Goal: Contribute content: Contribute content

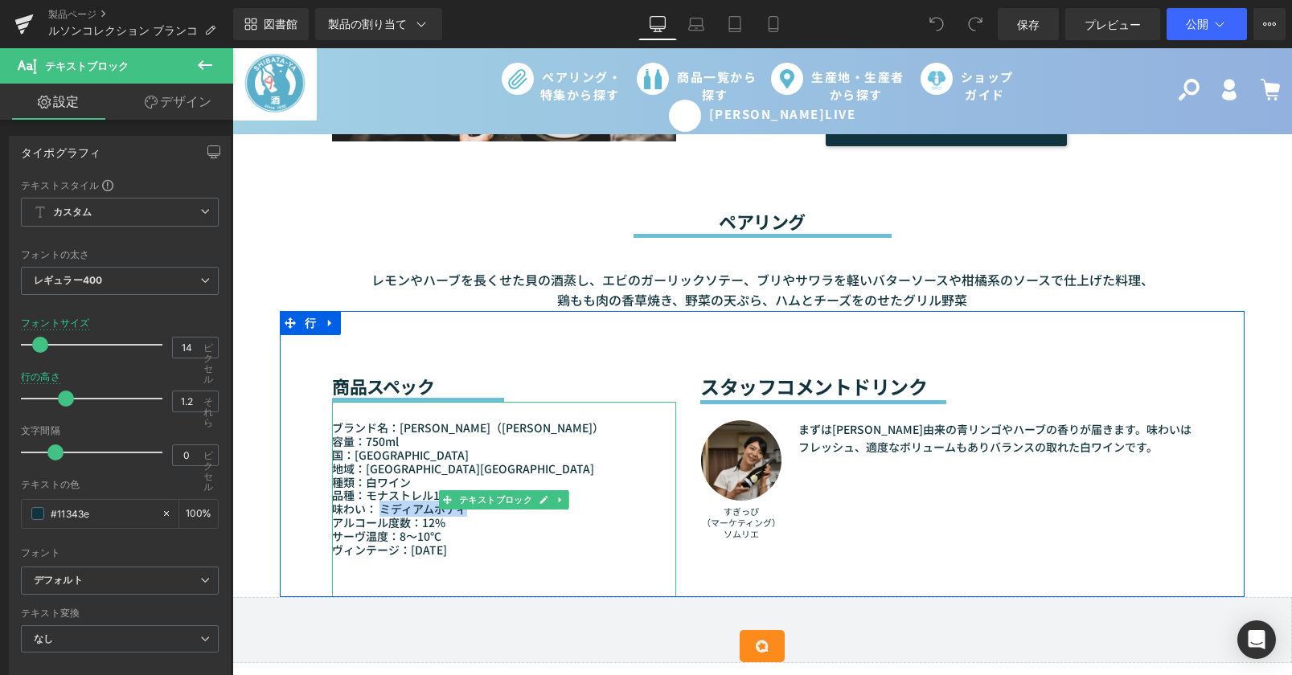
drag, startPoint x: 377, startPoint y: 502, endPoint x: 459, endPoint y: 504, distance: 82.0
click at [459, 504] on font "味わい： ミディアムボディ" at bounding box center [399, 509] width 135 height 16
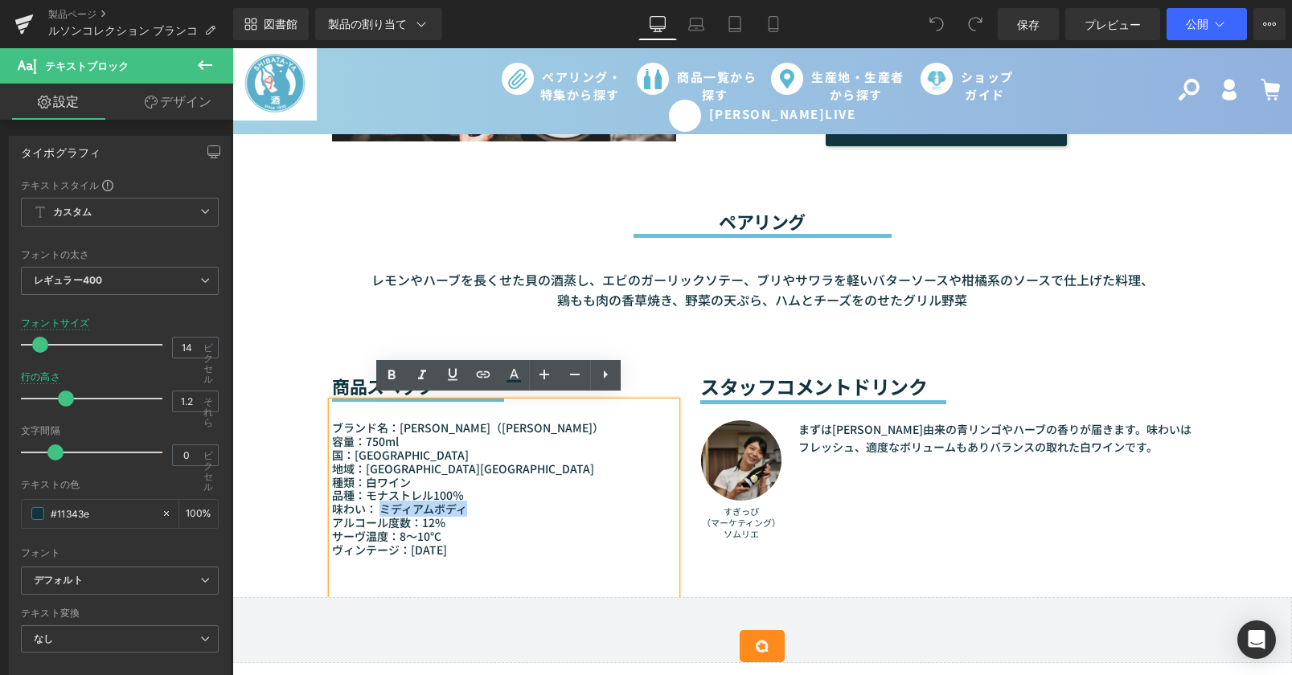
paste div
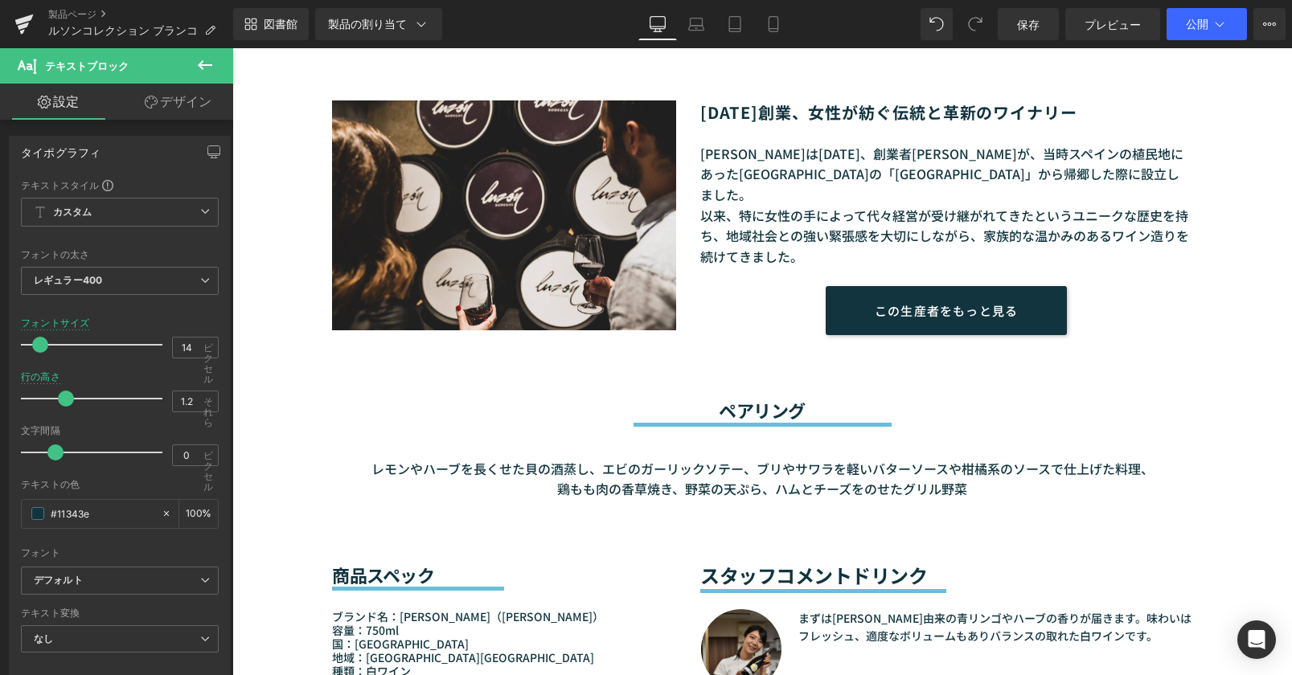
scroll to position [1286, 0]
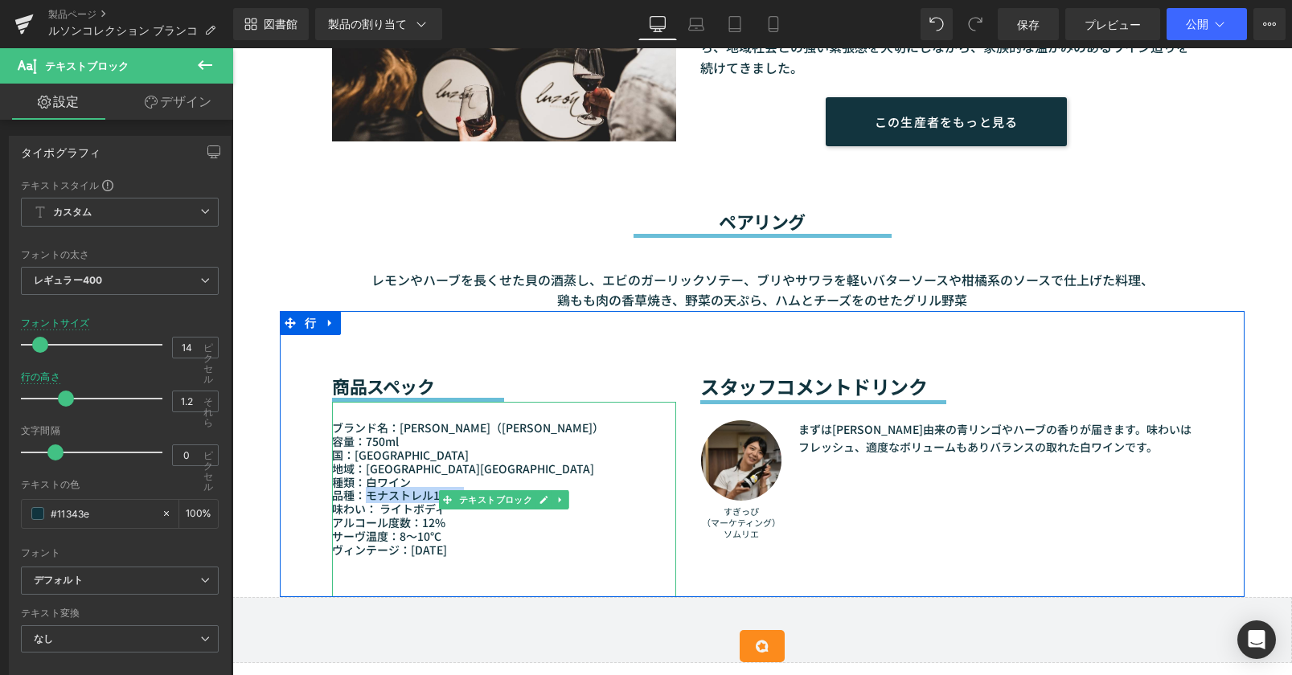
drag, startPoint x: 359, startPoint y: 494, endPoint x: 476, endPoint y: 483, distance: 117.0
click at [476, 489] on p "品種：モナストレル100％" at bounding box center [504, 496] width 344 height 14
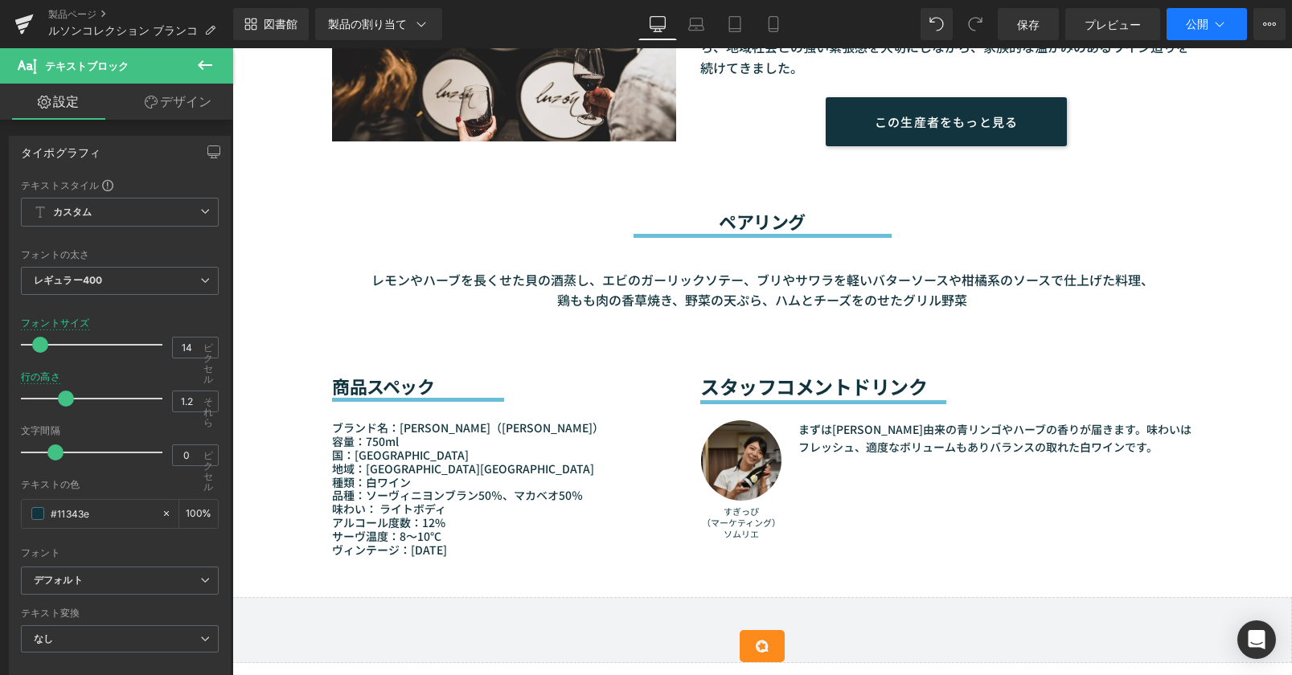
click at [1195, 35] on button "公開" at bounding box center [1206, 24] width 80 height 32
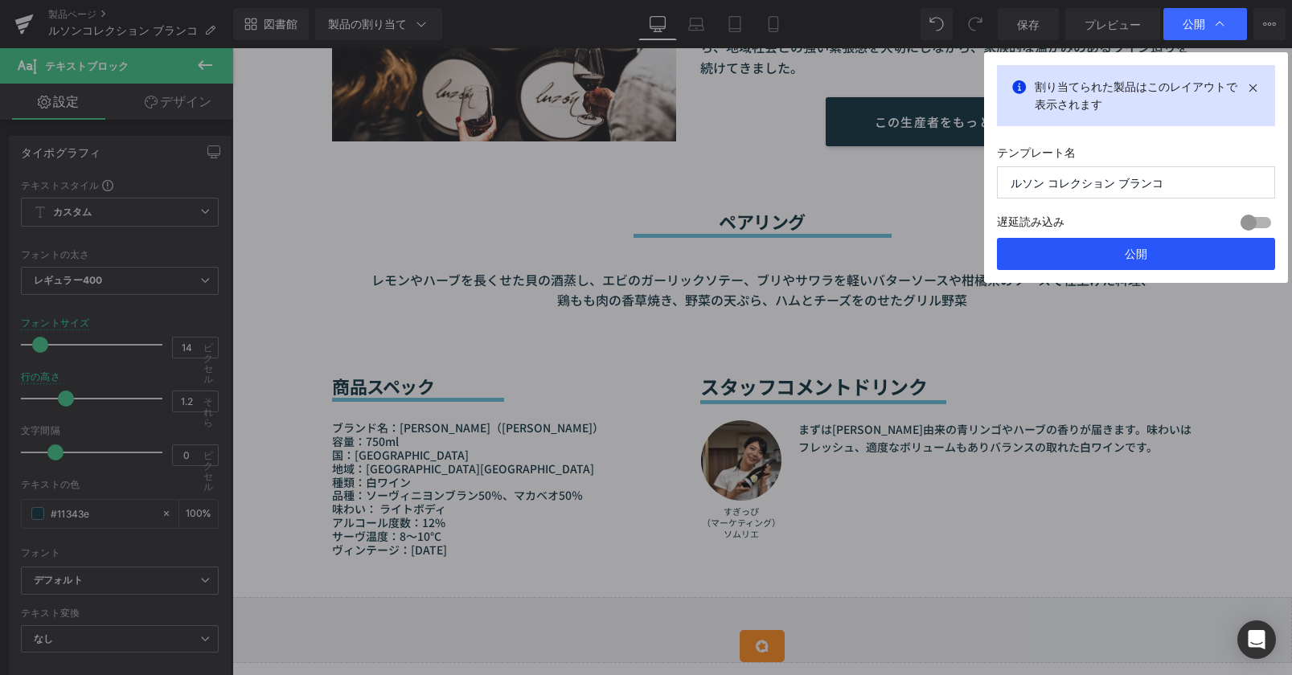
drag, startPoint x: 1093, startPoint y: 252, endPoint x: 302, endPoint y: 433, distance: 810.9
click at [1093, 252] on button "公開" at bounding box center [1136, 254] width 278 height 32
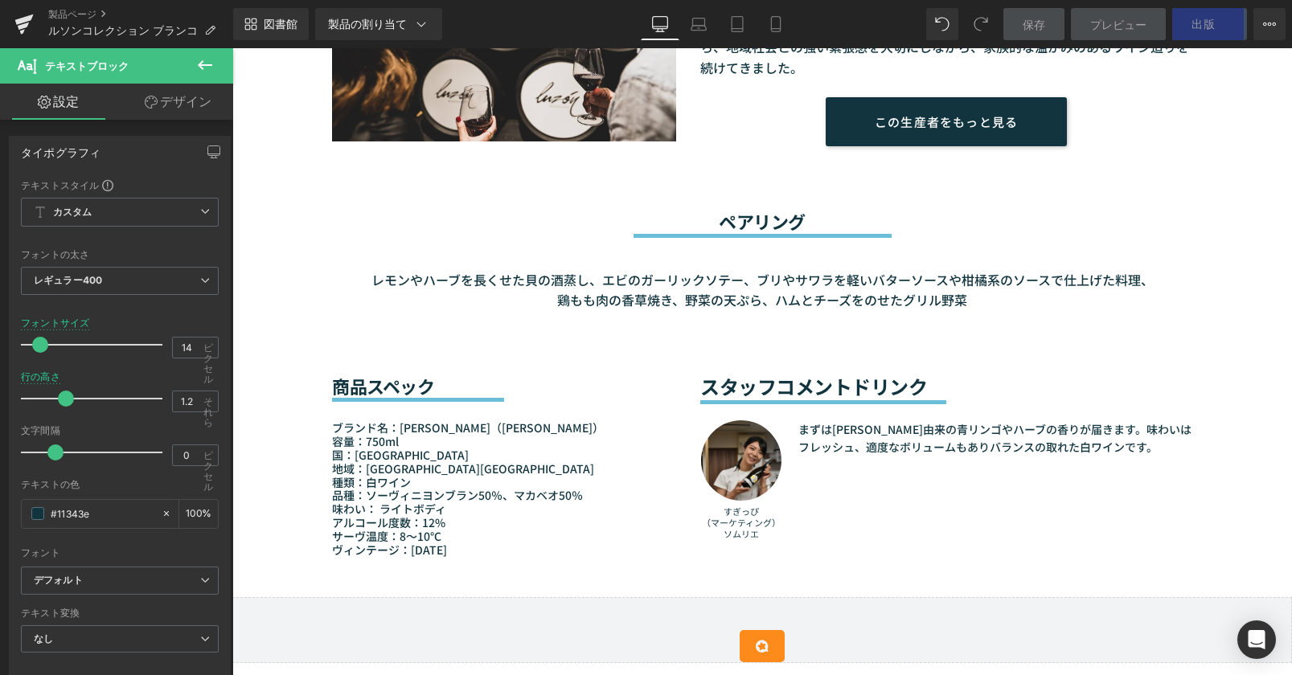
drag, startPoint x: 419, startPoint y: 468, endPoint x: 364, endPoint y: 465, distance: 54.7
click at [419, 468] on font "地域：[GEOGRAPHIC_DATA][GEOGRAPHIC_DATA]" at bounding box center [463, 469] width 262 height 16
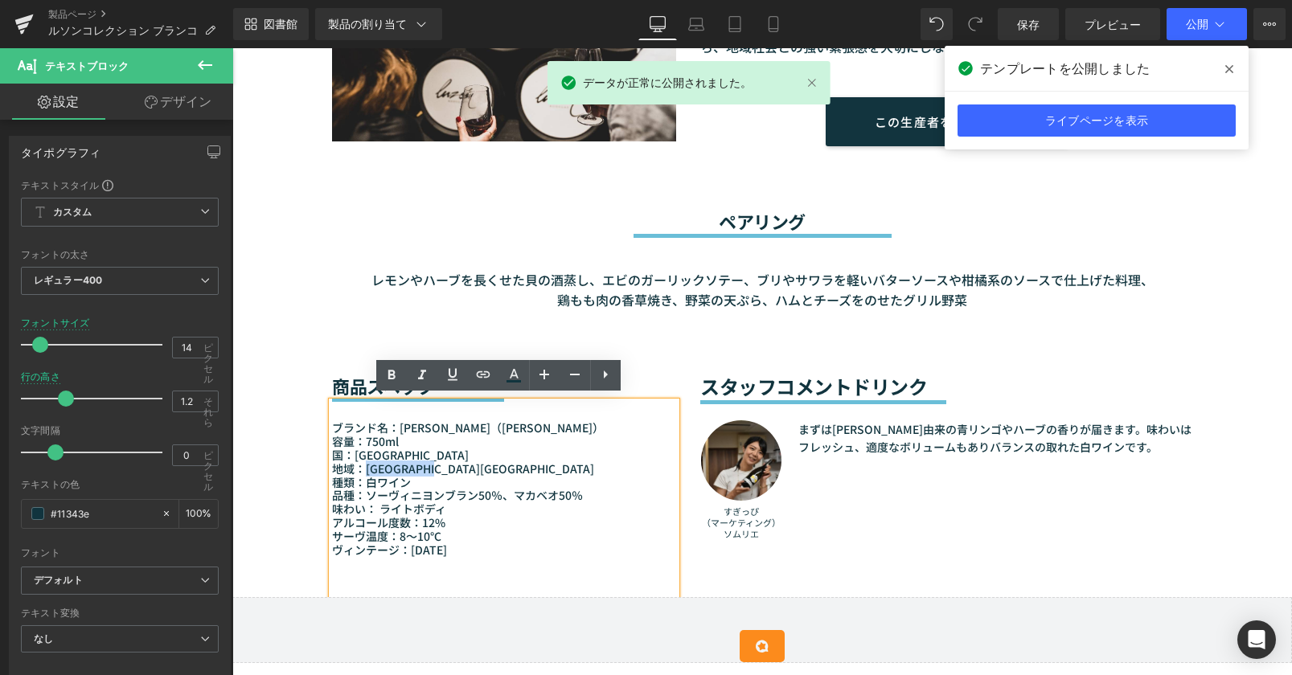
drag, startPoint x: 359, startPoint y: 464, endPoint x: 469, endPoint y: 465, distance: 110.9
click at [469, 465] on font "地域：[GEOGRAPHIC_DATA][GEOGRAPHIC_DATA]" at bounding box center [463, 469] width 262 height 16
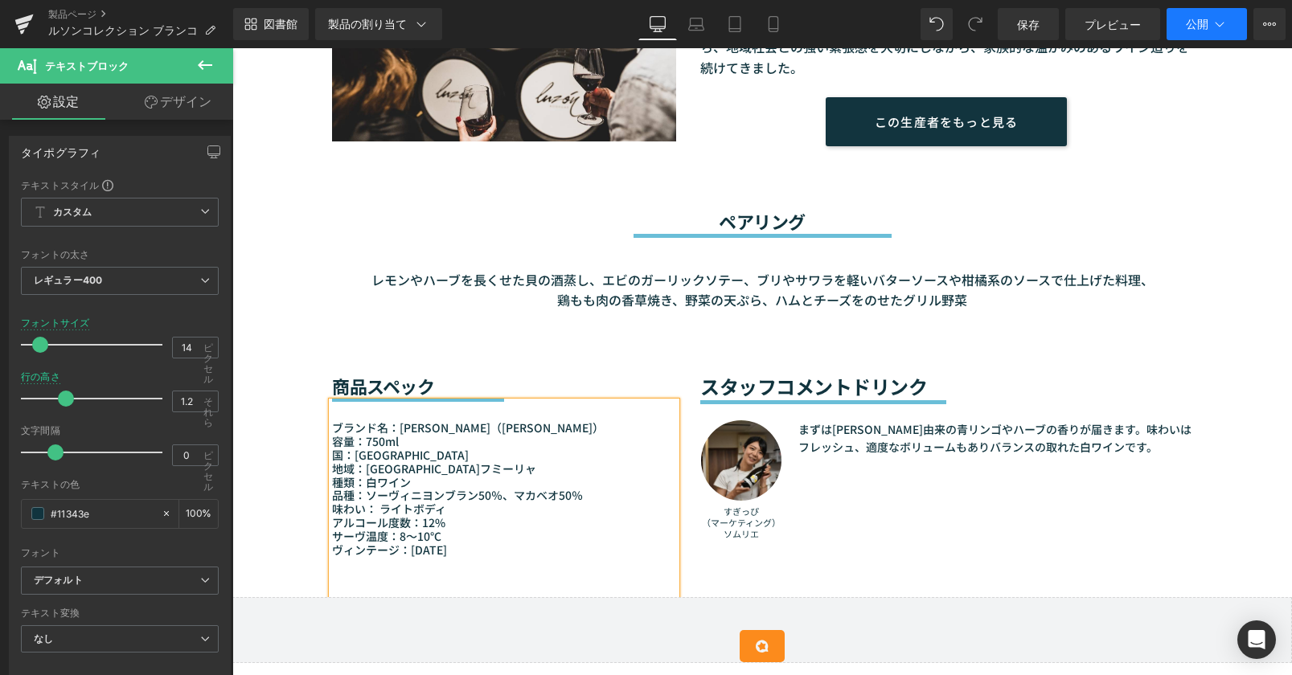
click at [1244, 8] on button "公開" at bounding box center [1206, 24] width 80 height 32
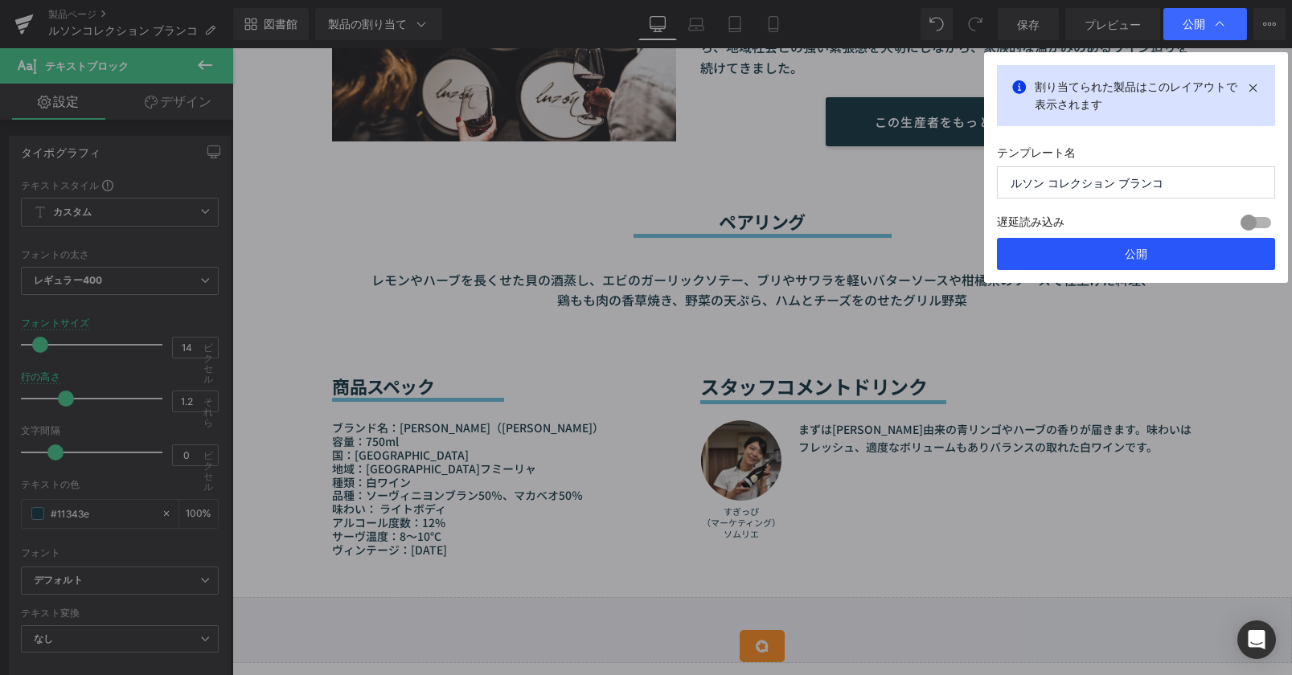
click at [1138, 249] on font "公開" at bounding box center [1136, 254] width 23 height 14
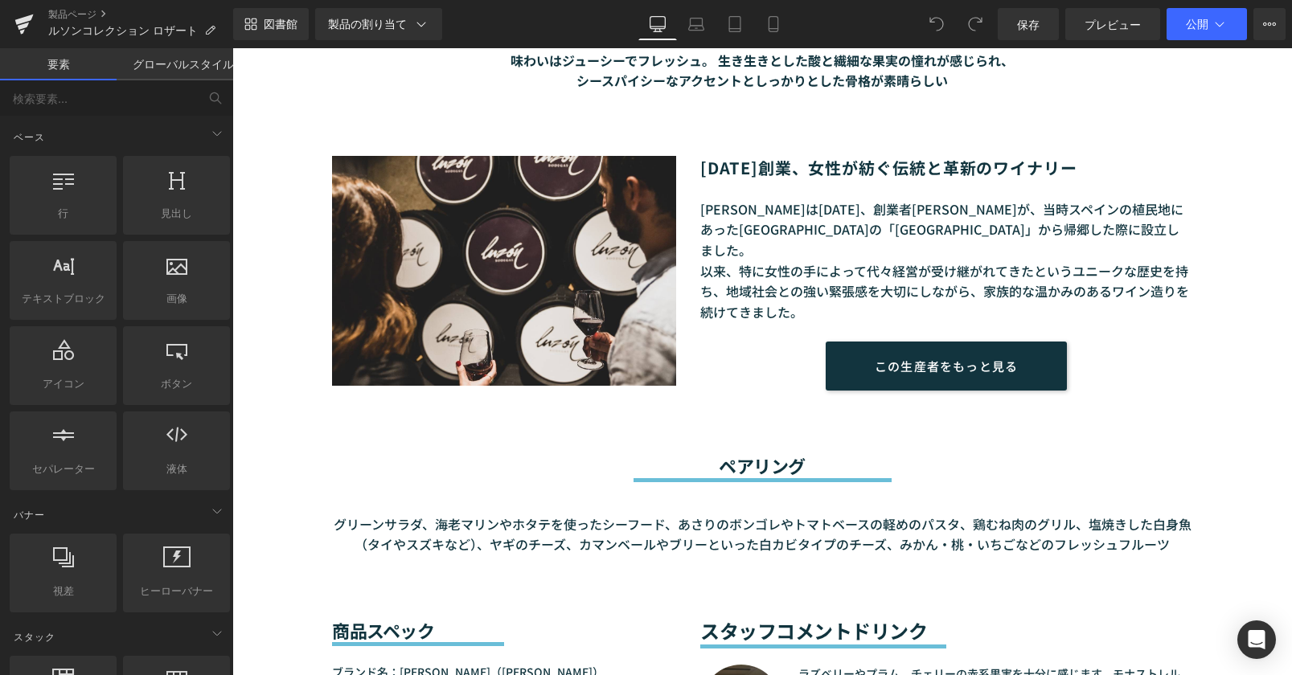
scroll to position [1447, 0]
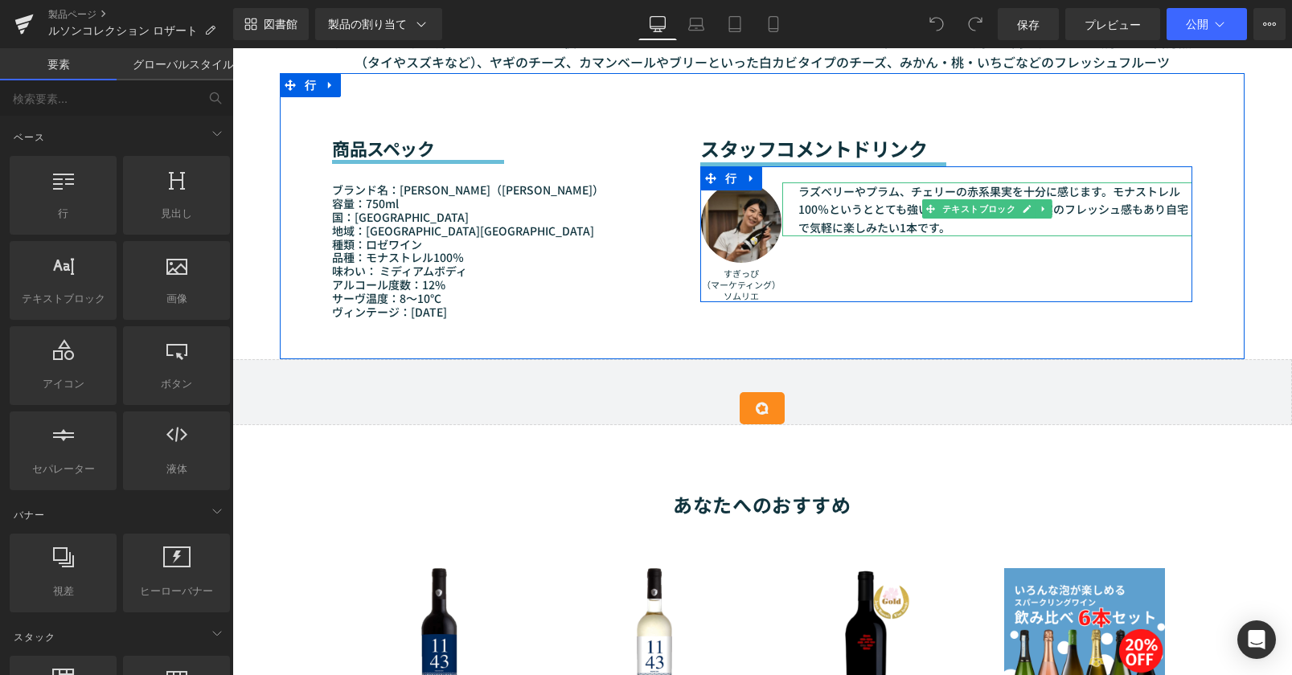
click at [798, 186] on font "ラズベリーやプラム、チェリーの赤系果実を十分に感じます。モナストレル100％というととても強いように感じますが、果実のフレッシュ感もあり自宅で気軽に楽しみたい…" at bounding box center [993, 209] width 390 height 52
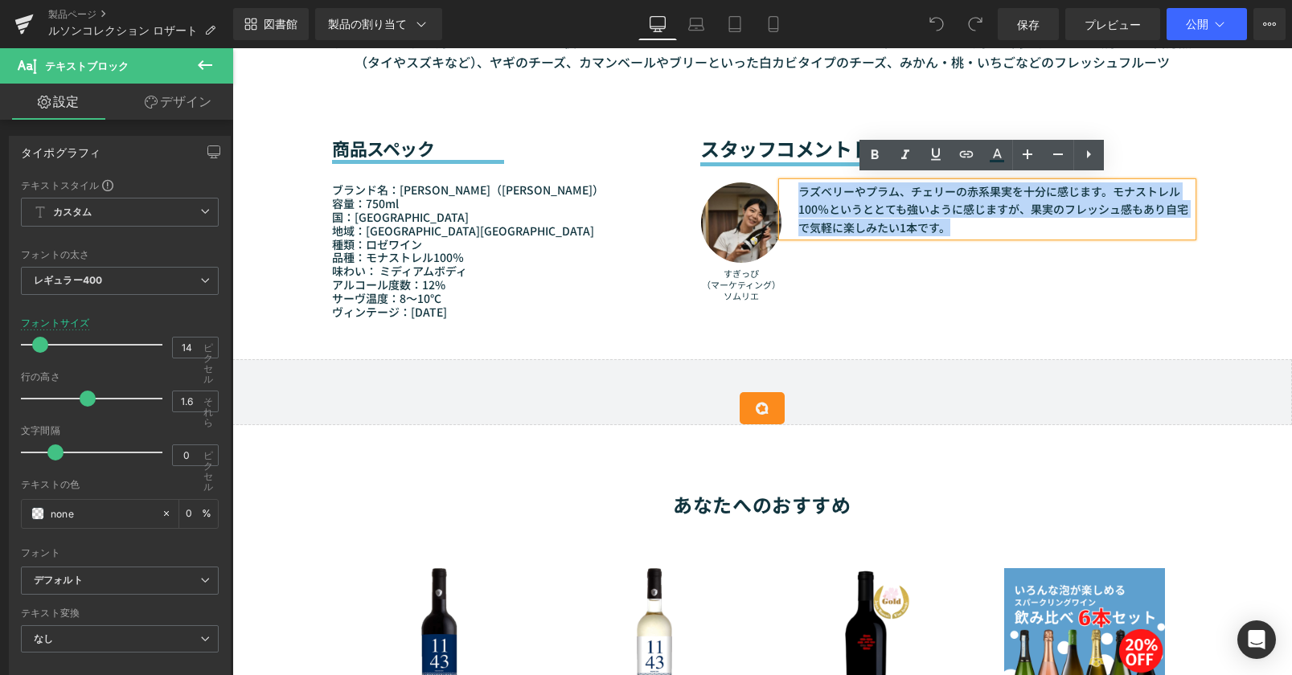
drag, startPoint x: 793, startPoint y: 187, endPoint x: 949, endPoint y: 228, distance: 161.1
click at [949, 228] on div "ラズベリーやプラム、チェリーの赤系果実を十分に感じます。モナストレル100％というととても強いように感じますが、果実のフレッシュ感もあり自宅で気軽に楽しみたい…" at bounding box center [987, 209] width 410 height 54
paste div
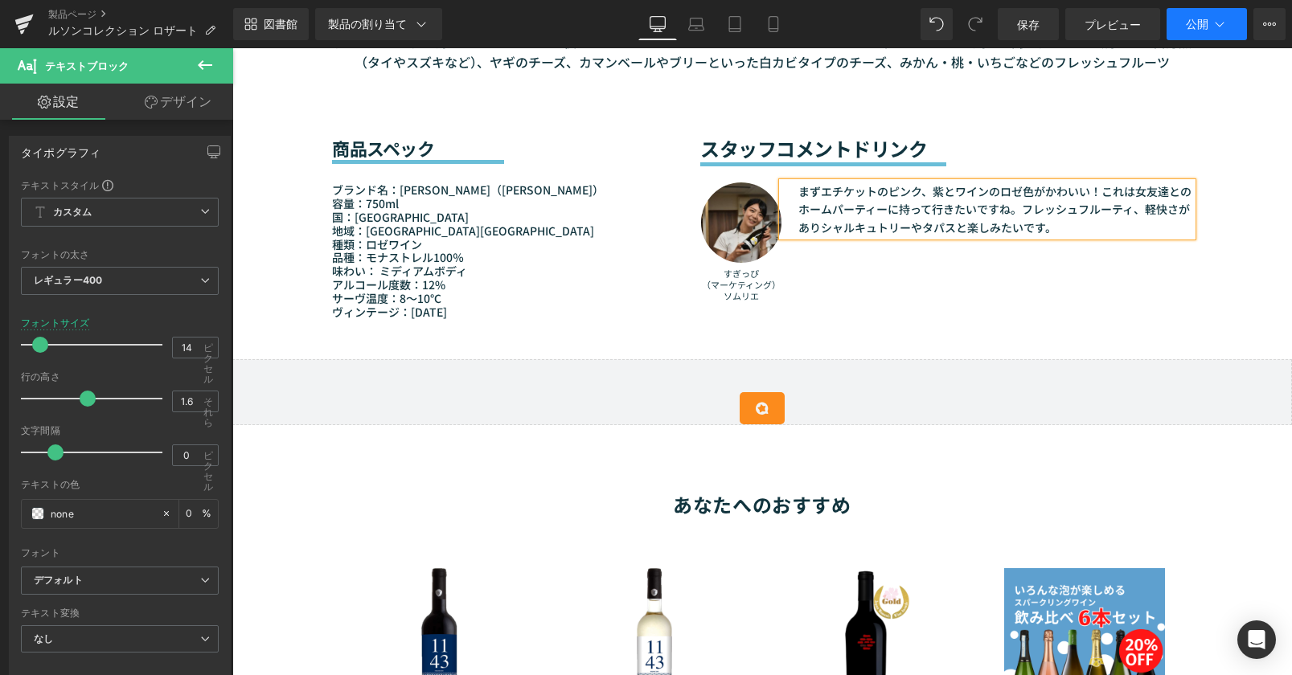
click at [1205, 27] on font "公開" at bounding box center [1197, 24] width 23 height 14
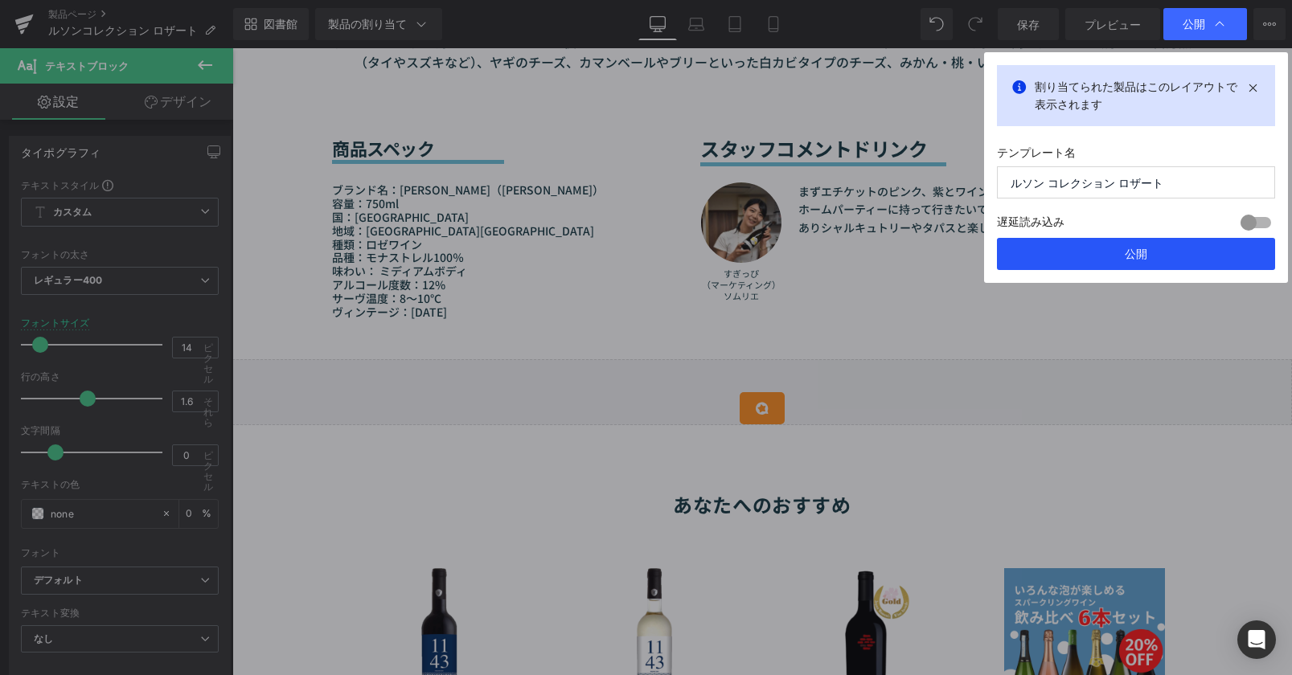
click at [1137, 253] on font "公開" at bounding box center [1136, 254] width 23 height 14
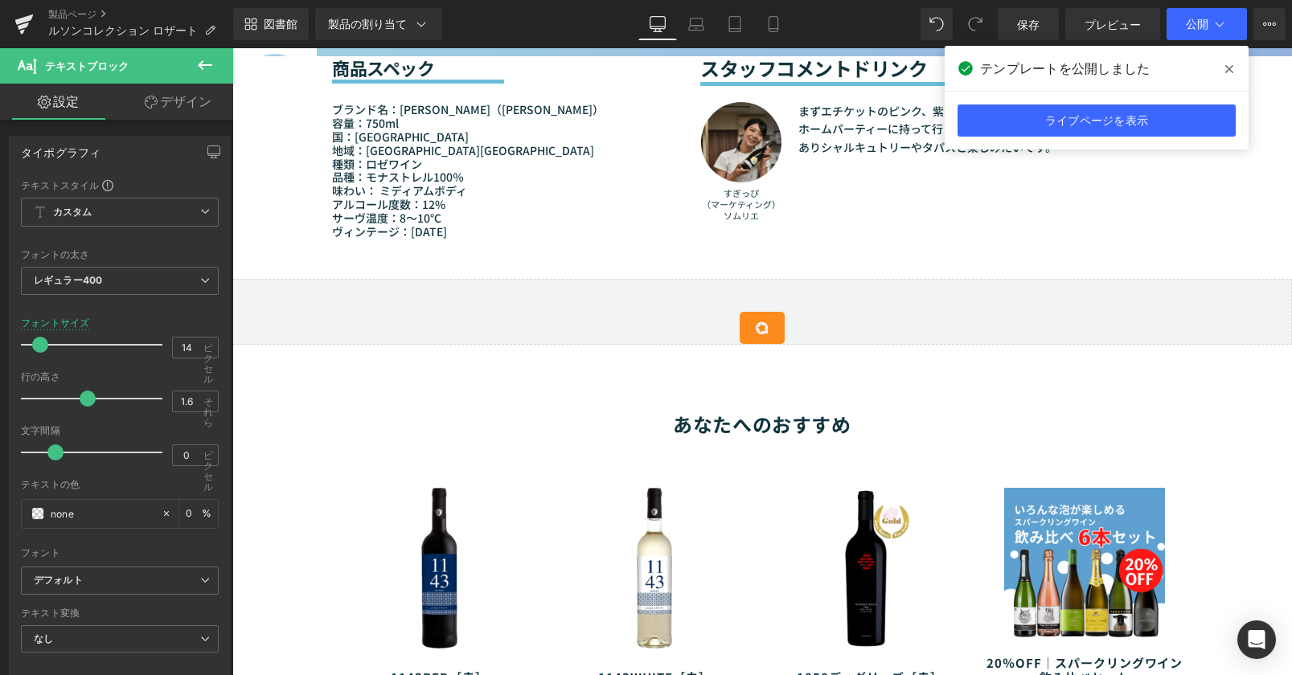
scroll to position [1367, 0]
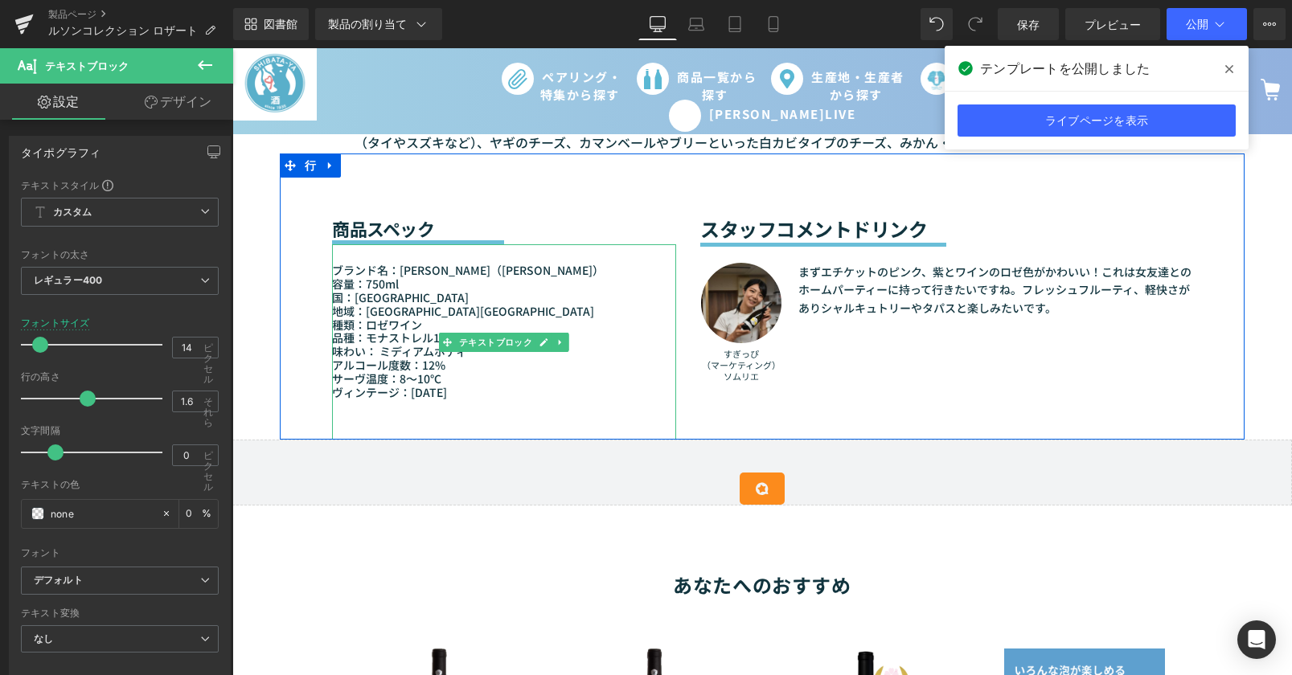
click at [363, 306] on font "地域：[GEOGRAPHIC_DATA][GEOGRAPHIC_DATA]" at bounding box center [463, 311] width 262 height 16
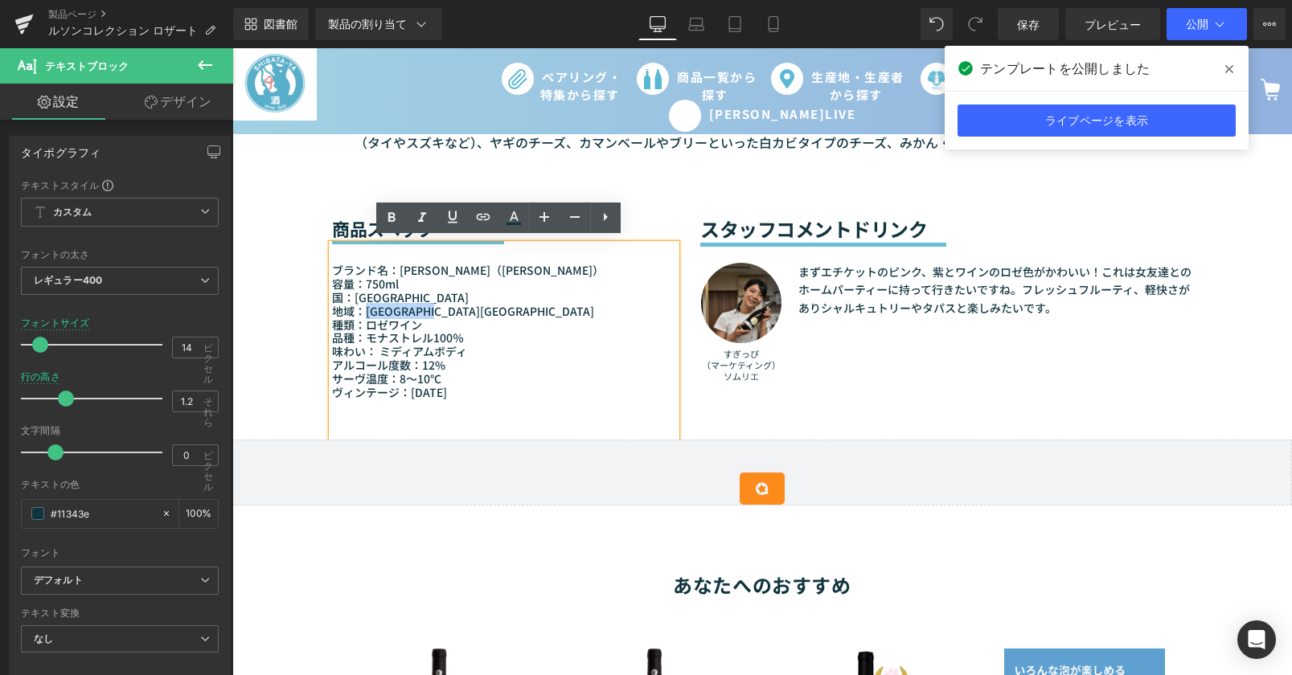
drag, startPoint x: 361, startPoint y: 306, endPoint x: 469, endPoint y: 306, distance: 107.7
click at [469, 306] on font "地域：[GEOGRAPHIC_DATA][GEOGRAPHIC_DATA]" at bounding box center [463, 311] width 262 height 16
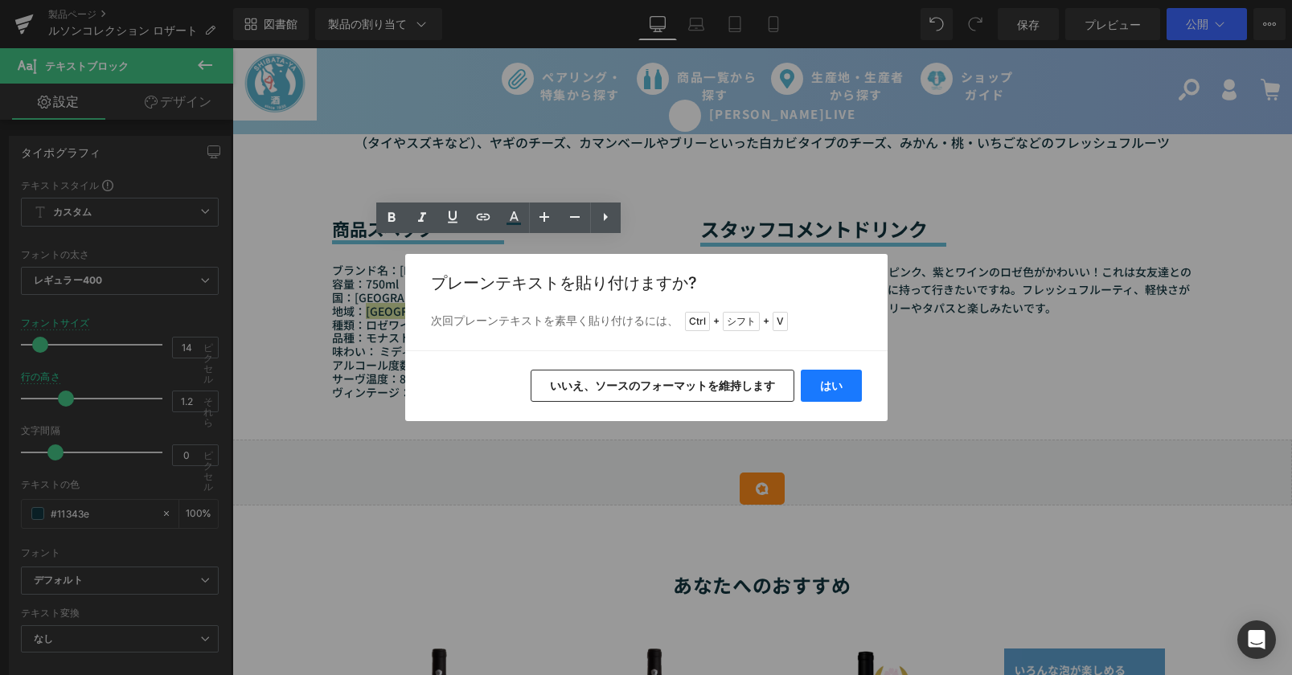
click at [833, 392] on button "はい" at bounding box center [831, 386] width 61 height 32
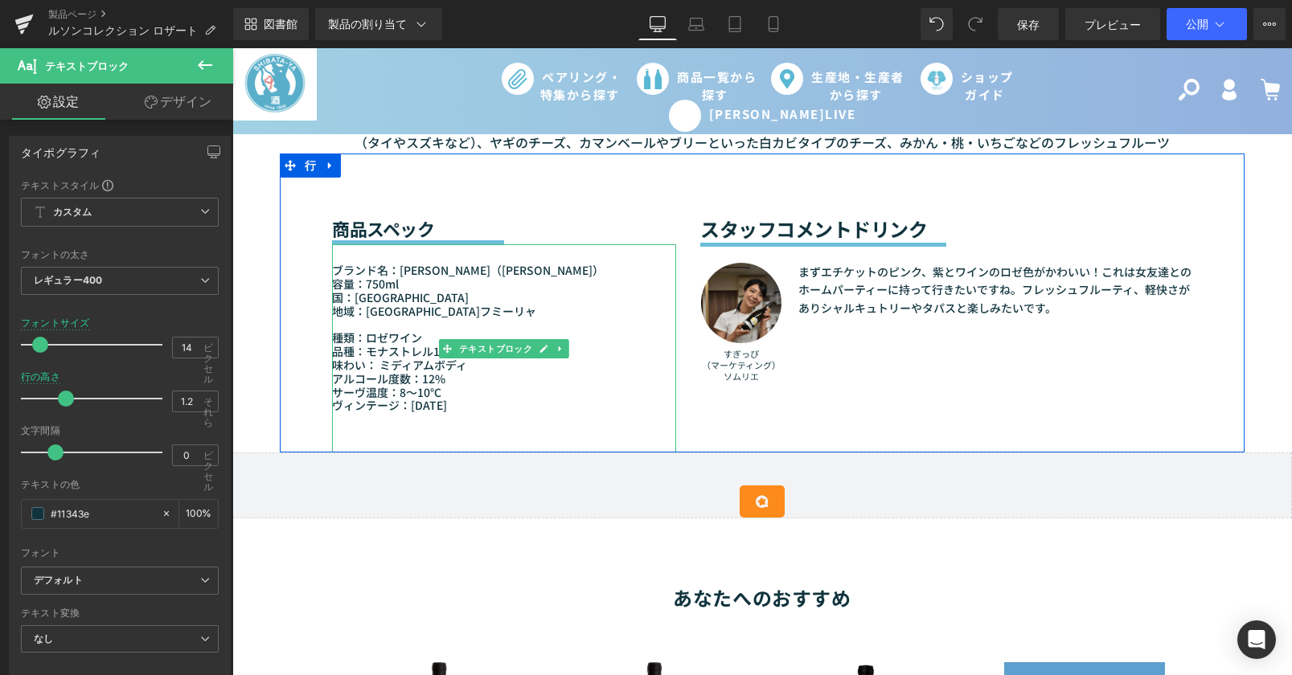
click at [340, 323] on p at bounding box center [504, 325] width 344 height 14
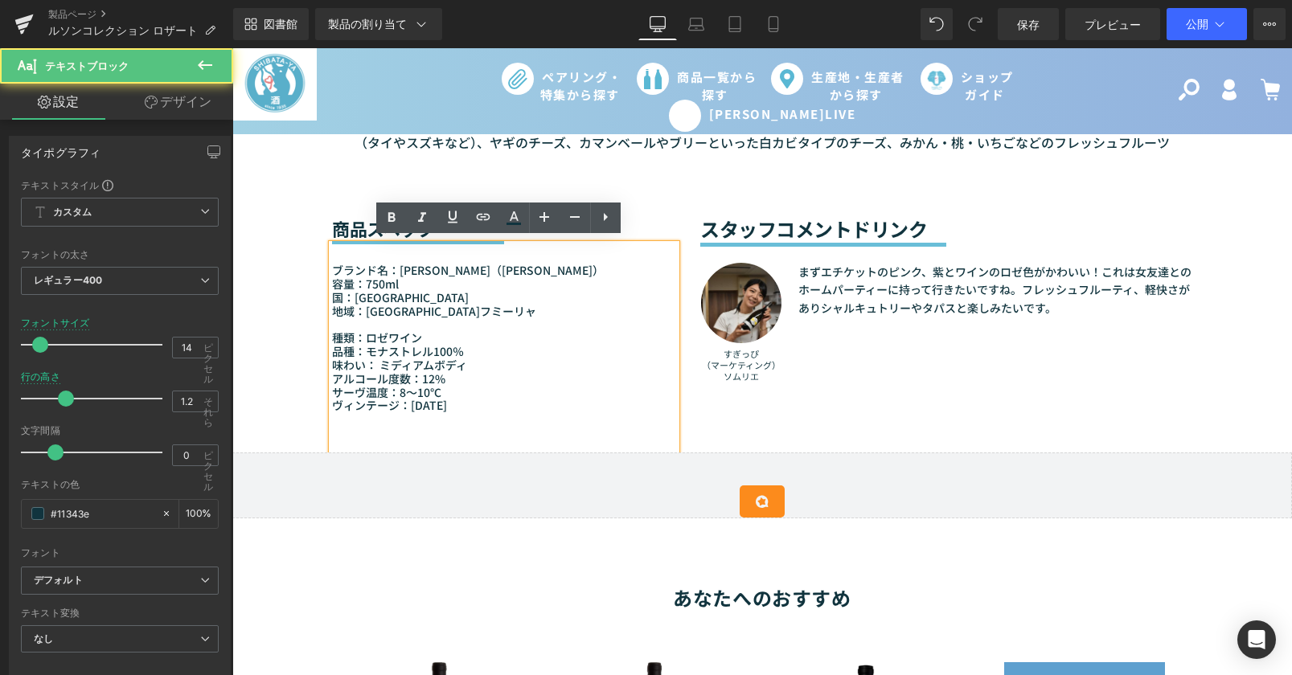
click at [332, 334] on font "種類：ロゼワイン" at bounding box center [377, 338] width 90 height 16
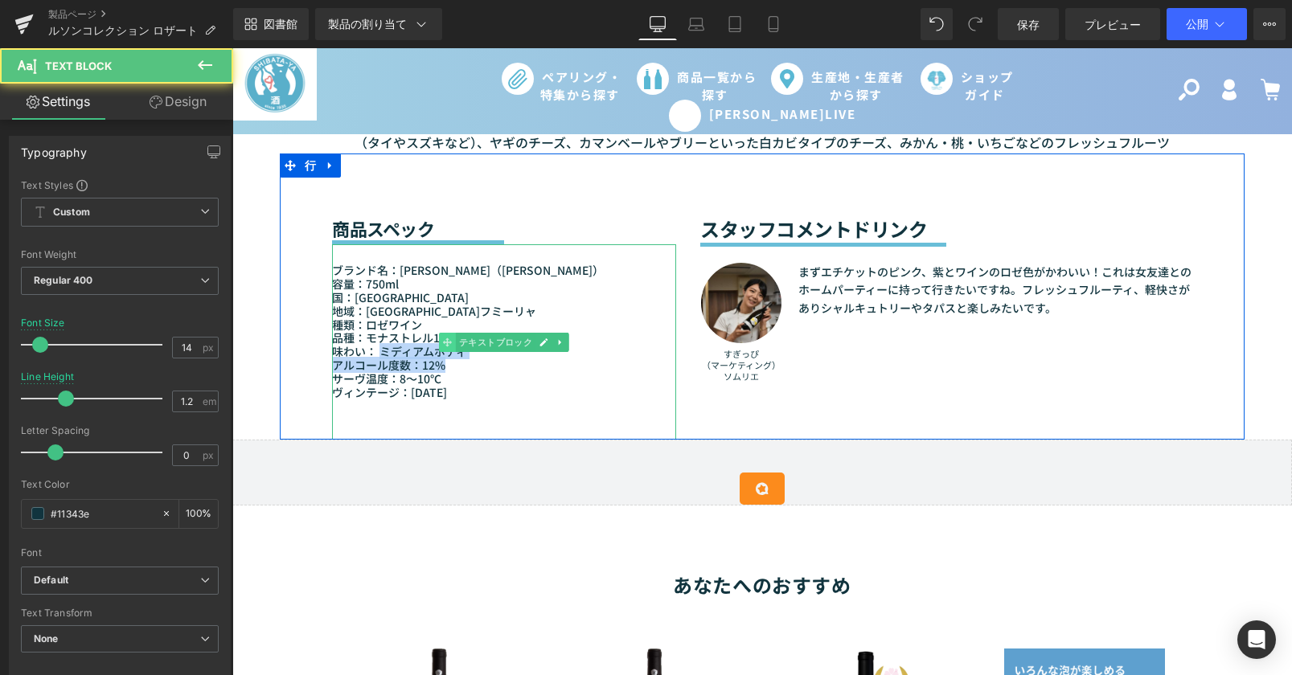
drag, startPoint x: 377, startPoint y: 349, endPoint x: 445, endPoint y: 346, distance: 67.6
click at [445, 346] on div "ブランド名：Bodegas Luzón（ボデガス・ルソン） 容量：750ml 国：スペイン 地域：ムルシア州フミーリャ  種類：ロゼワイン 品種：モナストレ…" at bounding box center [504, 341] width 344 height 195
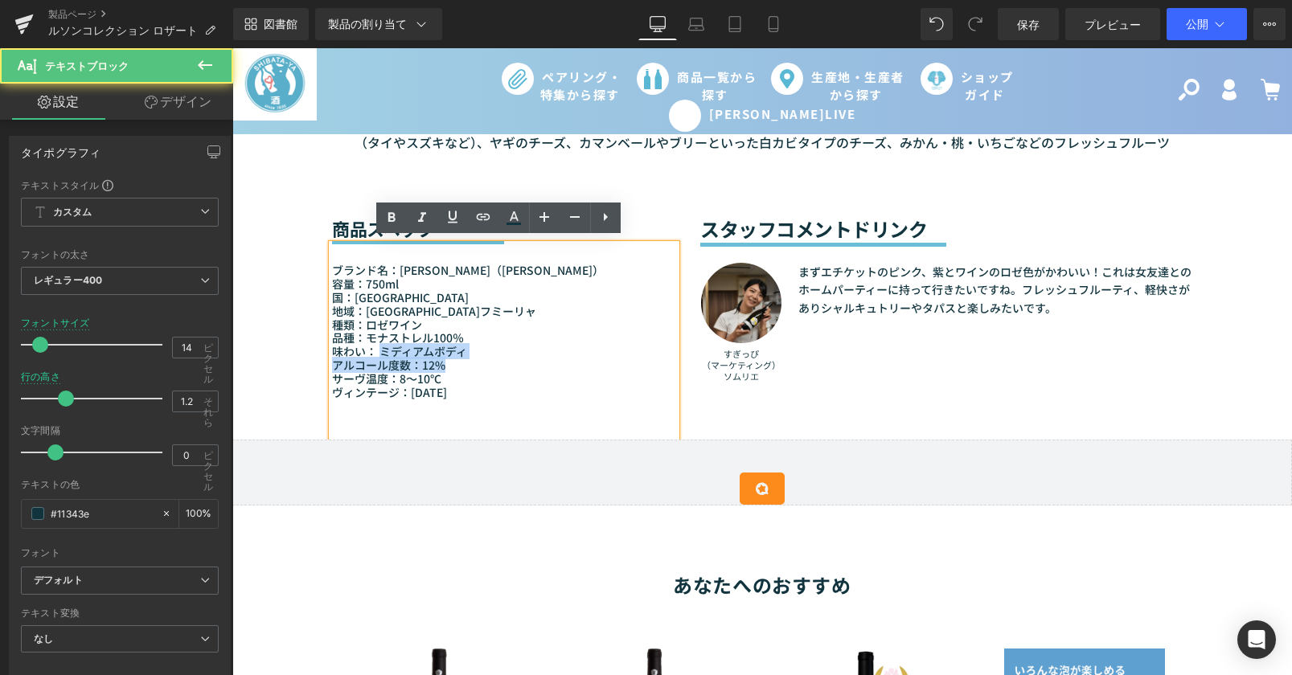
click at [462, 346] on p "味わい： ミディアムボディ" at bounding box center [504, 352] width 344 height 14
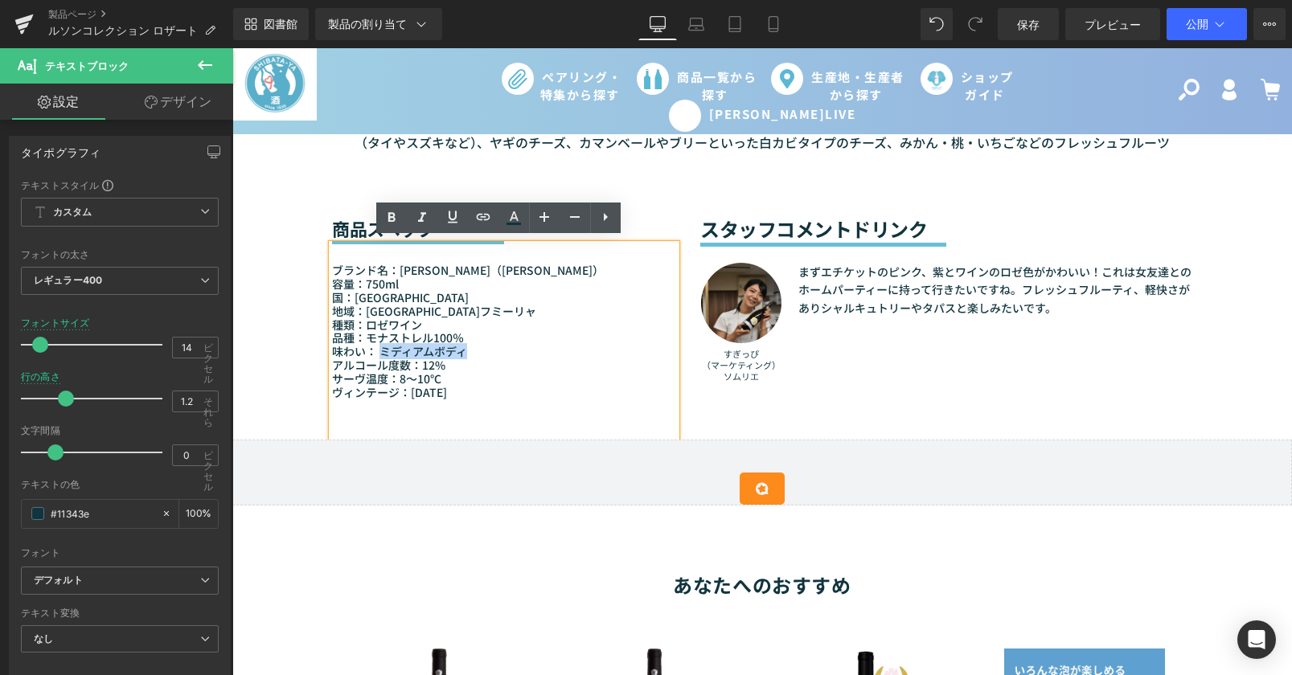
drag, startPoint x: 424, startPoint y: 346, endPoint x: 375, endPoint y: 344, distance: 48.3
click at [375, 345] on p "味わい： ミディアムボディ" at bounding box center [504, 352] width 344 height 14
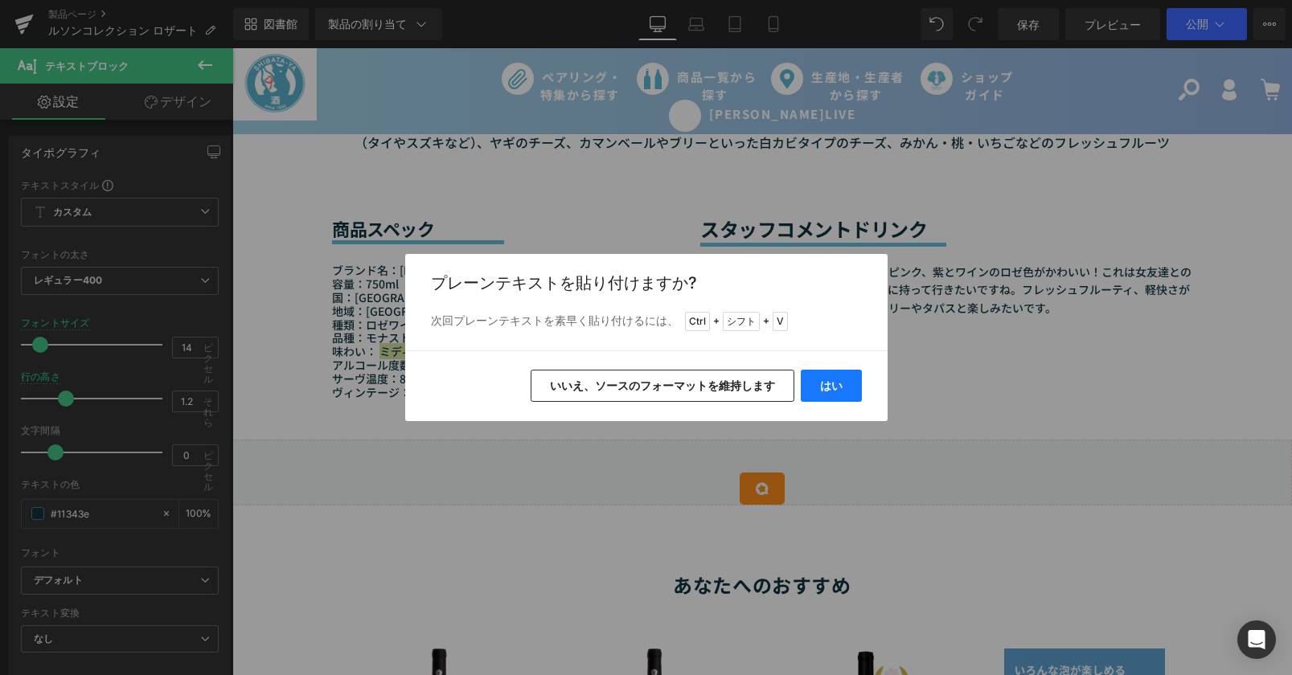
click at [823, 387] on font "はい" at bounding box center [831, 386] width 23 height 14
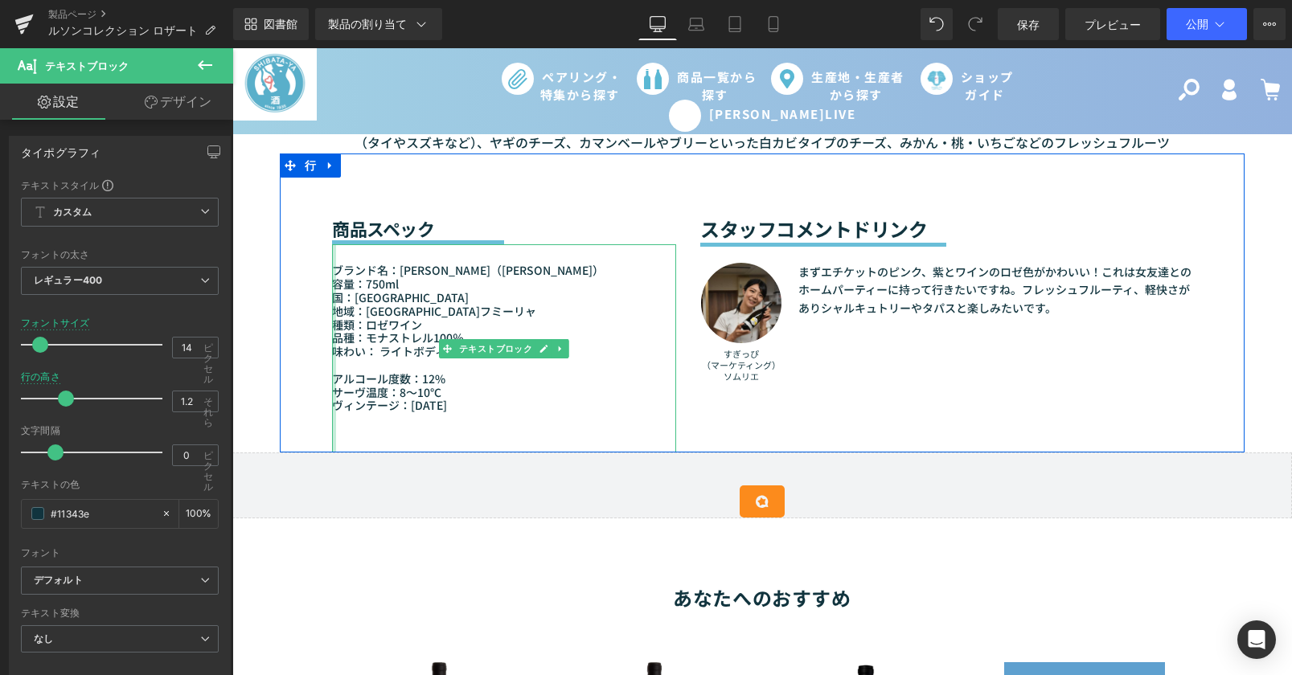
click at [332, 371] on div at bounding box center [334, 348] width 4 height 208
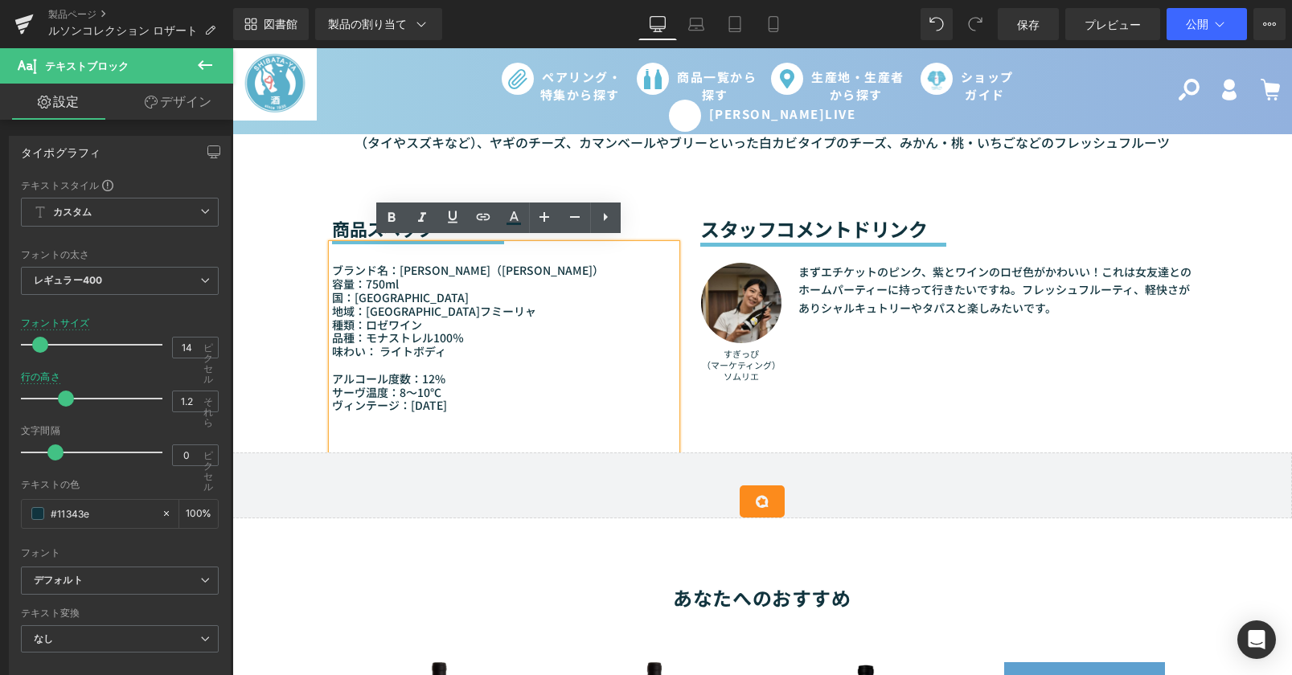
click at [332, 375] on font "アルコール度数：12%" at bounding box center [388, 379] width 113 height 16
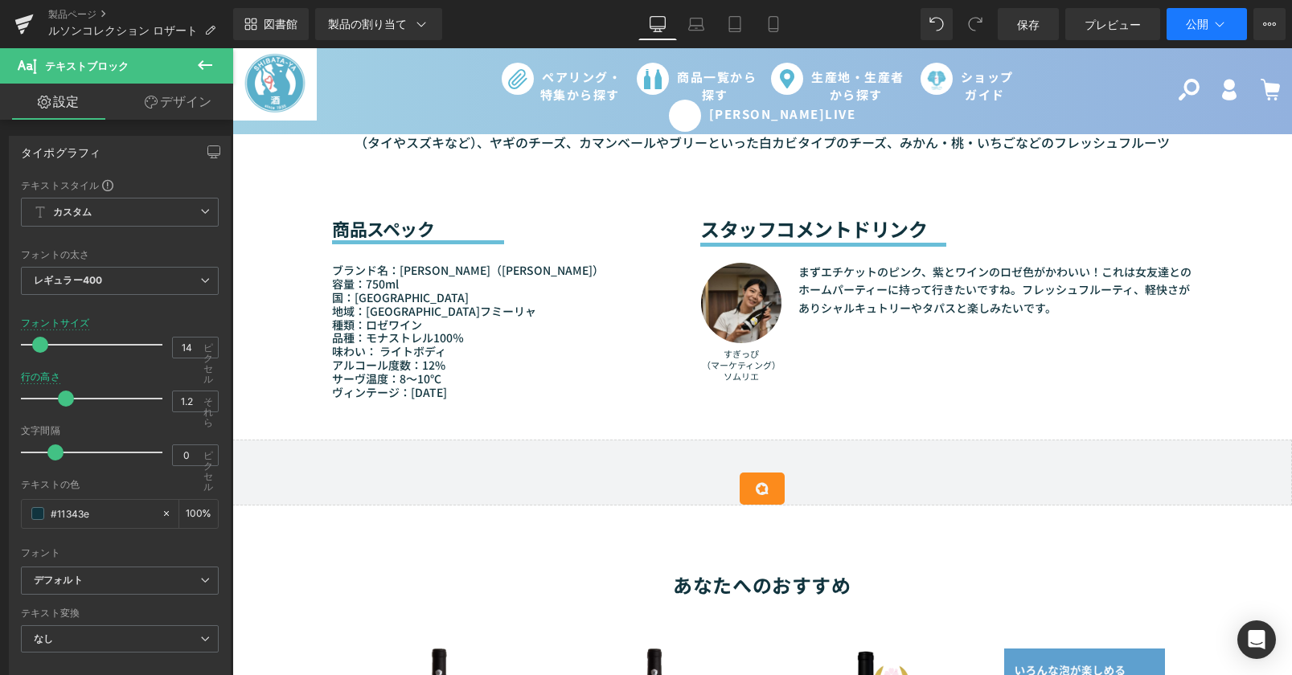
click at [1199, 27] on font "公開" at bounding box center [1197, 24] width 23 height 14
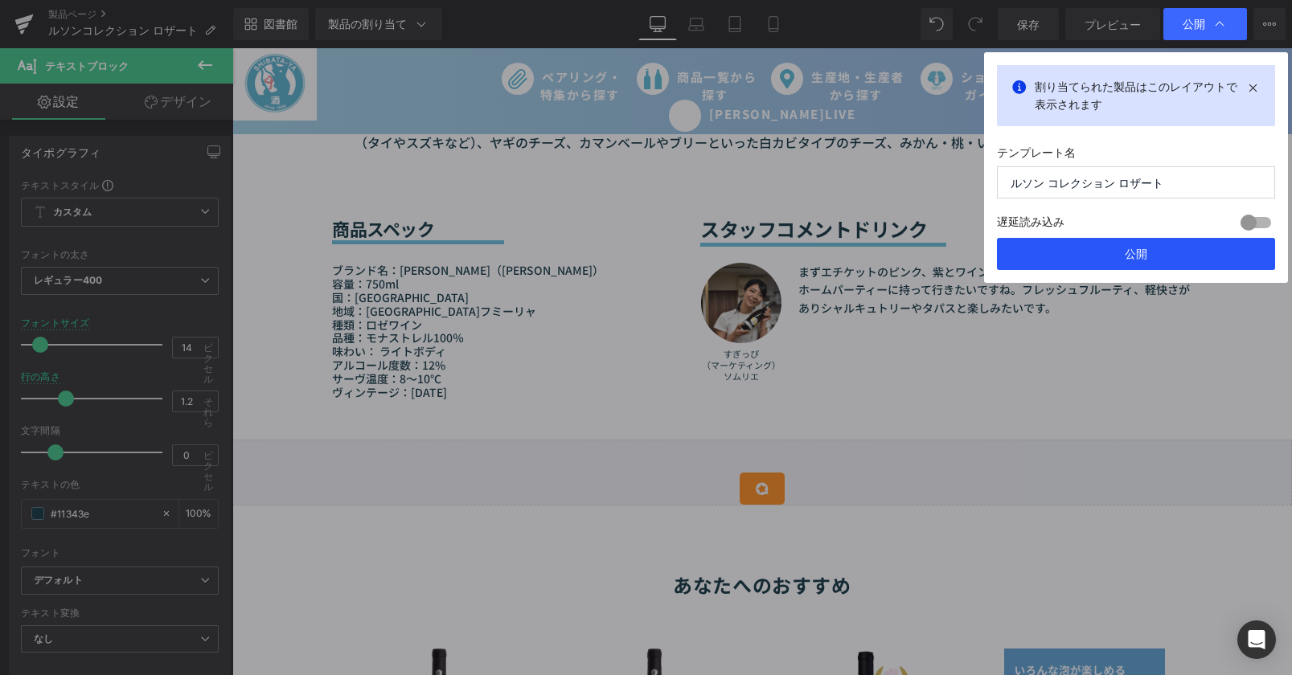
click at [1146, 264] on button "公開" at bounding box center [1136, 254] width 278 height 32
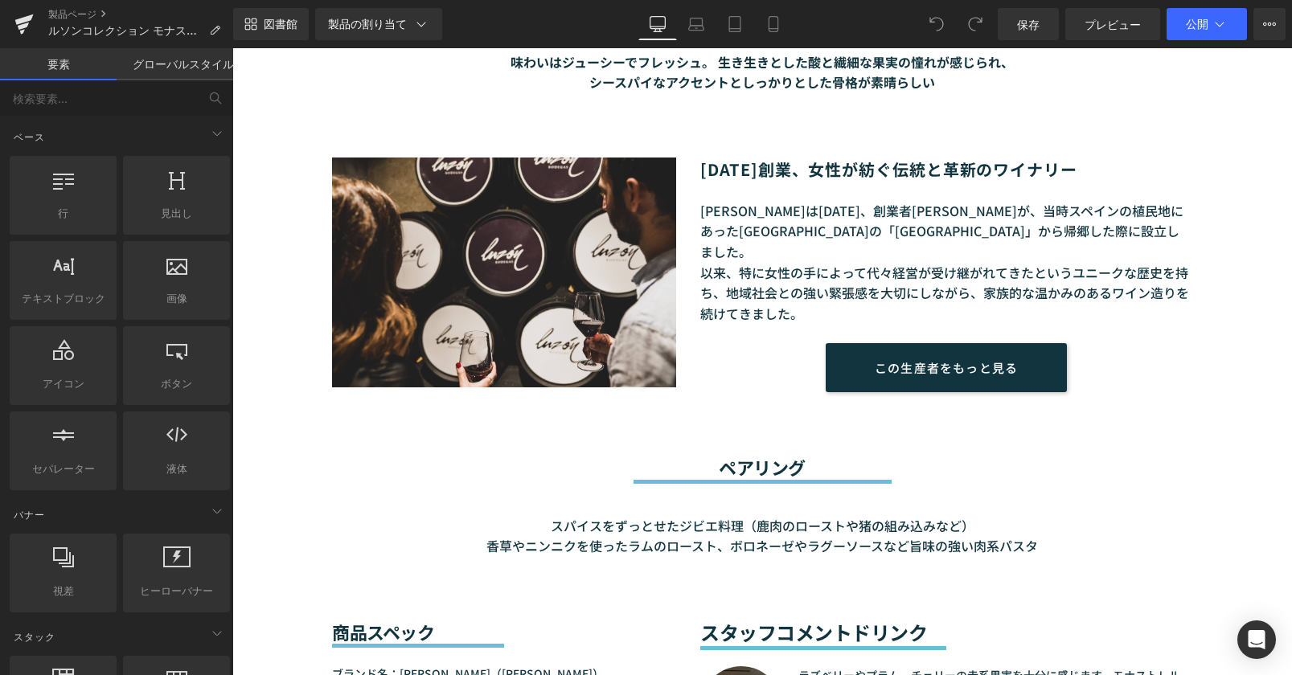
scroll to position [1125, 0]
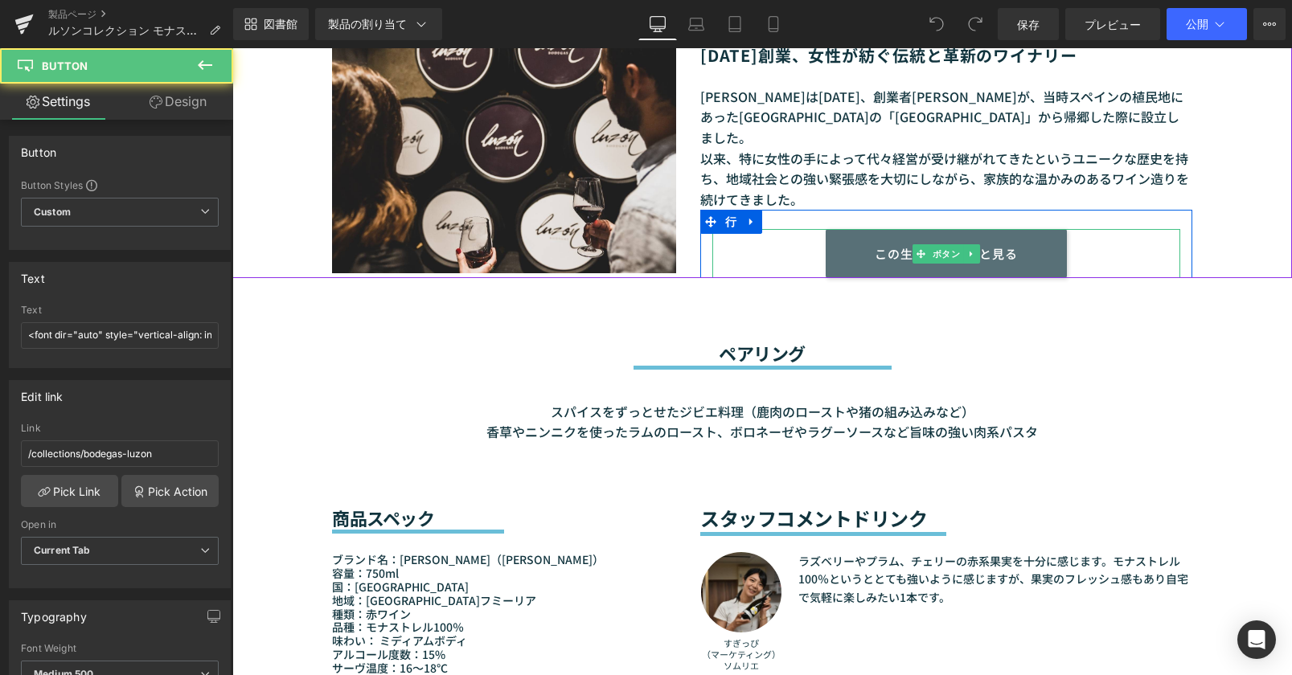
click at [941, 229] on link "この生産者をもっと見る" at bounding box center [946, 253] width 241 height 49
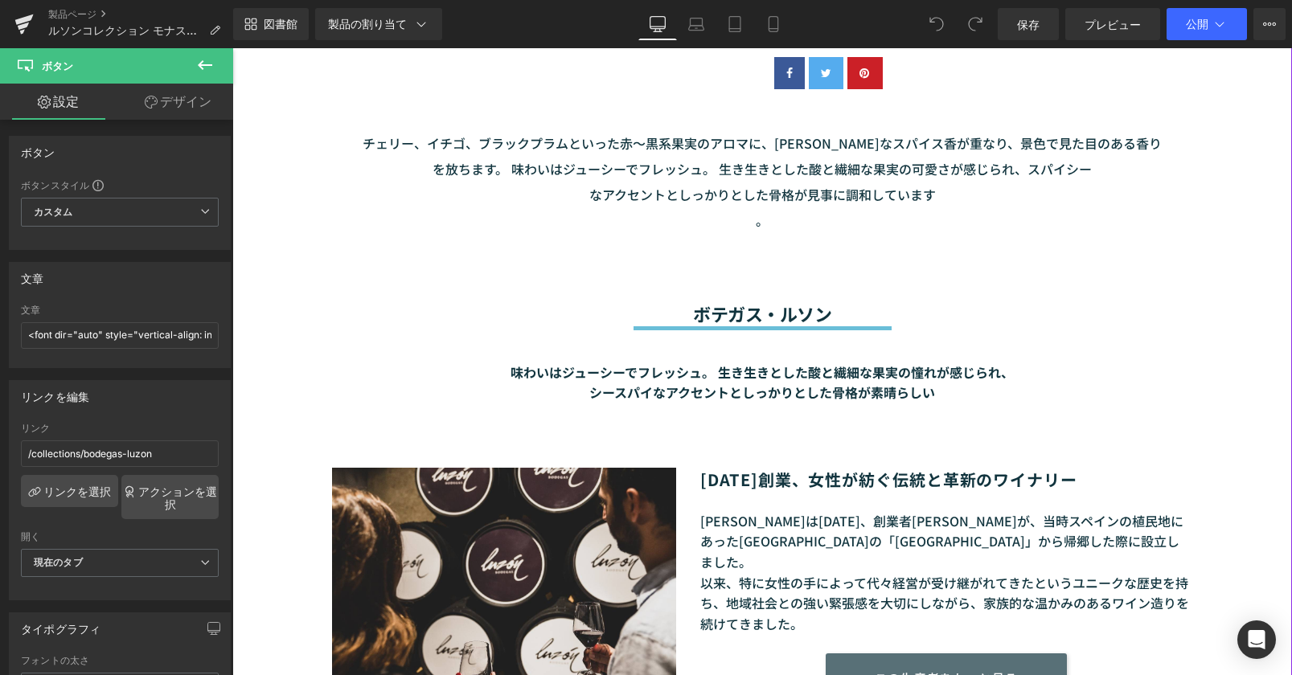
scroll to position [563, 0]
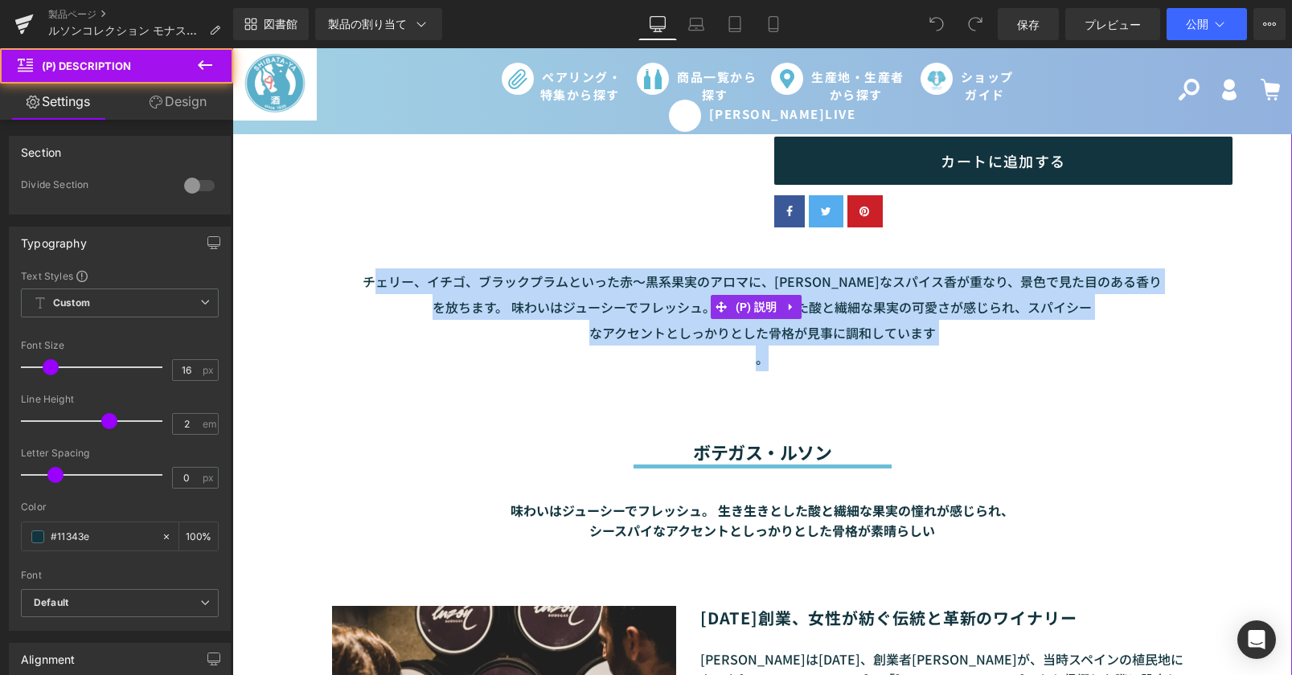
drag, startPoint x: 372, startPoint y: 279, endPoint x: 984, endPoint y: 402, distance: 624.0
click at [941, 349] on p "チェリー、イチゴ、ブラックプラムといった赤～黒系果実のアロマに、ほのかなスパイス香が重なり、景色で見た目のある香りを放ちます。 味わいはジューシーでフレッシュ…" at bounding box center [762, 320] width 802 height 103
click at [1003, 438] on div "ボテガス・ルソン 見出し セパレーター 味わいはジューシーでフレッシュ。 生き生きとした酸と繊細な果実の憧れが感じられ、 シースパイなアクセントとしっかりとし…" at bounding box center [762, 459] width 965 height 165
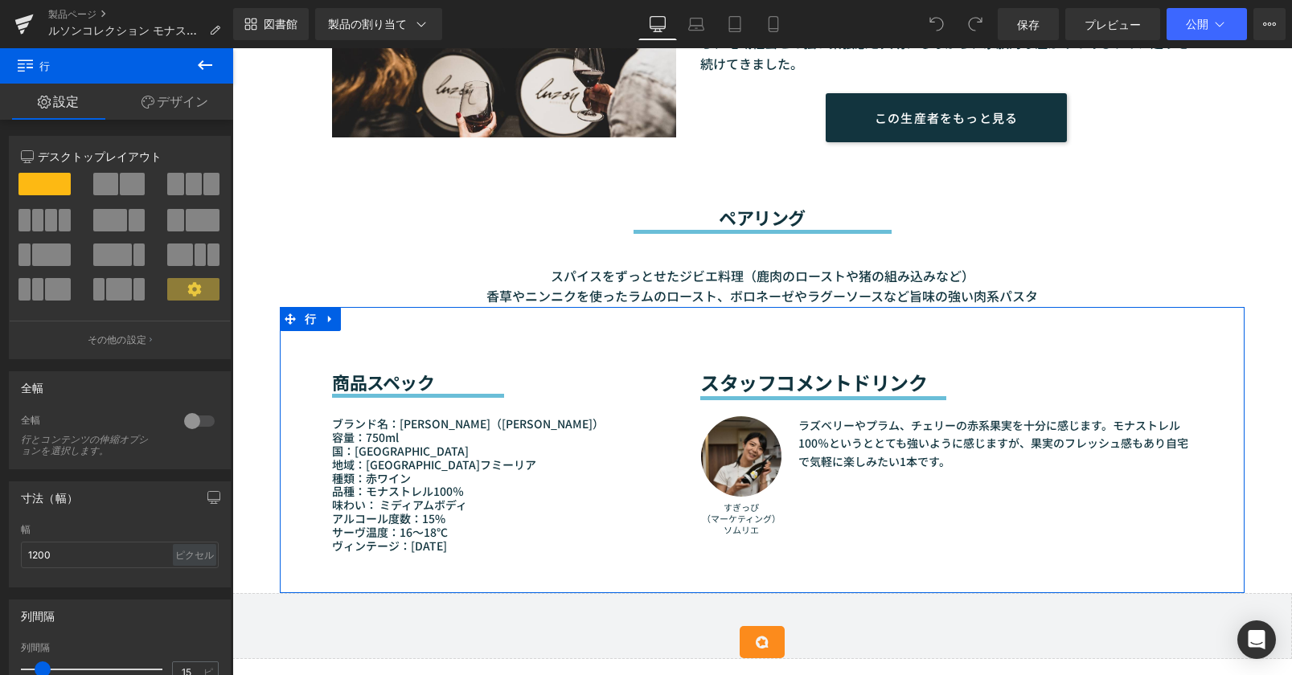
scroll to position [1367, 0]
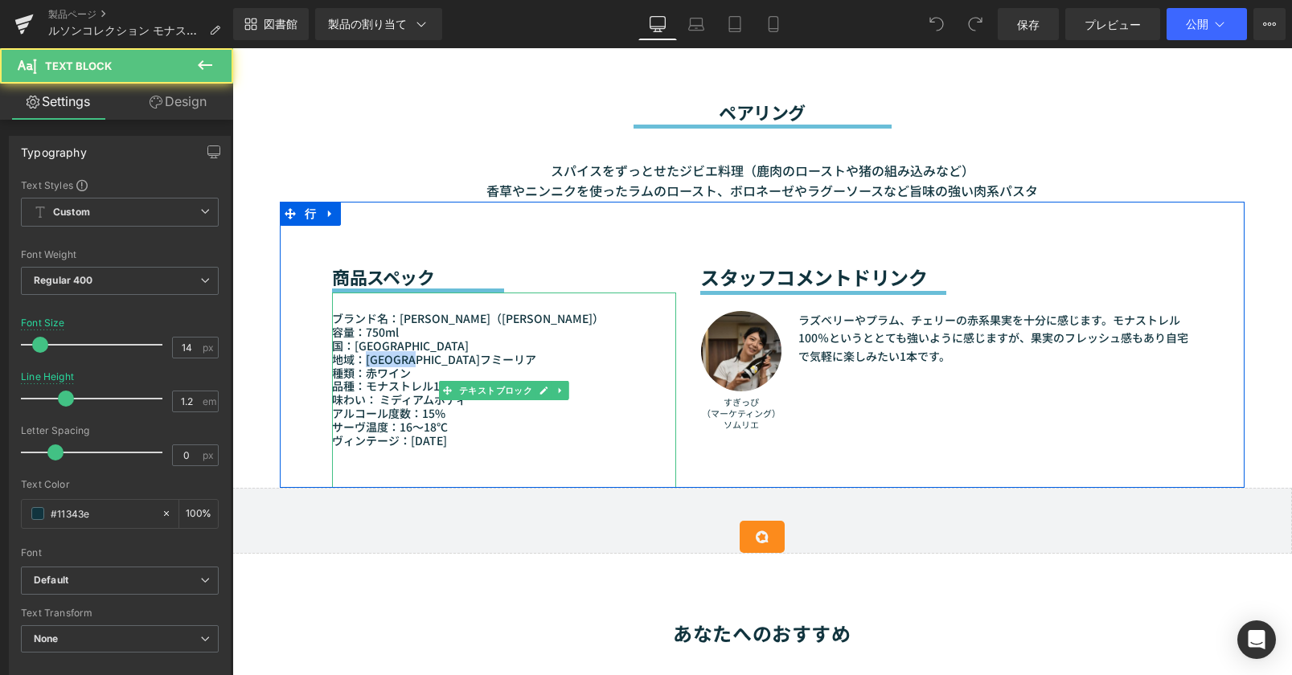
drag, startPoint x: 363, startPoint y: 353, endPoint x: 434, endPoint y: 352, distance: 71.6
click at [434, 352] on font "地域：[GEOGRAPHIC_DATA][GEOGRAPHIC_DATA]" at bounding box center [434, 359] width 204 height 16
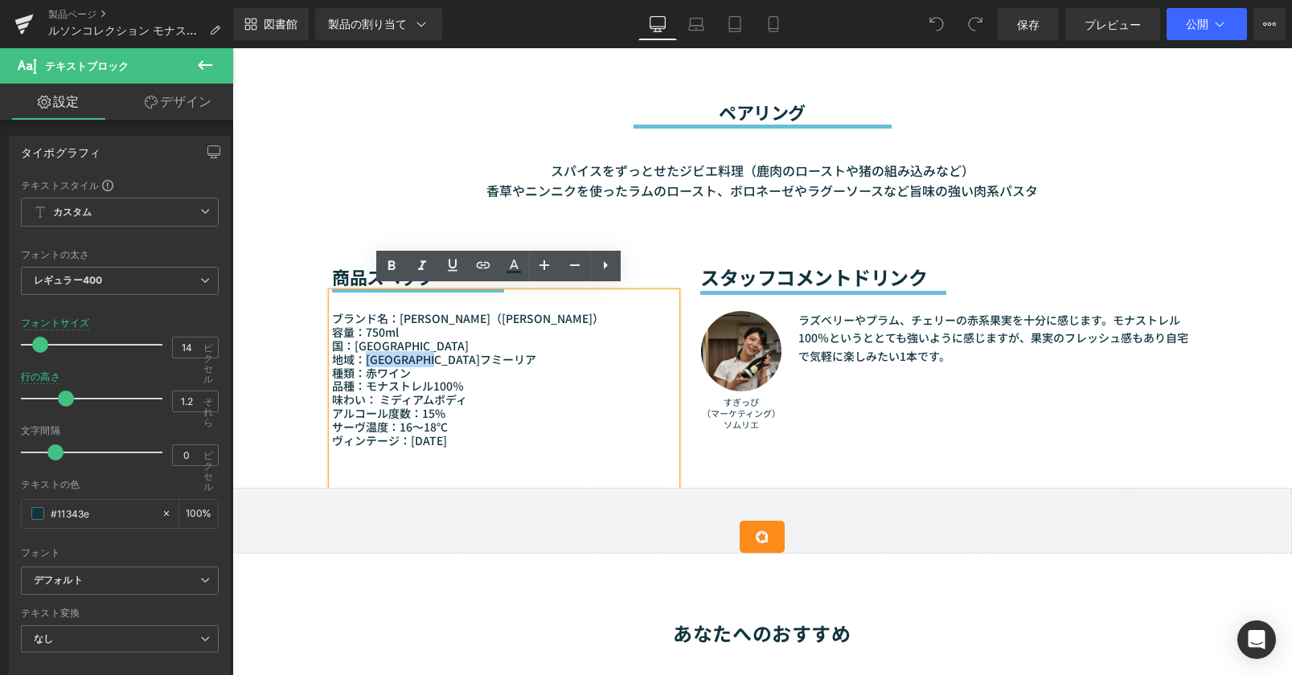
drag, startPoint x: 453, startPoint y: 352, endPoint x: 360, endPoint y: 357, distance: 92.6
click at [360, 357] on p "地域：[GEOGRAPHIC_DATA][GEOGRAPHIC_DATA]" at bounding box center [504, 360] width 344 height 14
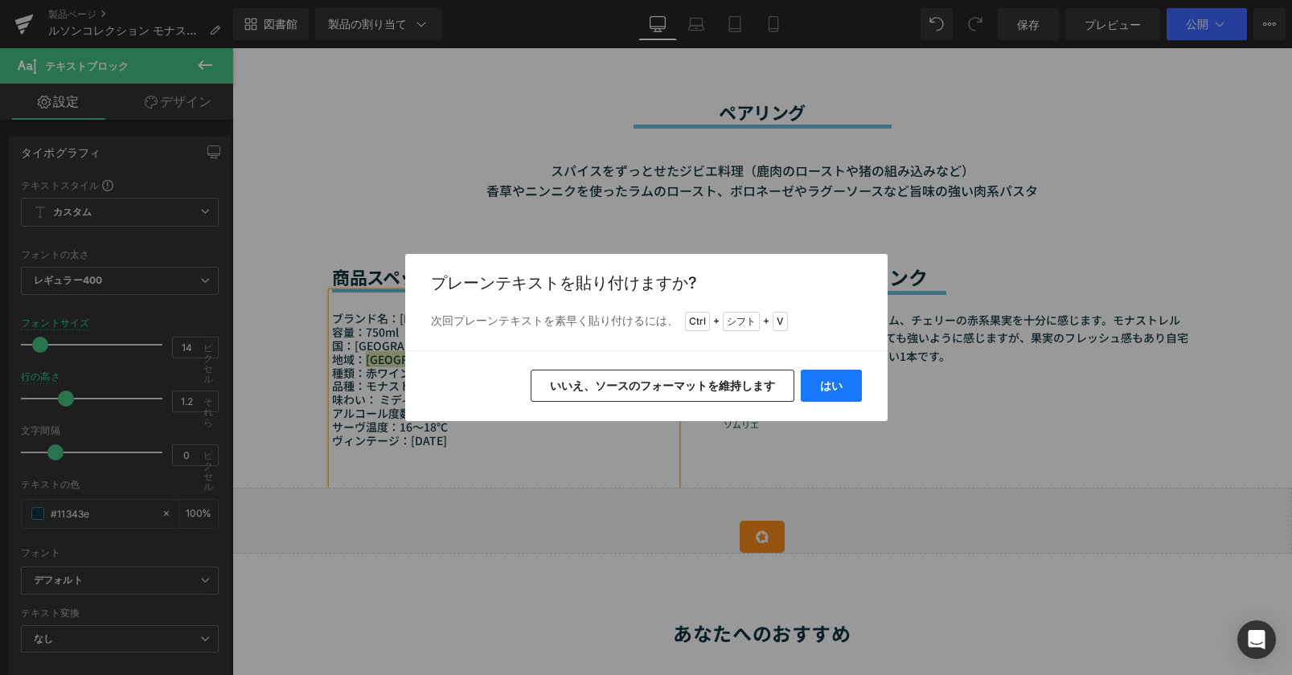
click at [832, 391] on font "はい" at bounding box center [831, 386] width 23 height 14
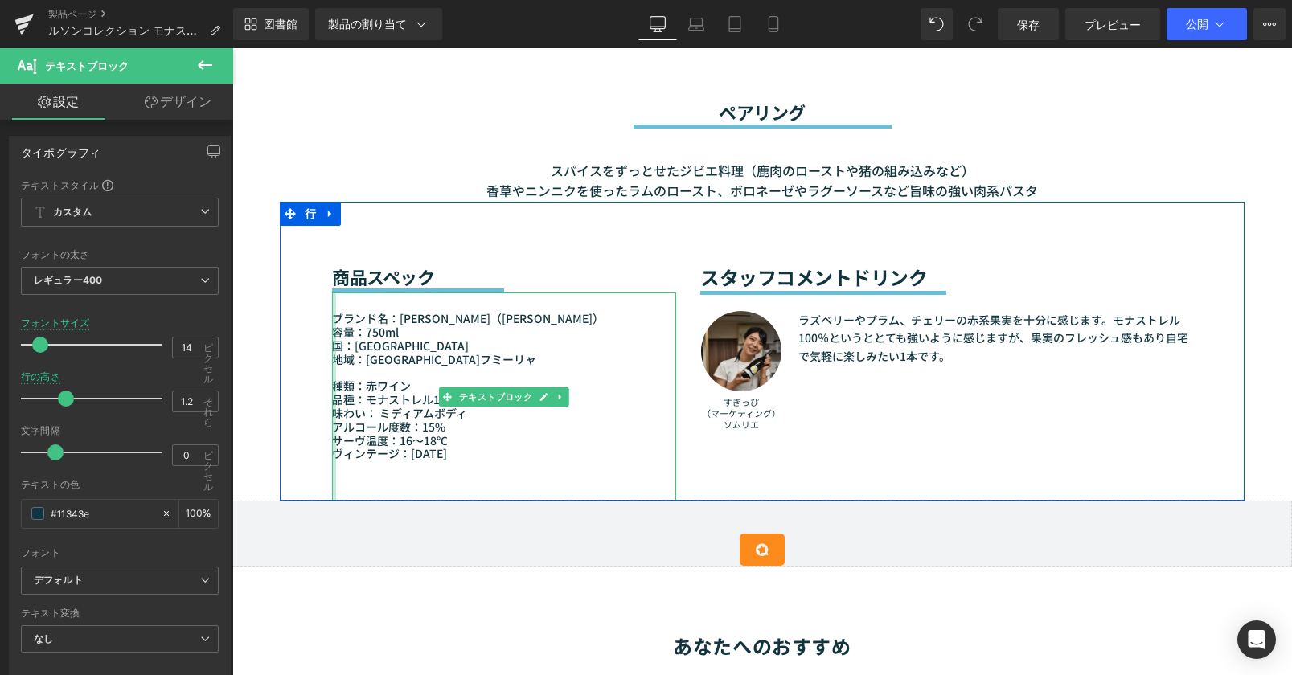
click at [332, 382] on div at bounding box center [334, 397] width 4 height 208
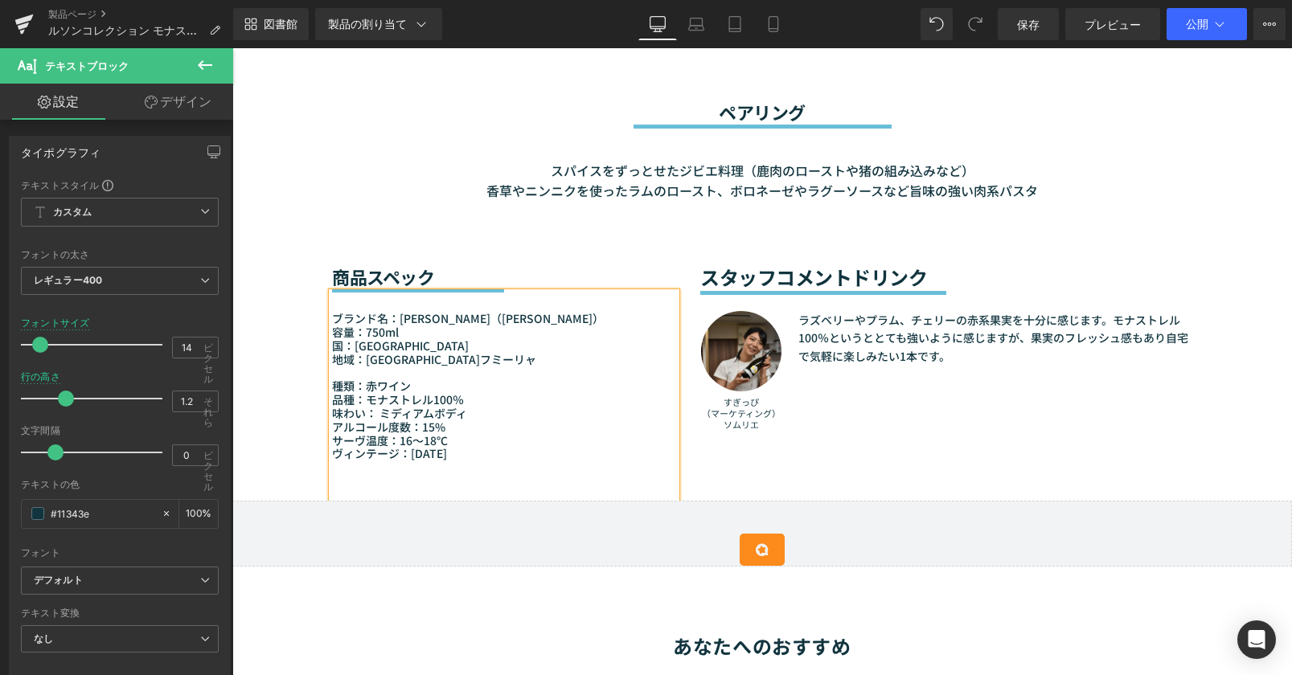
click at [332, 378] on font "種類：赤ワイン" at bounding box center [371, 386] width 79 height 16
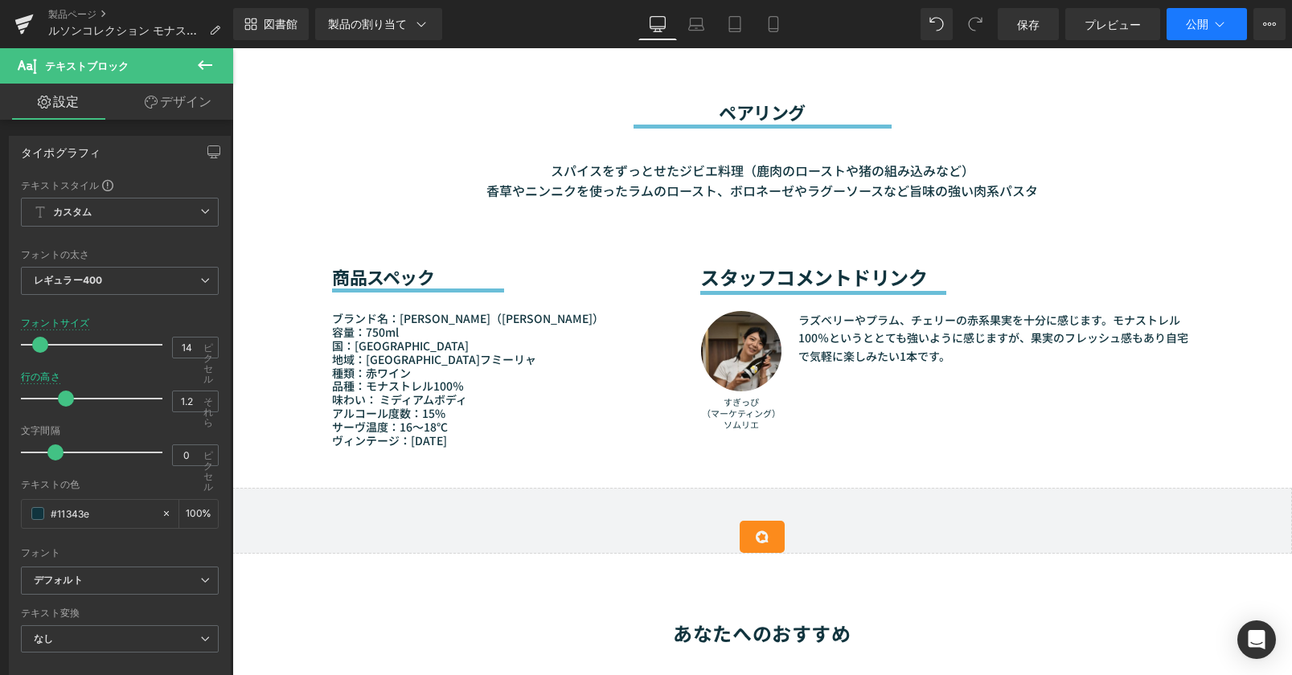
click at [1195, 16] on button "公開" at bounding box center [1206, 24] width 80 height 32
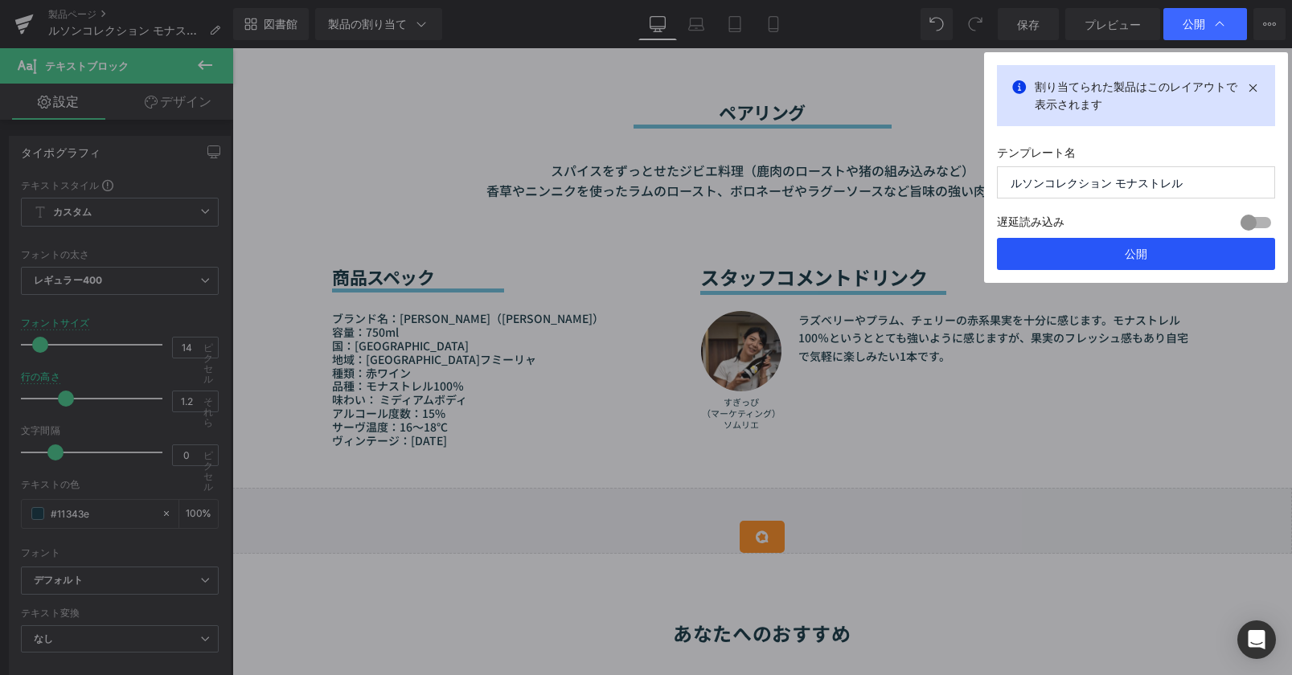
click at [1158, 250] on button "公開" at bounding box center [1136, 254] width 278 height 32
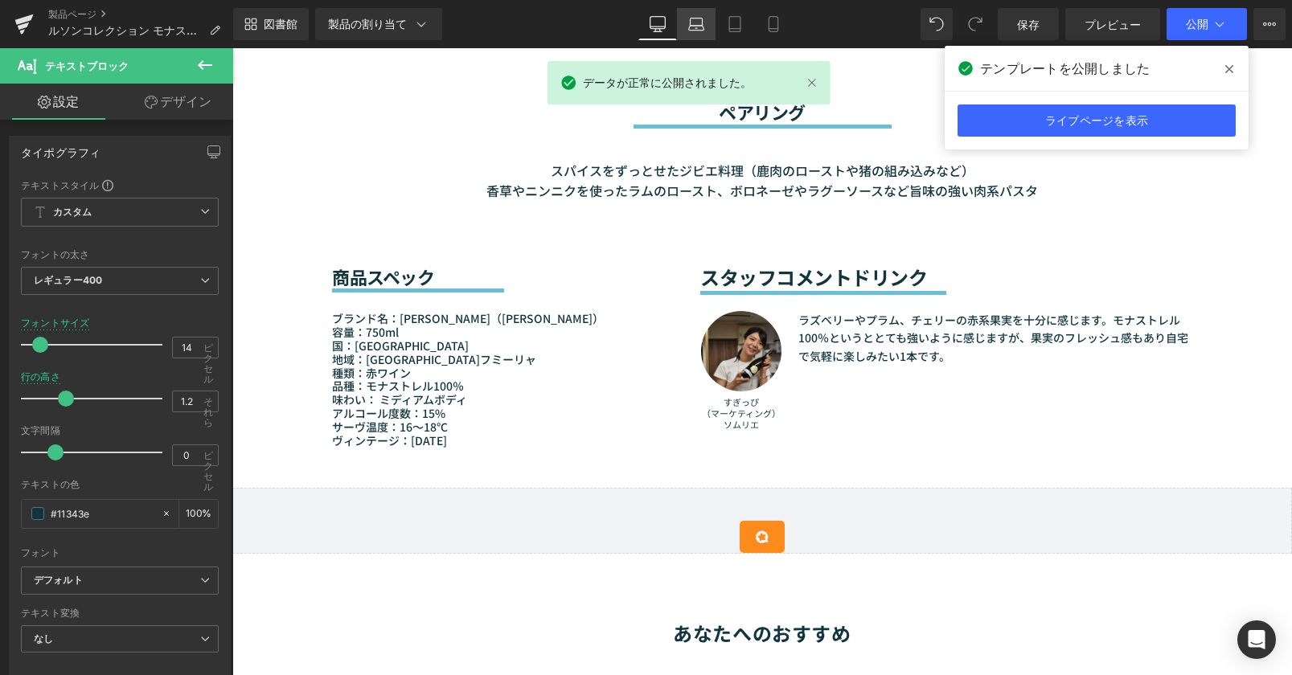
click at [689, 16] on icon at bounding box center [696, 24] width 16 height 16
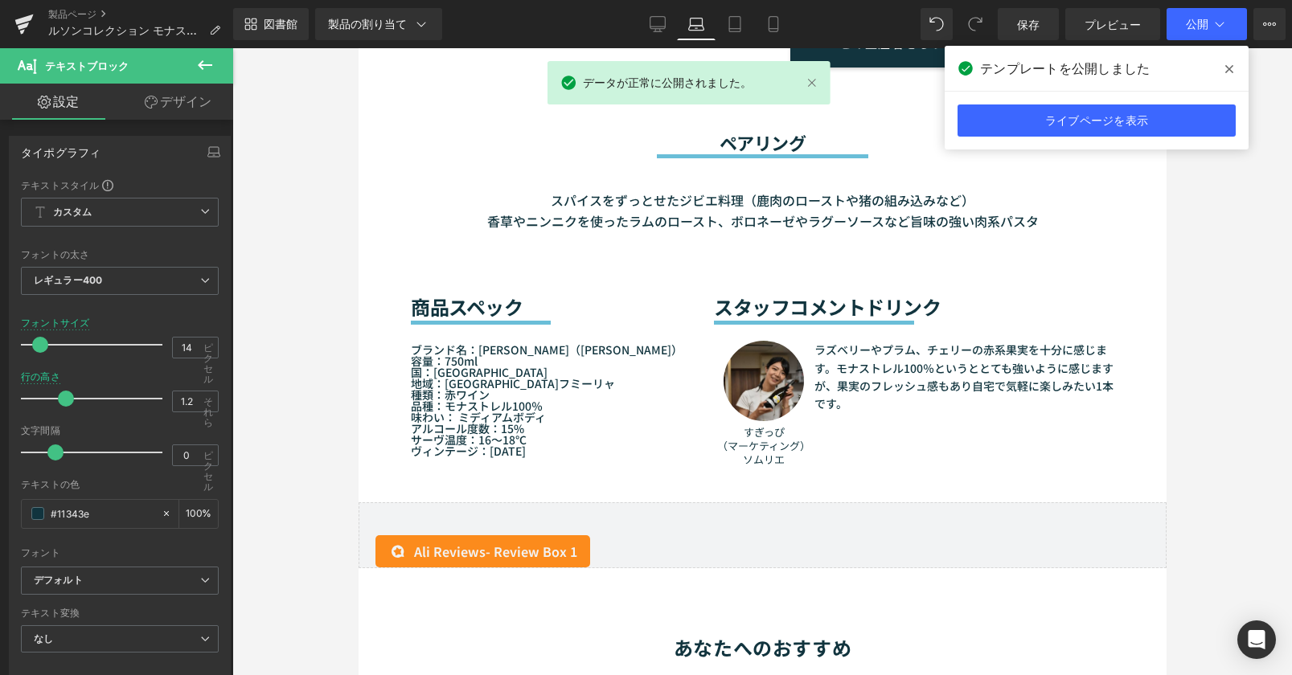
scroll to position [1432, 0]
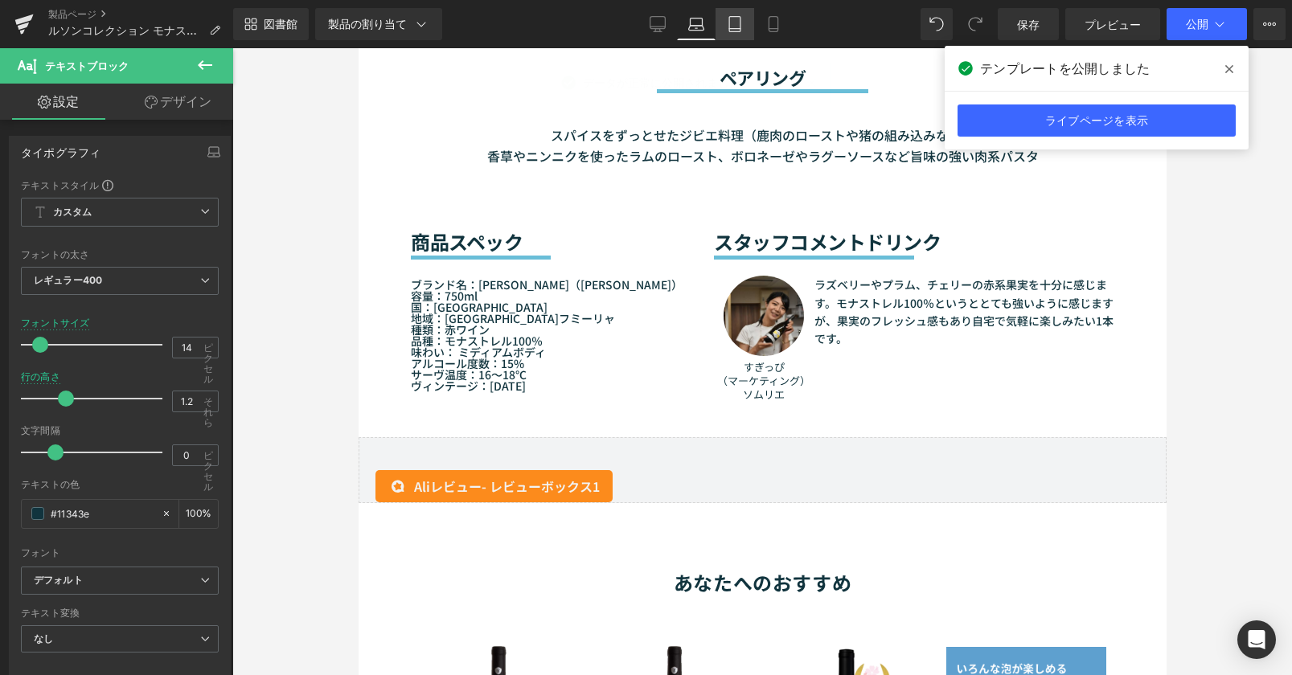
click at [751, 30] on link "錠剤" at bounding box center [734, 24] width 39 height 32
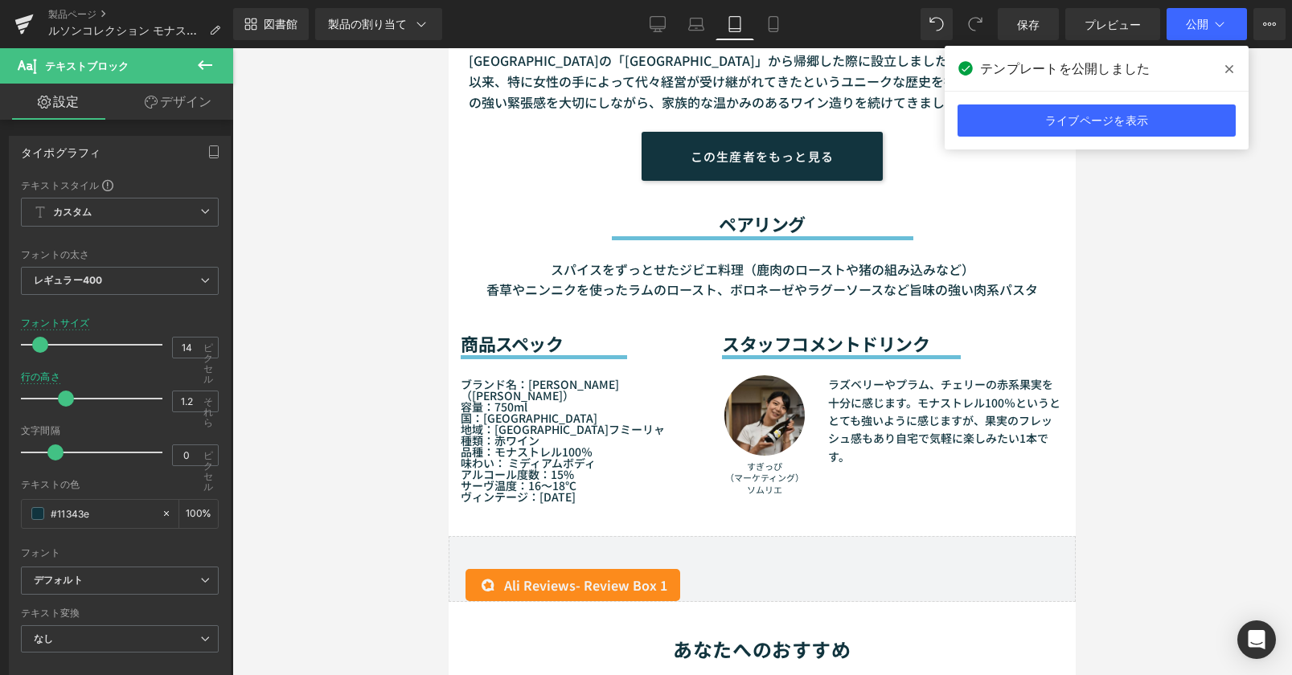
scroll to position [1525, 0]
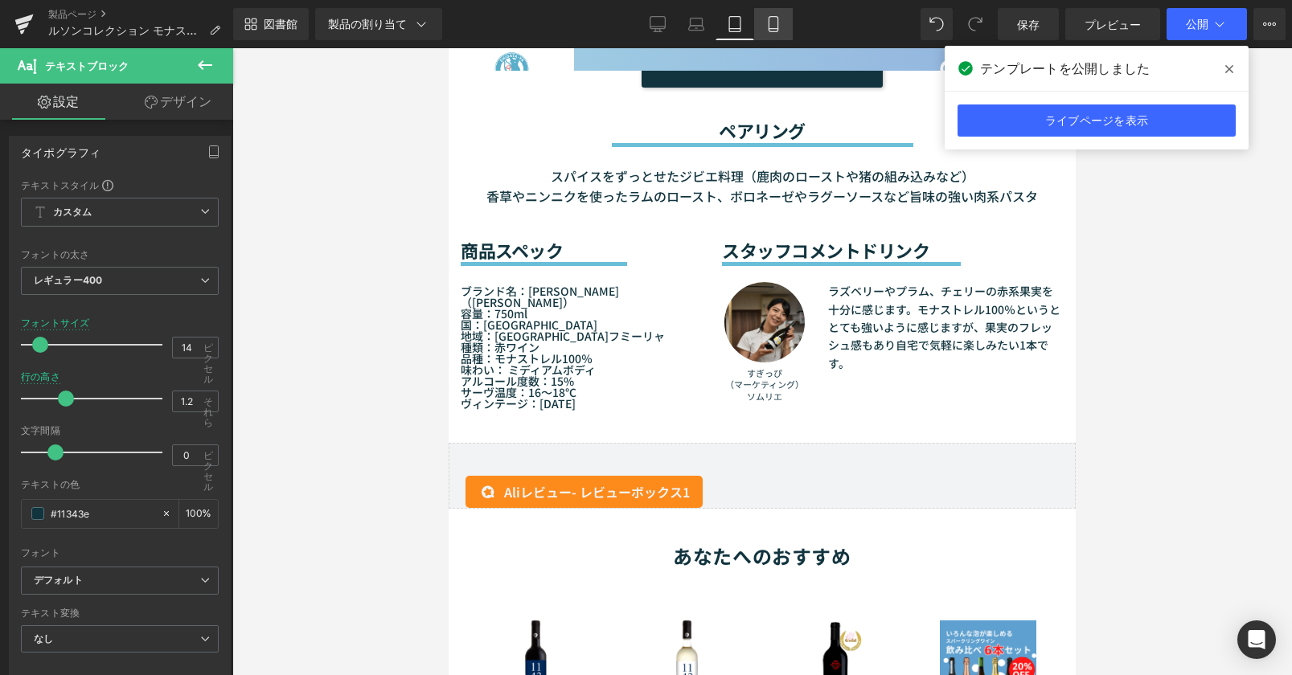
click at [754, 31] on link "携帯" at bounding box center [773, 24] width 39 height 32
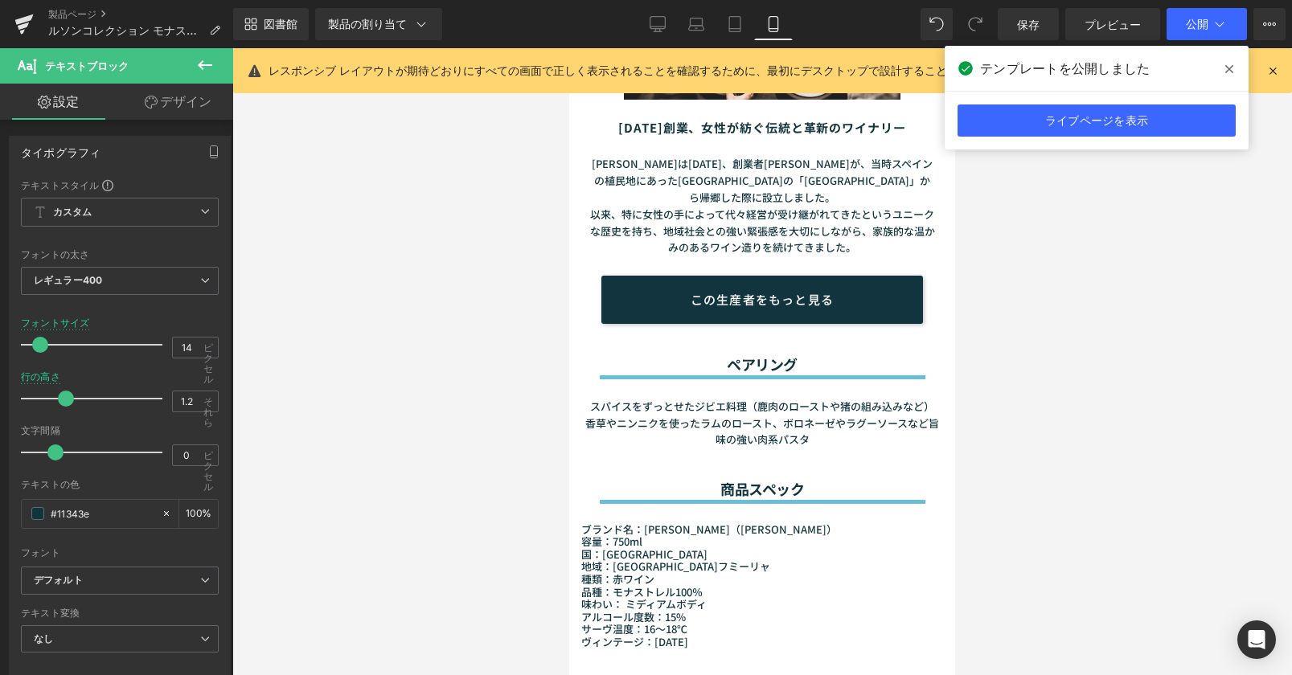
scroll to position [1761, 0]
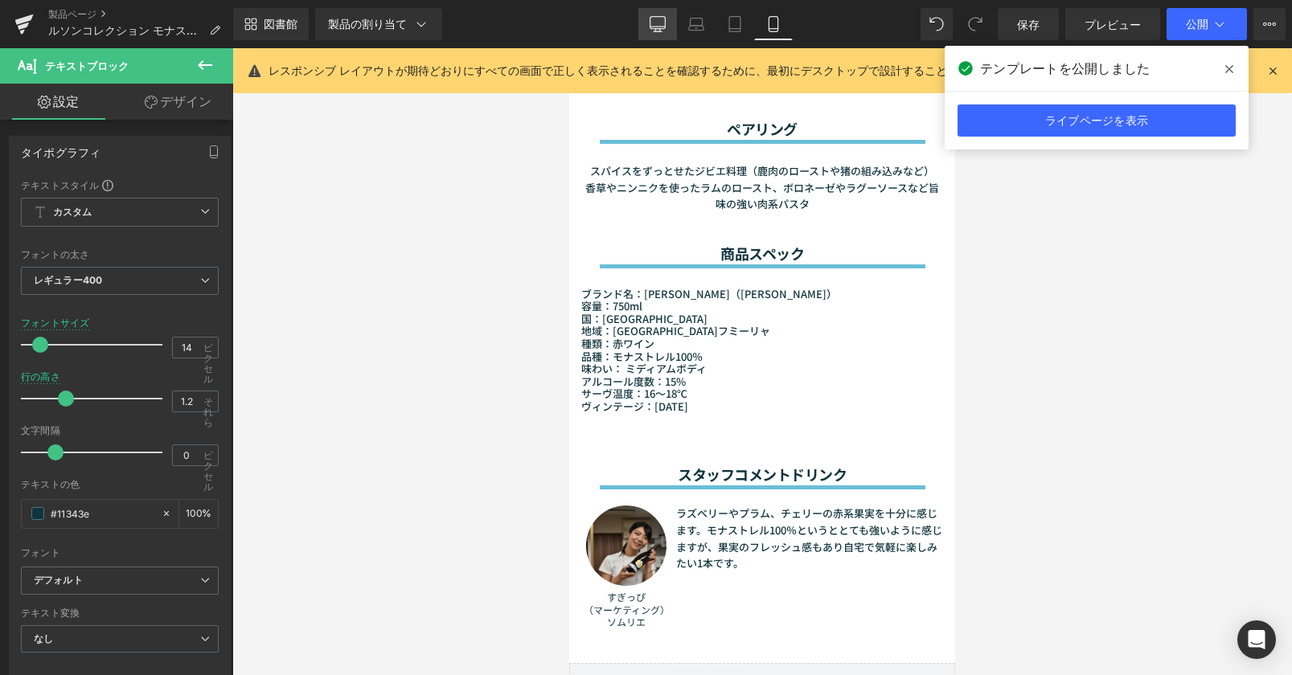
click at [657, 35] on link "デスクトップ" at bounding box center [657, 24] width 39 height 32
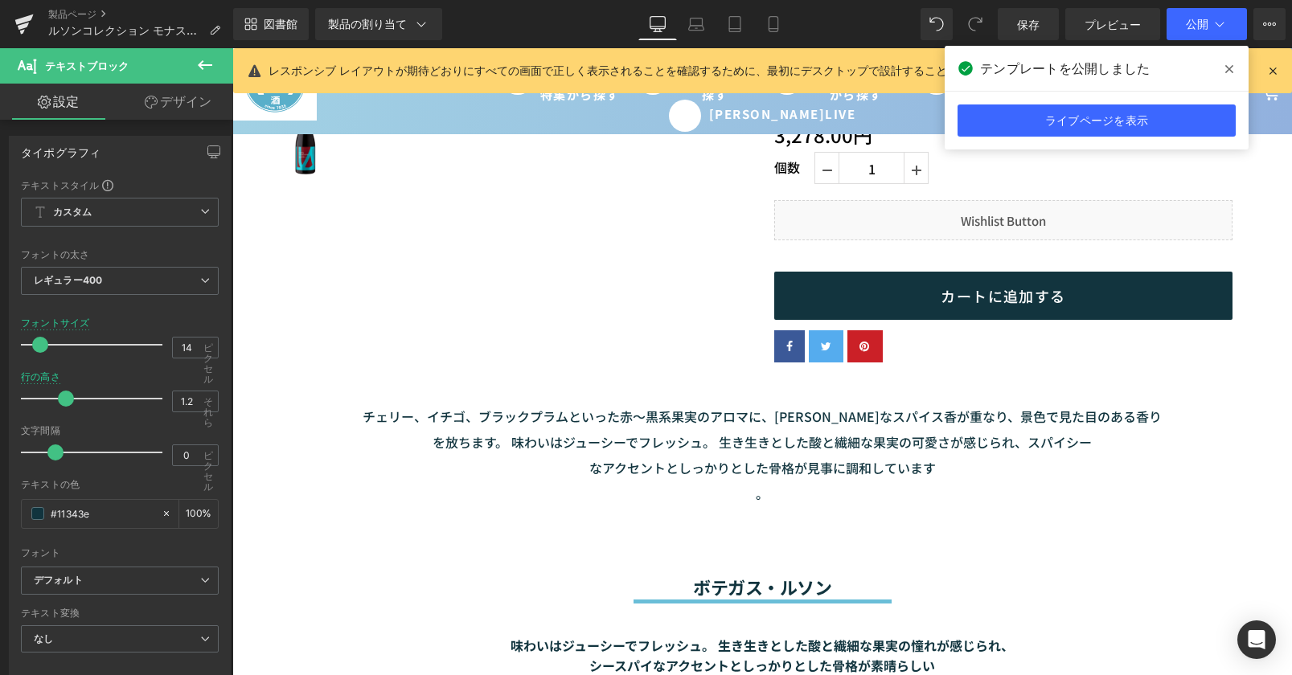
scroll to position [187, 0]
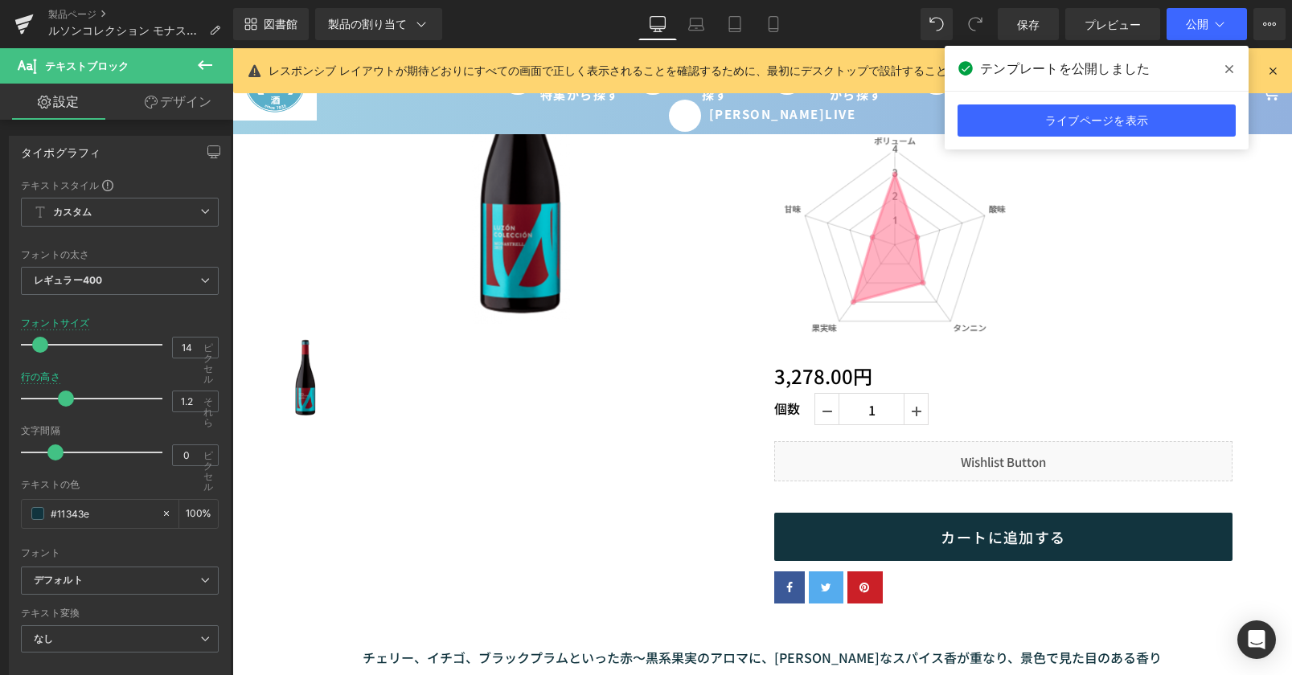
click at [1234, 65] on span at bounding box center [1229, 69] width 26 height 26
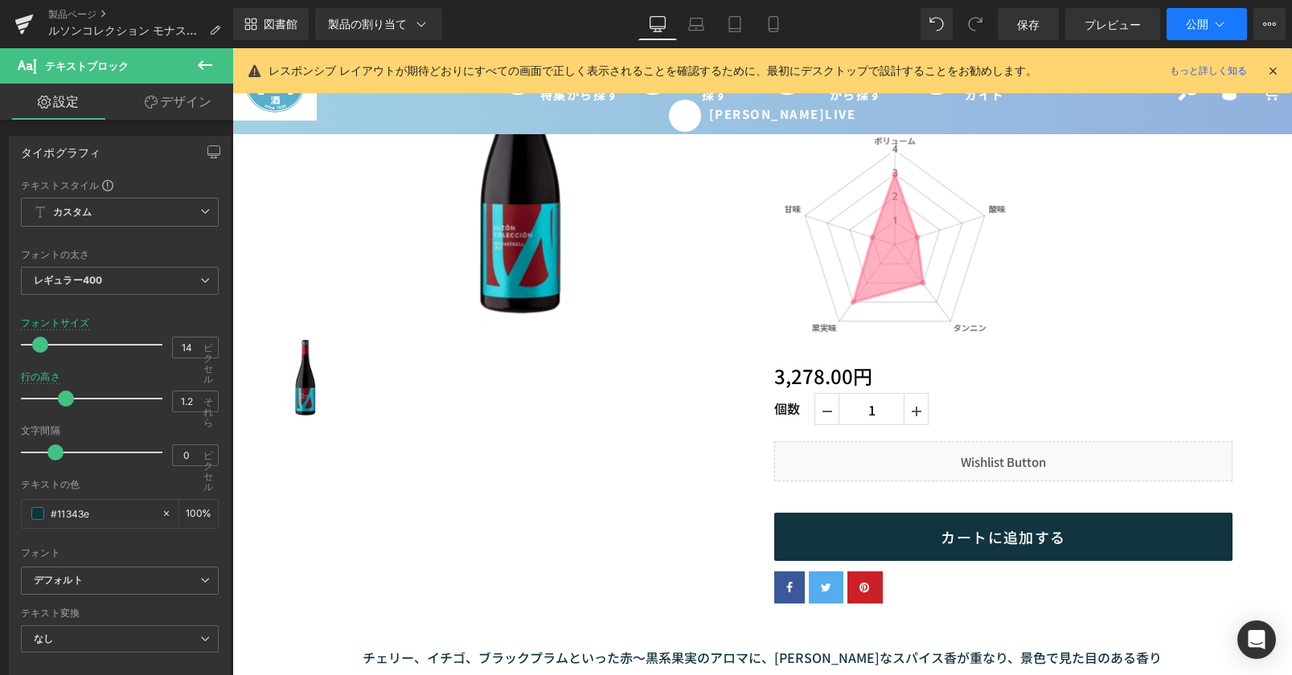
click at [1214, 16] on icon at bounding box center [1220, 24] width 16 height 16
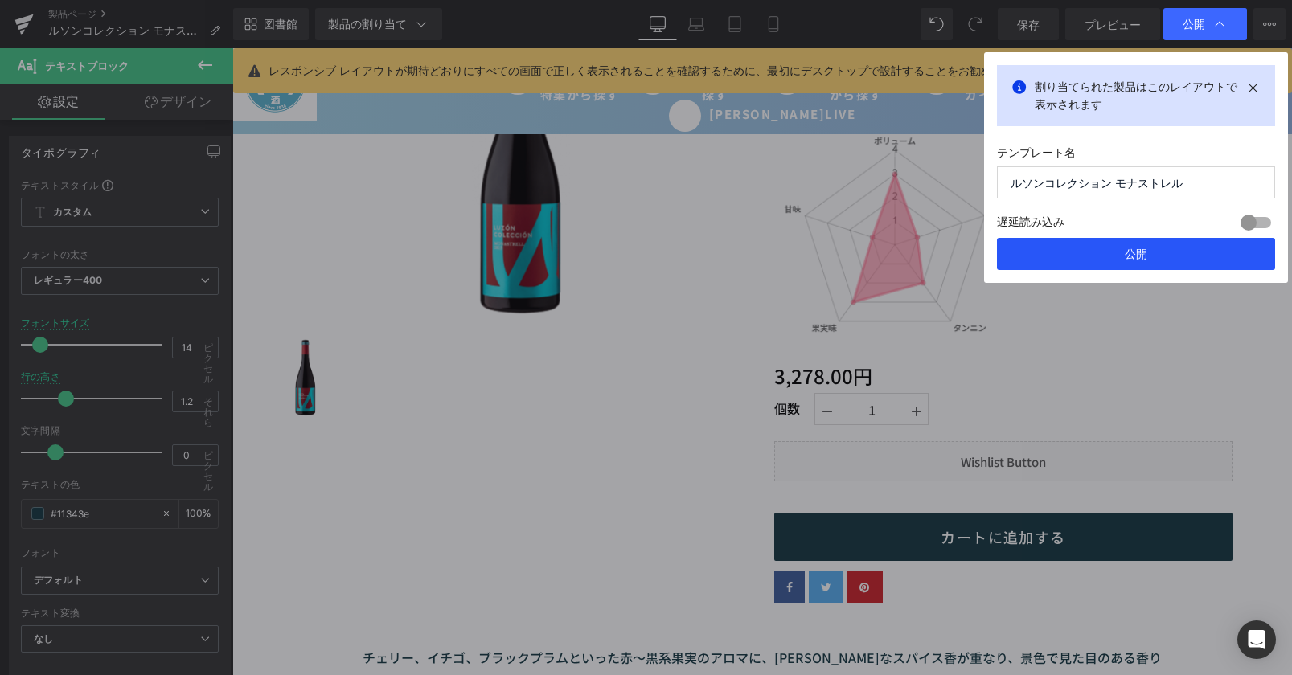
click at [1169, 257] on button "公開" at bounding box center [1136, 254] width 278 height 32
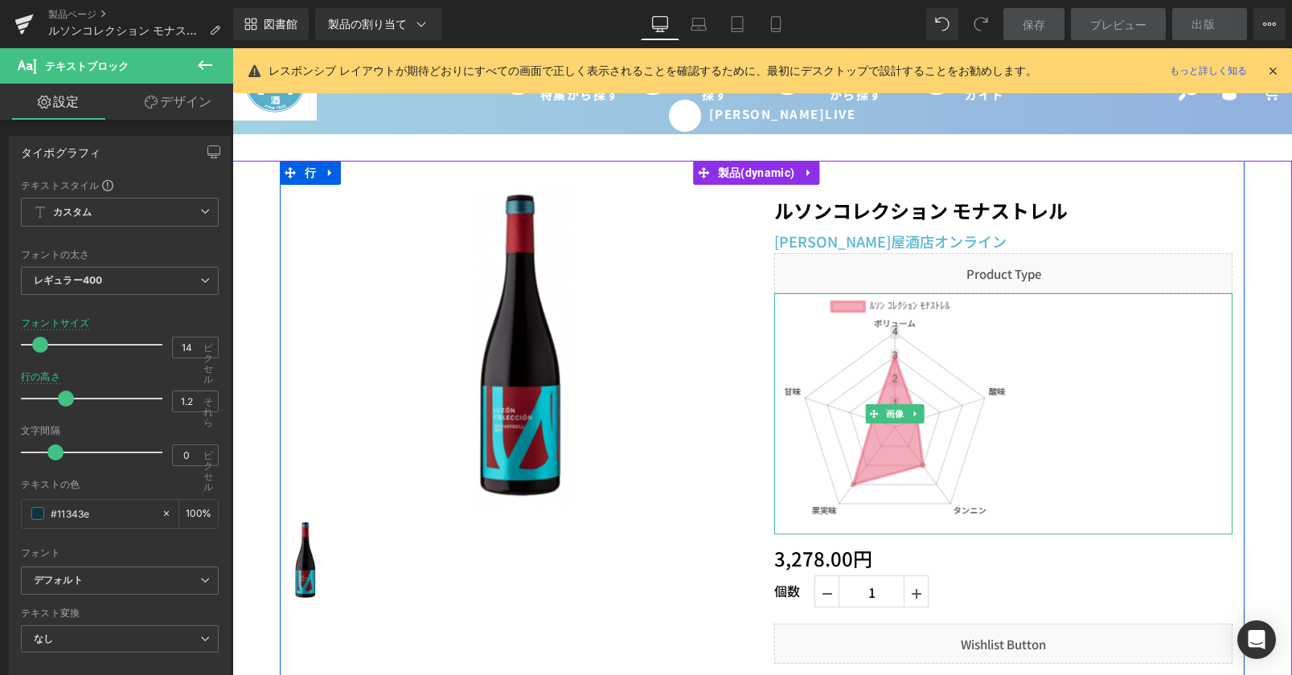
scroll to position [0, 0]
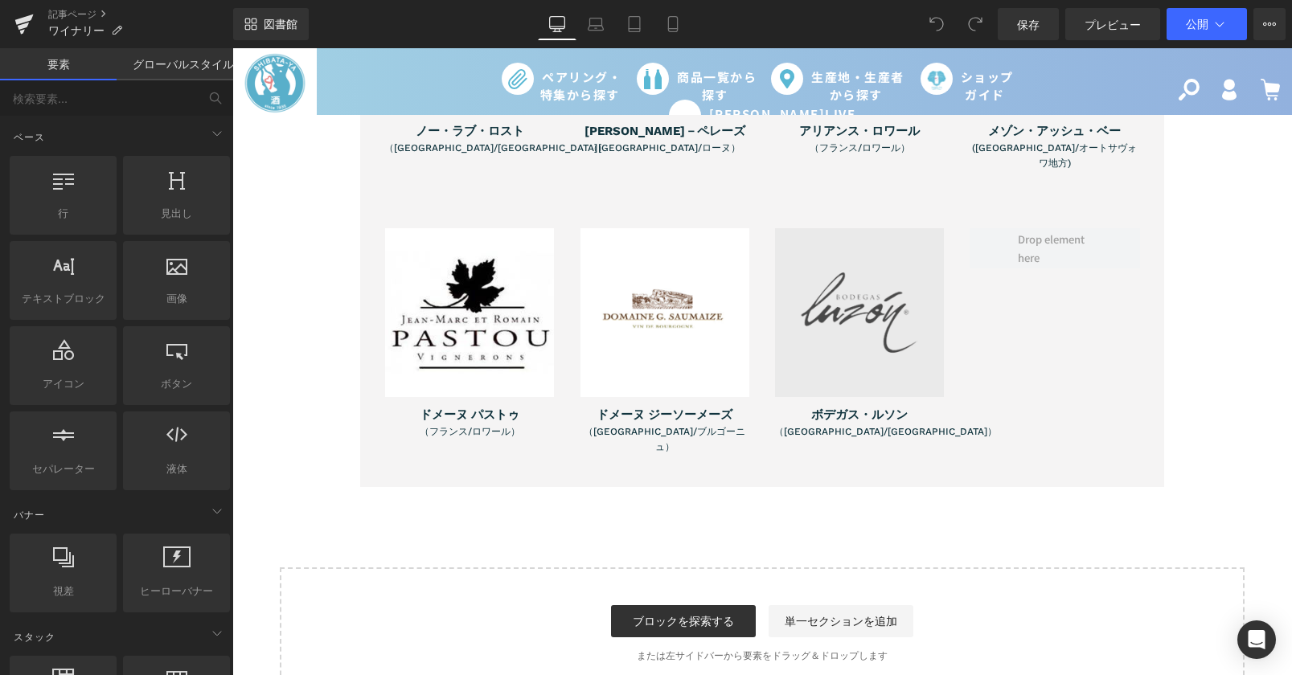
scroll to position [3135, 0]
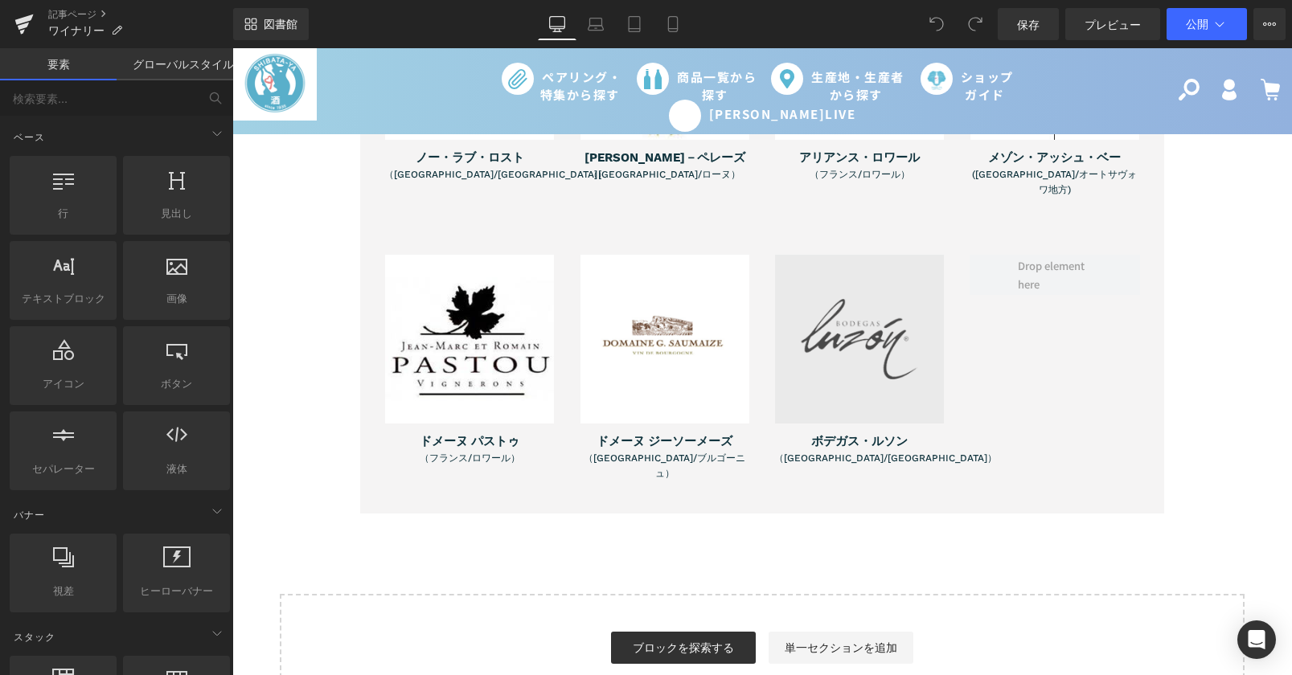
click at [828, 371] on img at bounding box center [859, 339] width 169 height 169
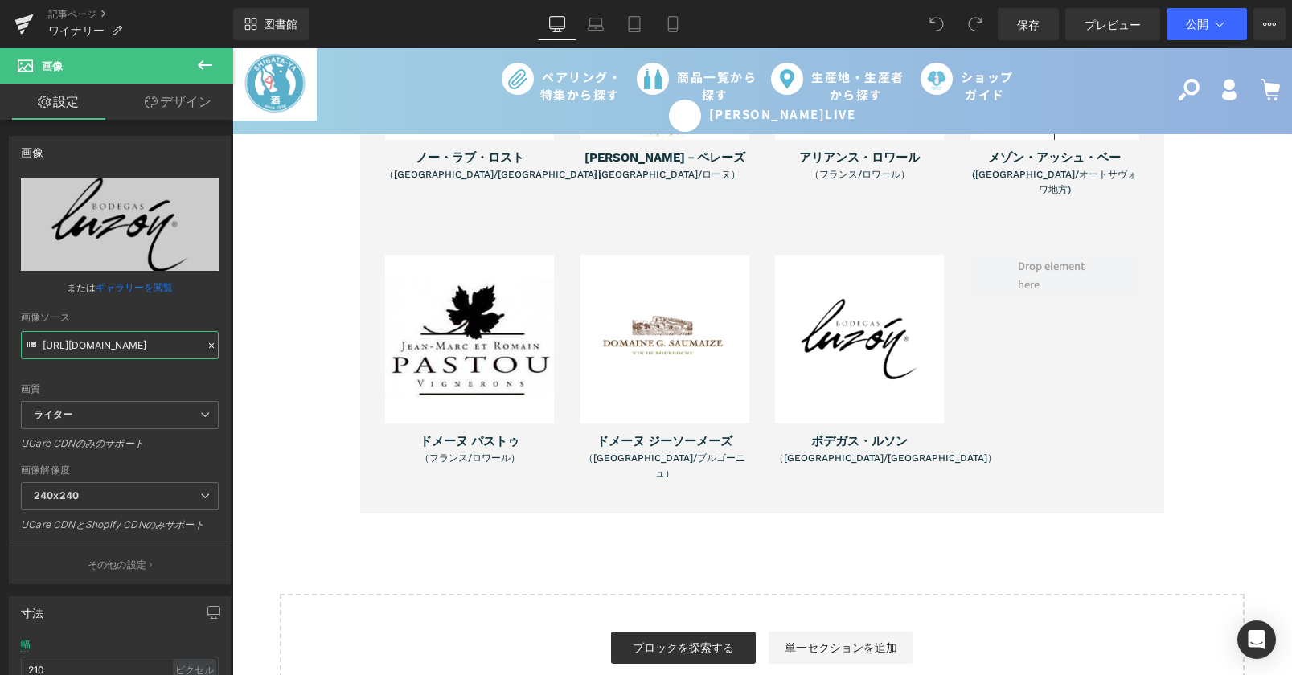
scroll to position [0, 1565]
drag, startPoint x: 276, startPoint y: 391, endPoint x: 284, endPoint y: 342, distance: 48.9
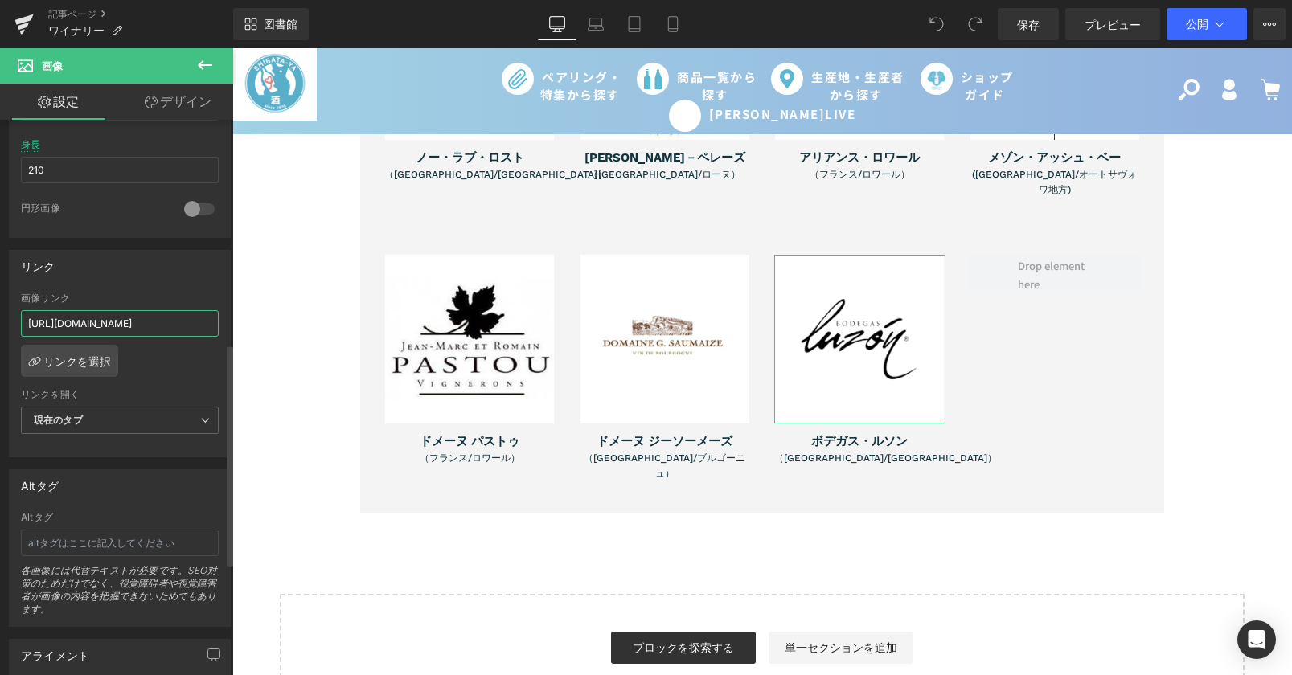
scroll to position [0, 0]
click at [36, 325] on input "https://www.sake-ya.jp/collections/domaine-g-saumaize" at bounding box center [120, 323] width 198 height 27
drag, startPoint x: 259, startPoint y: 371, endPoint x: 314, endPoint y: 314, distance: 78.5
paste input "bodegas-luzon"
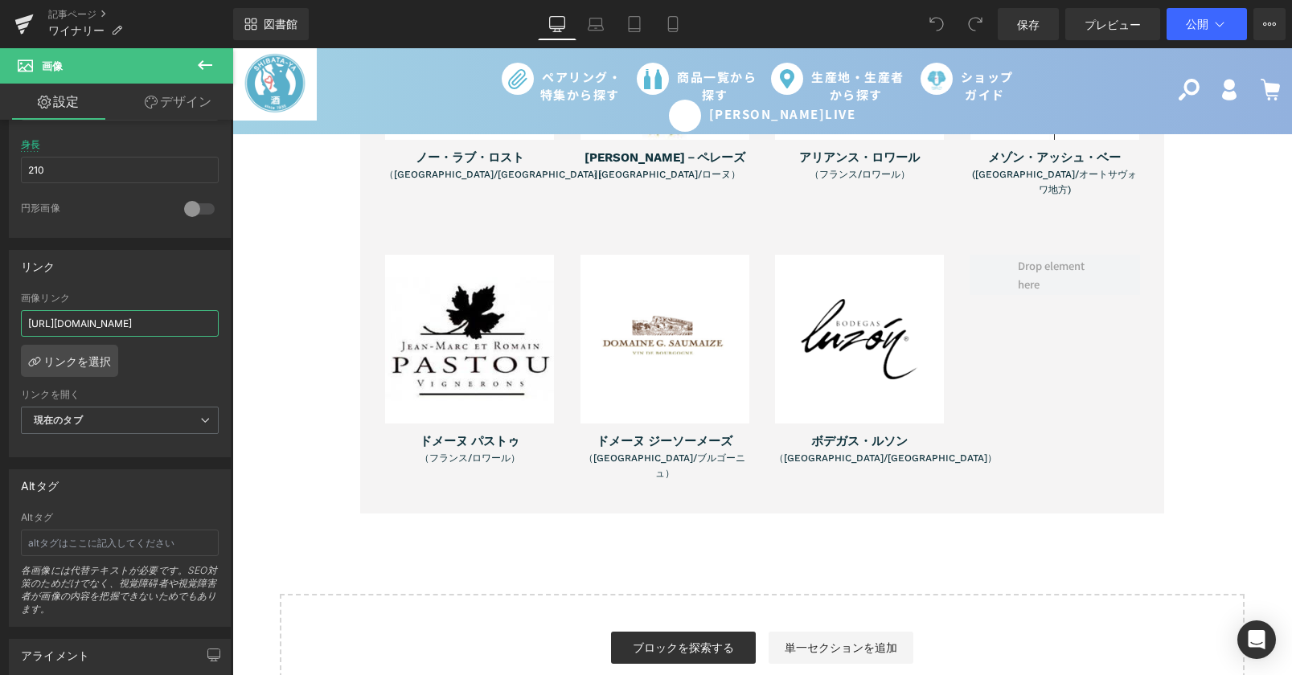
type input "https://www.sake-ya.jp/collections/bodegas-luzon"
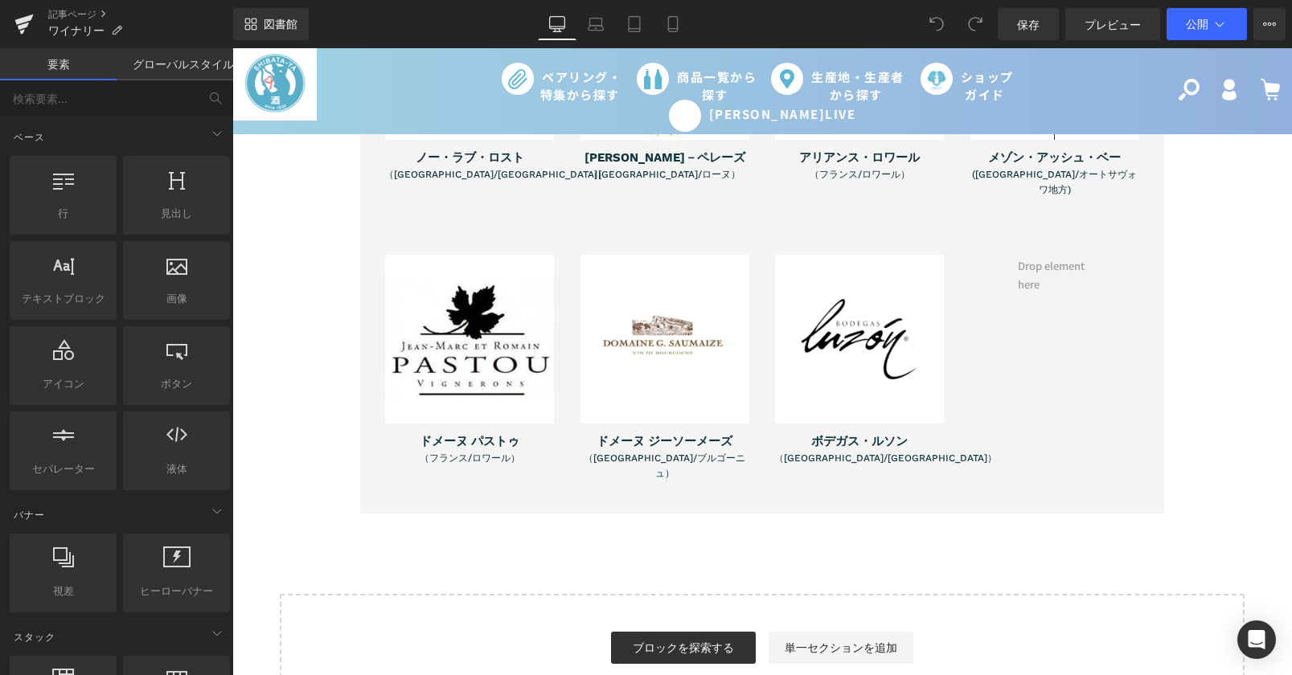
scroll to position [0, 0]
click at [1187, 19] on font "公開" at bounding box center [1197, 24] width 23 height 14
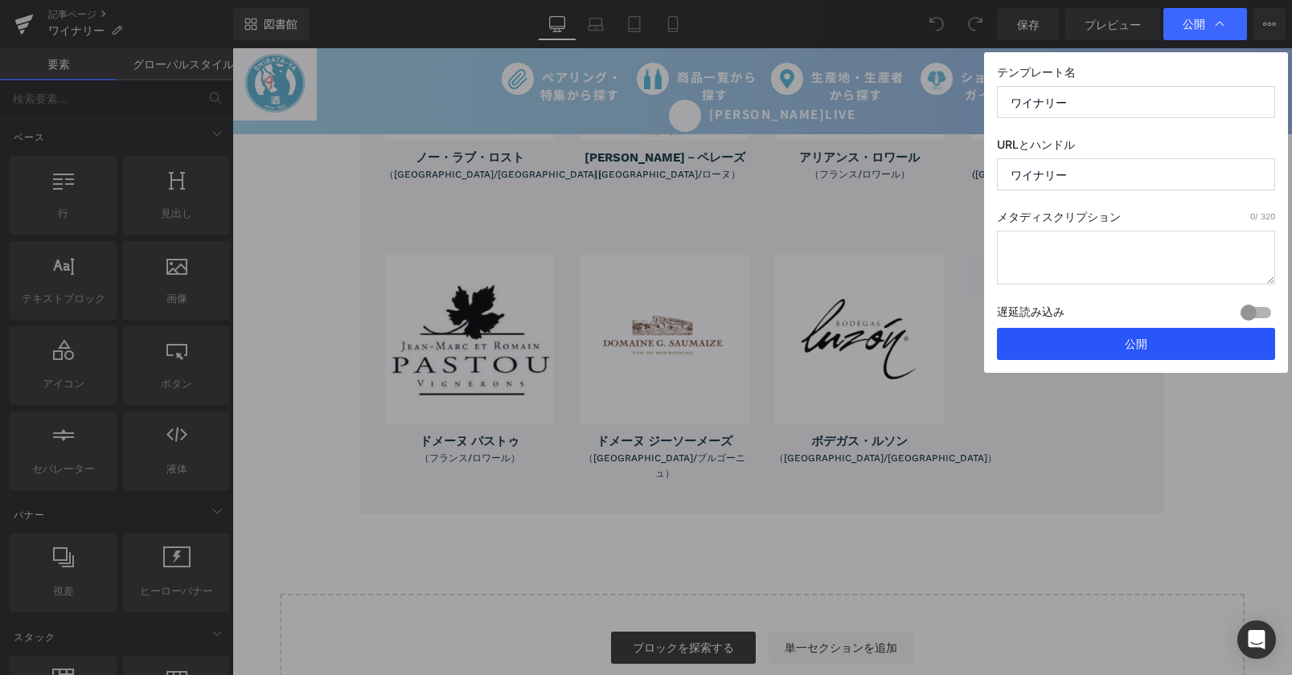
click at [1074, 349] on button "公開" at bounding box center [1136, 344] width 278 height 32
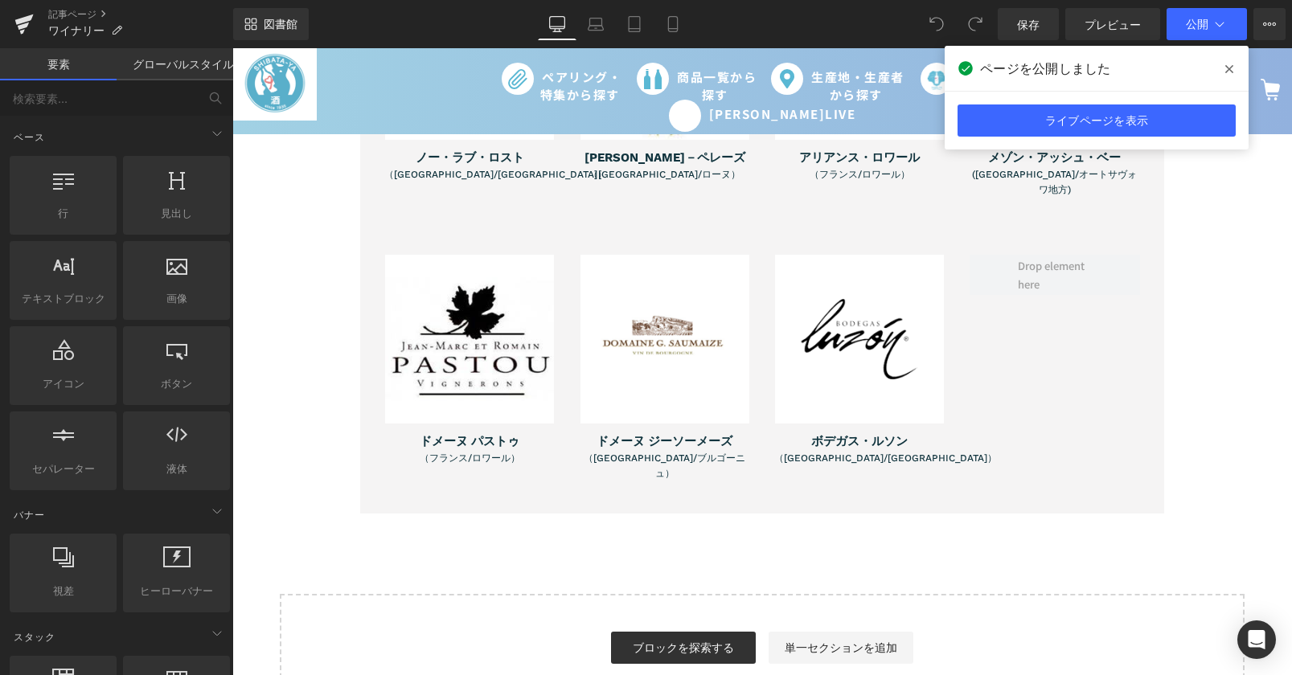
click at [1232, 69] on icon at bounding box center [1229, 69] width 8 height 13
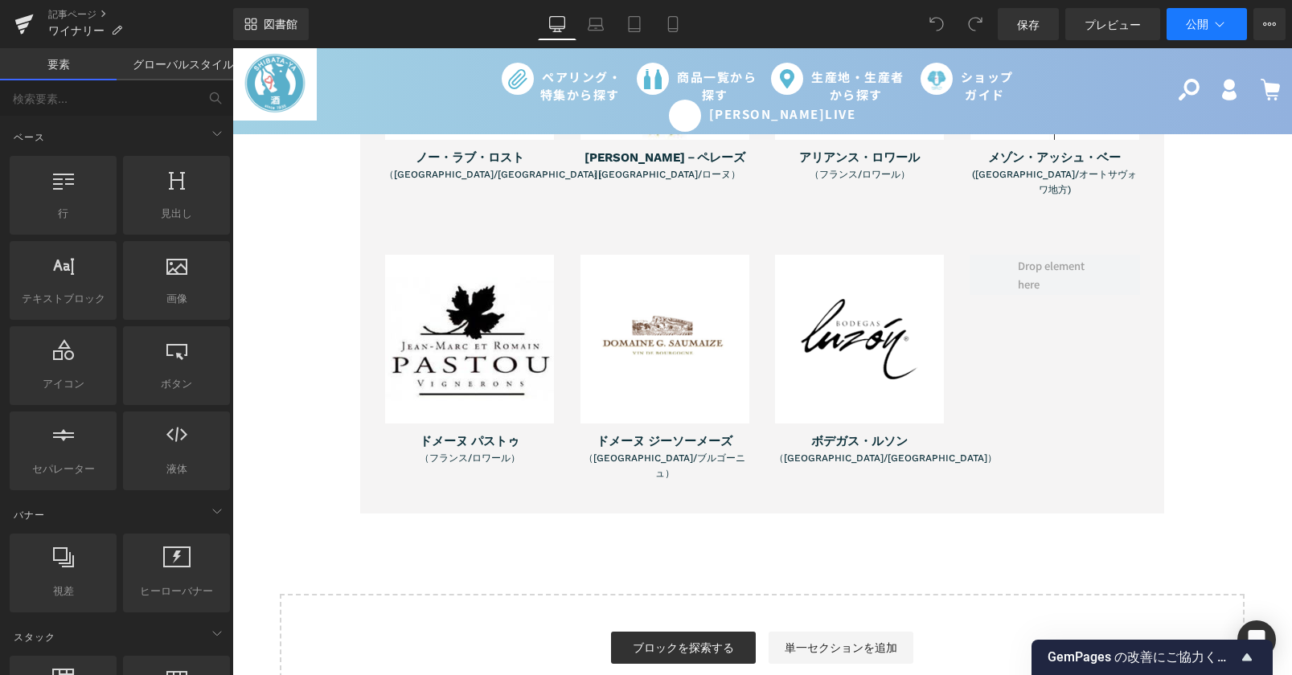
click at [1194, 19] on font "公開" at bounding box center [1197, 24] width 23 height 14
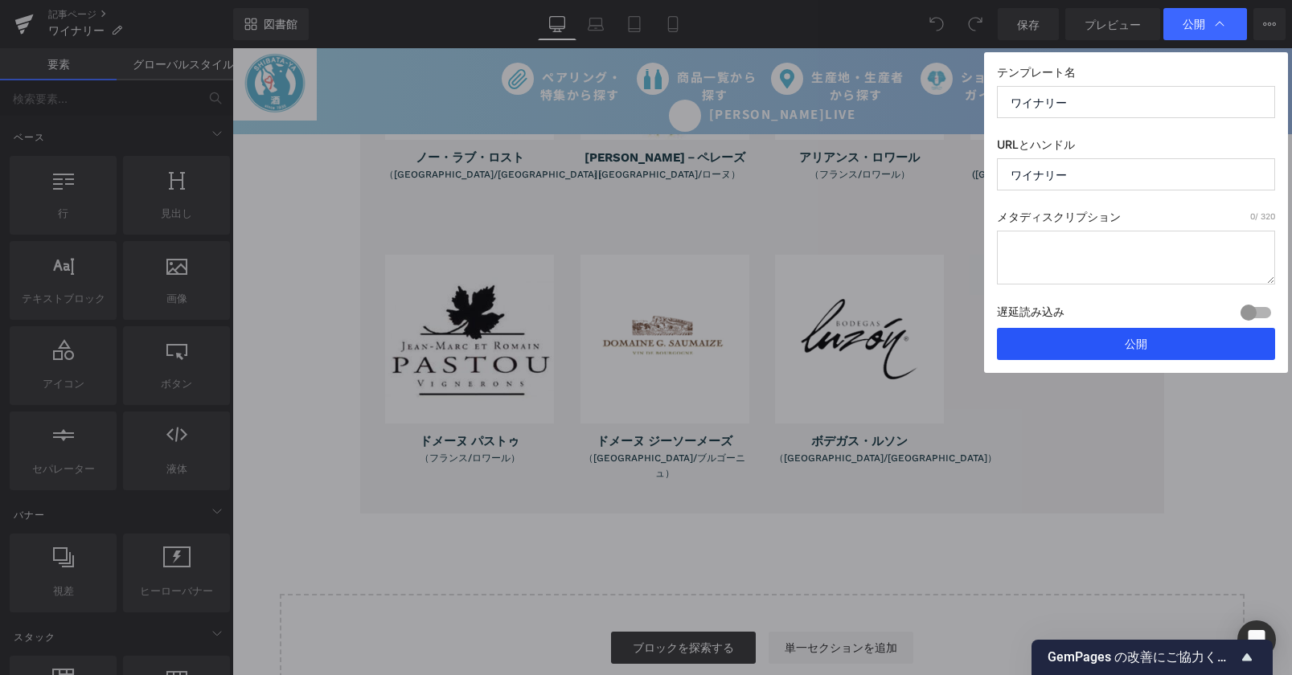
click at [1156, 338] on button "公開" at bounding box center [1136, 344] width 278 height 32
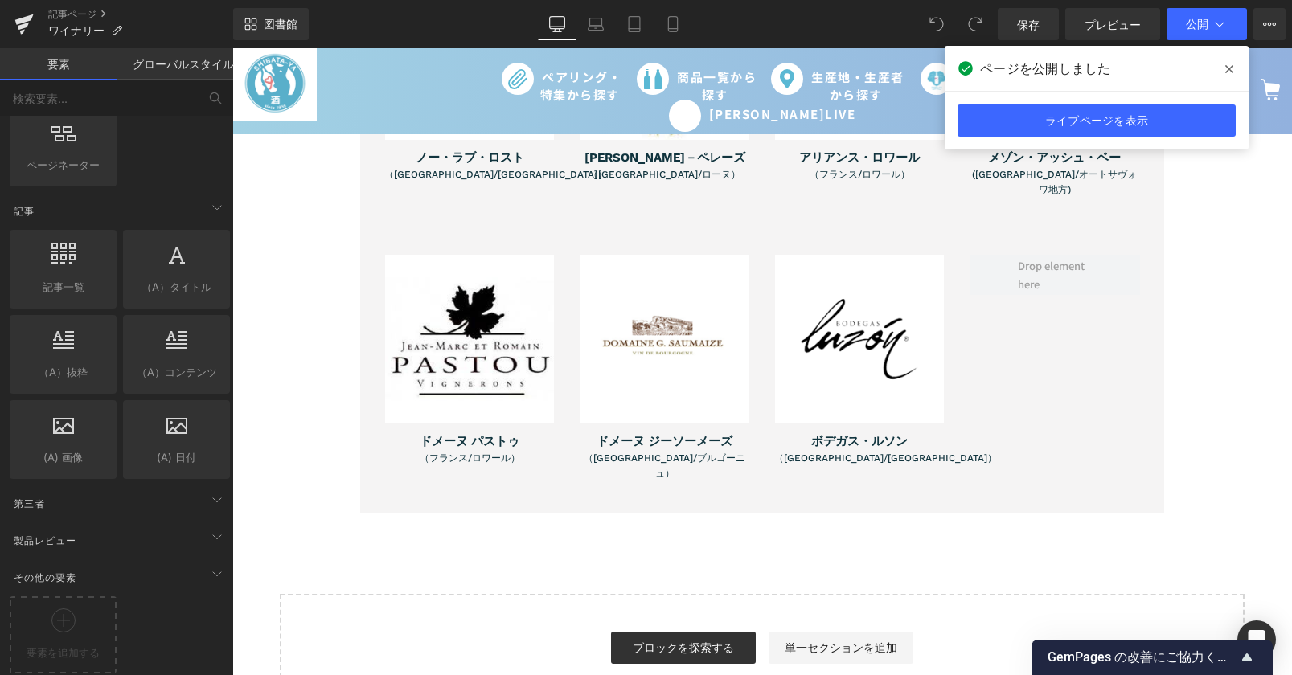
scroll to position [2575, 0]
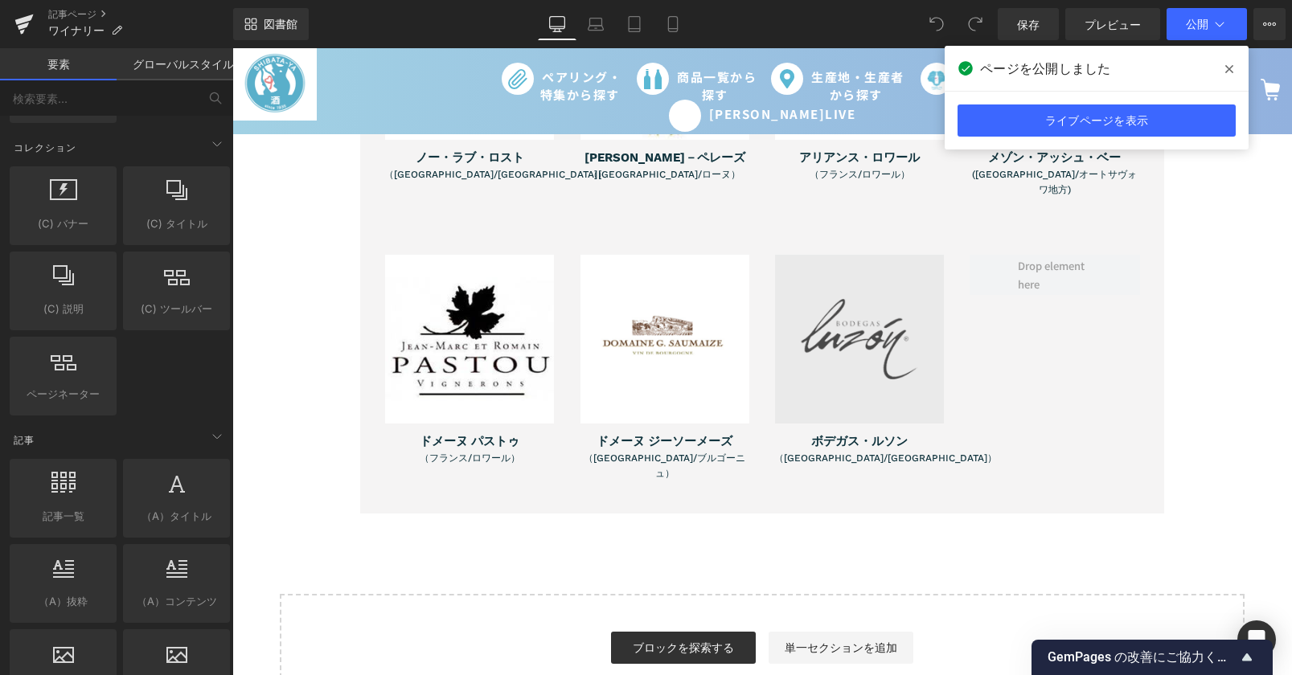
click at [873, 349] on img at bounding box center [859, 339] width 169 height 169
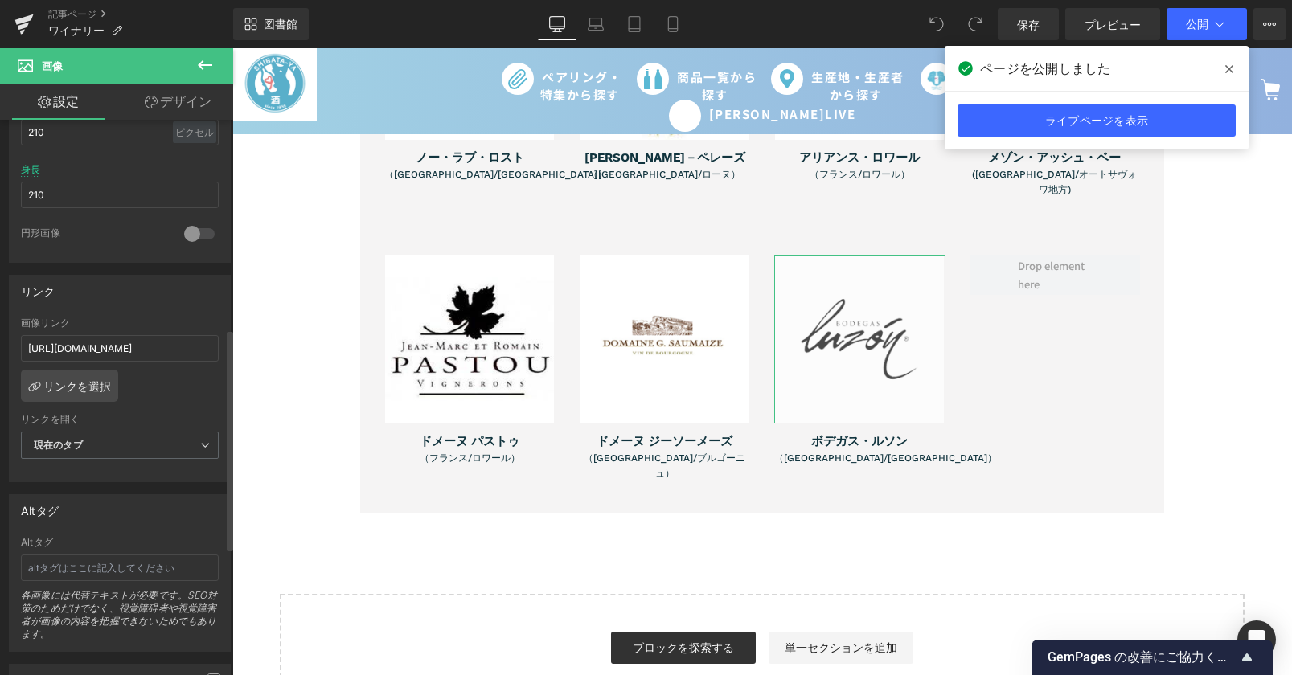
scroll to position [525, 0]
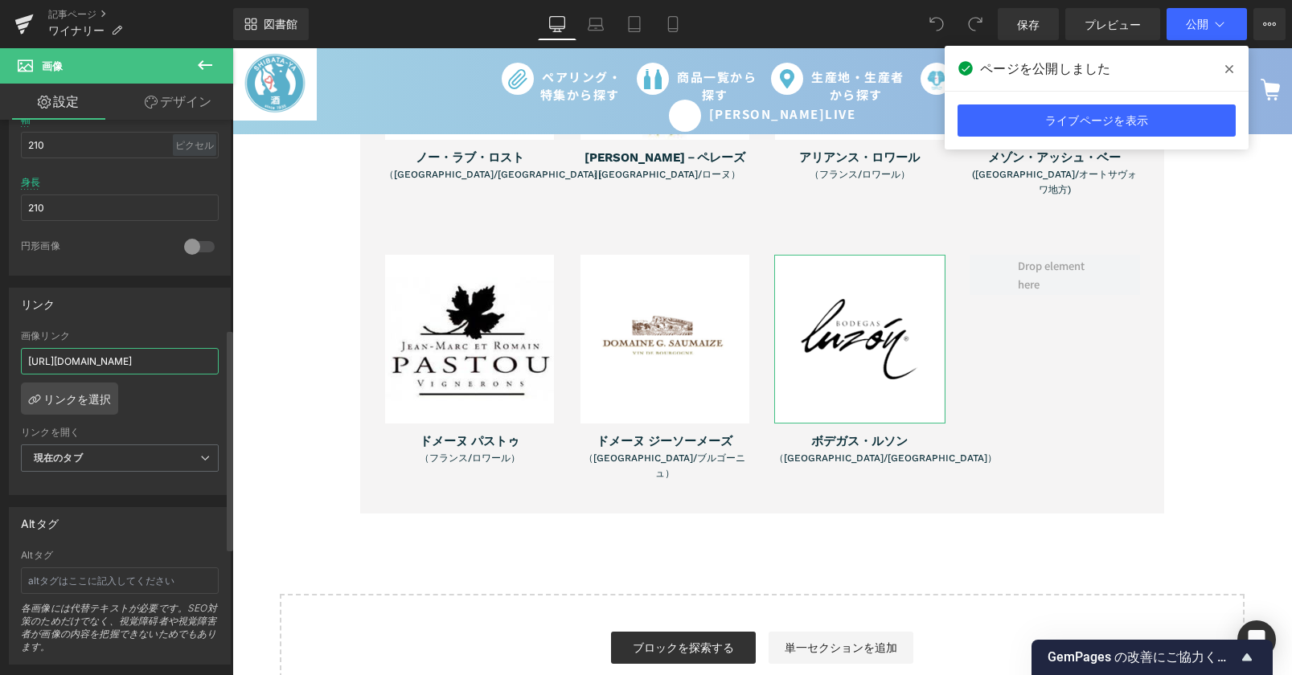
click at [90, 357] on input "https://www.sake-ya.jp/collections/bodegas-luzon" at bounding box center [120, 361] width 198 height 27
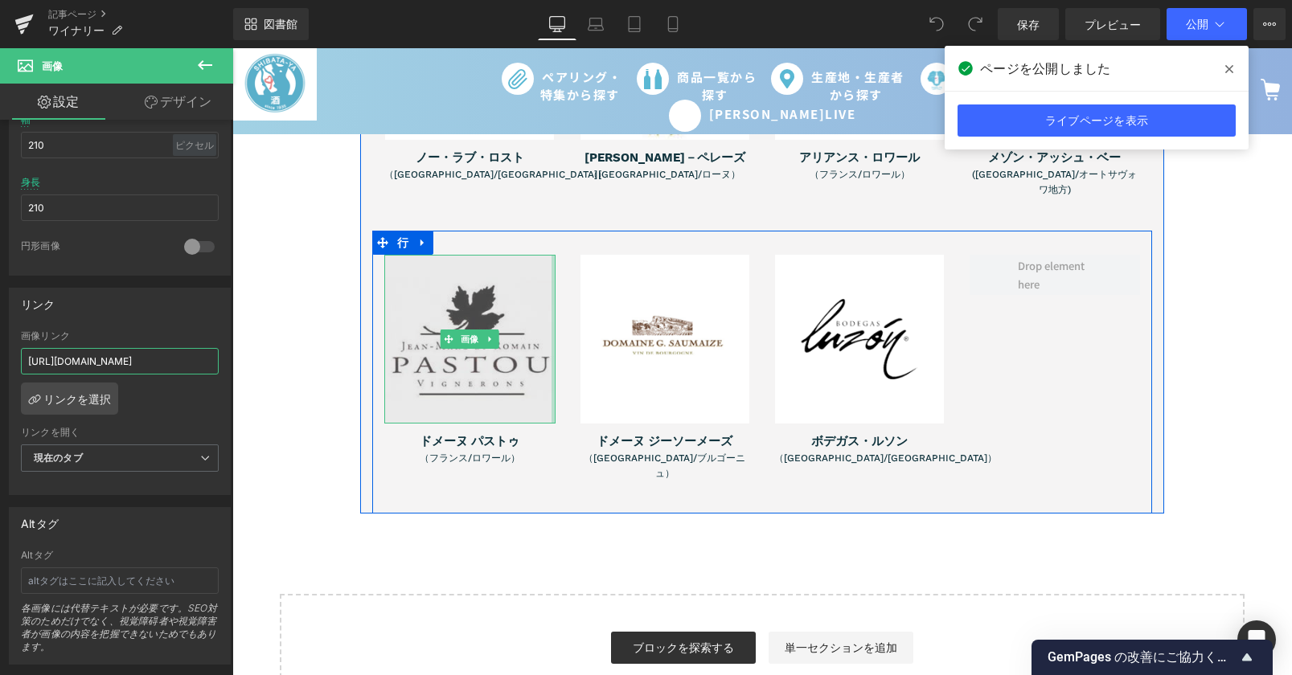
drag, startPoint x: 259, startPoint y: 407, endPoint x: 547, endPoint y: 376, distance: 289.4
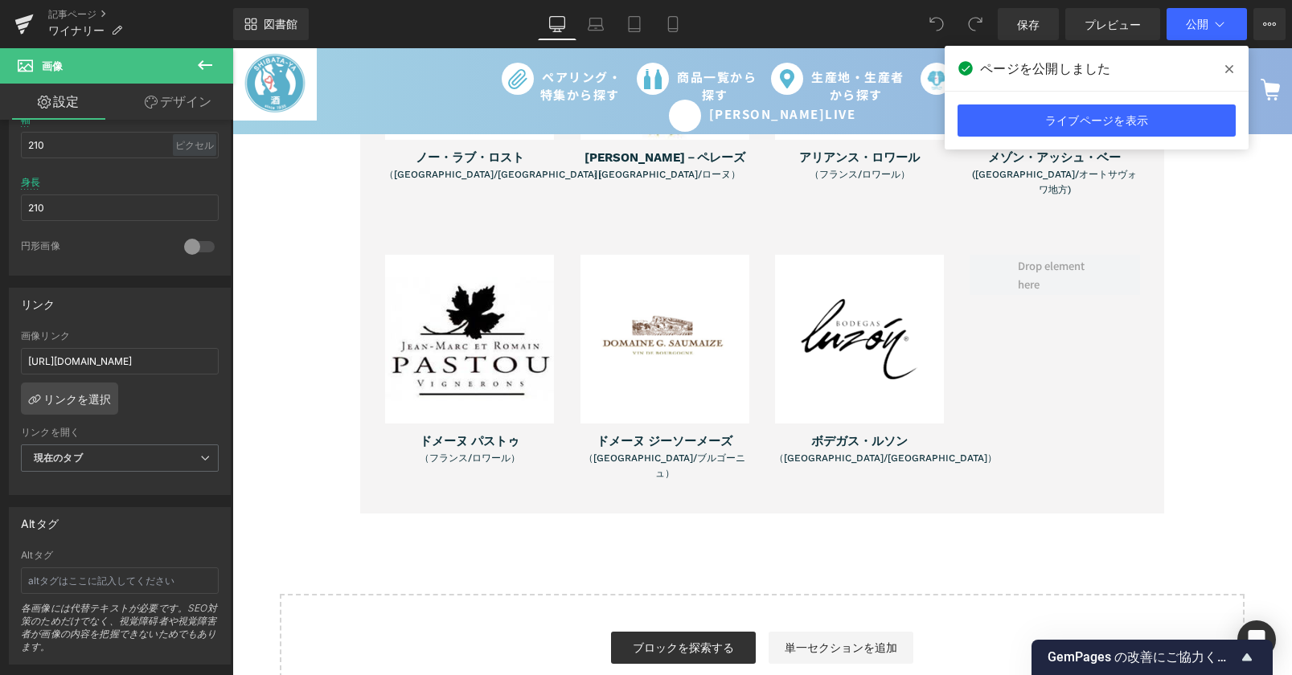
scroll to position [0, 0]
click at [1227, 64] on icon at bounding box center [1229, 69] width 8 height 13
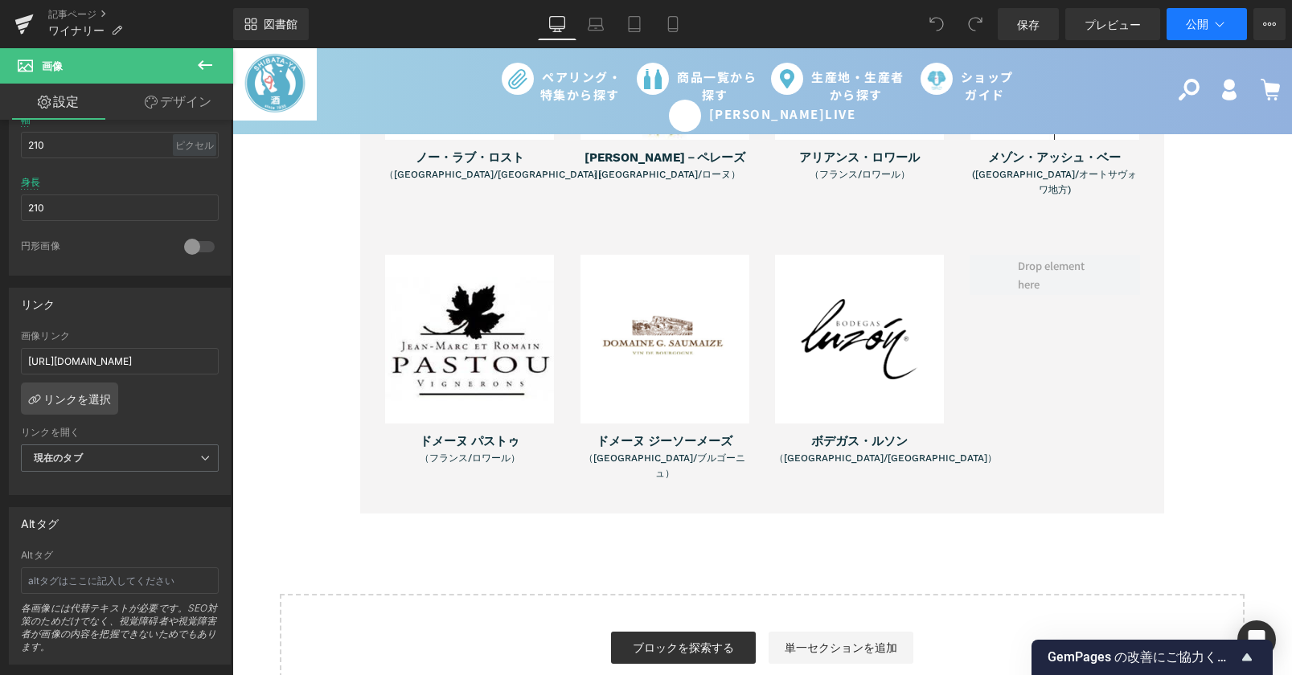
click at [1194, 10] on button "公開" at bounding box center [1206, 24] width 80 height 32
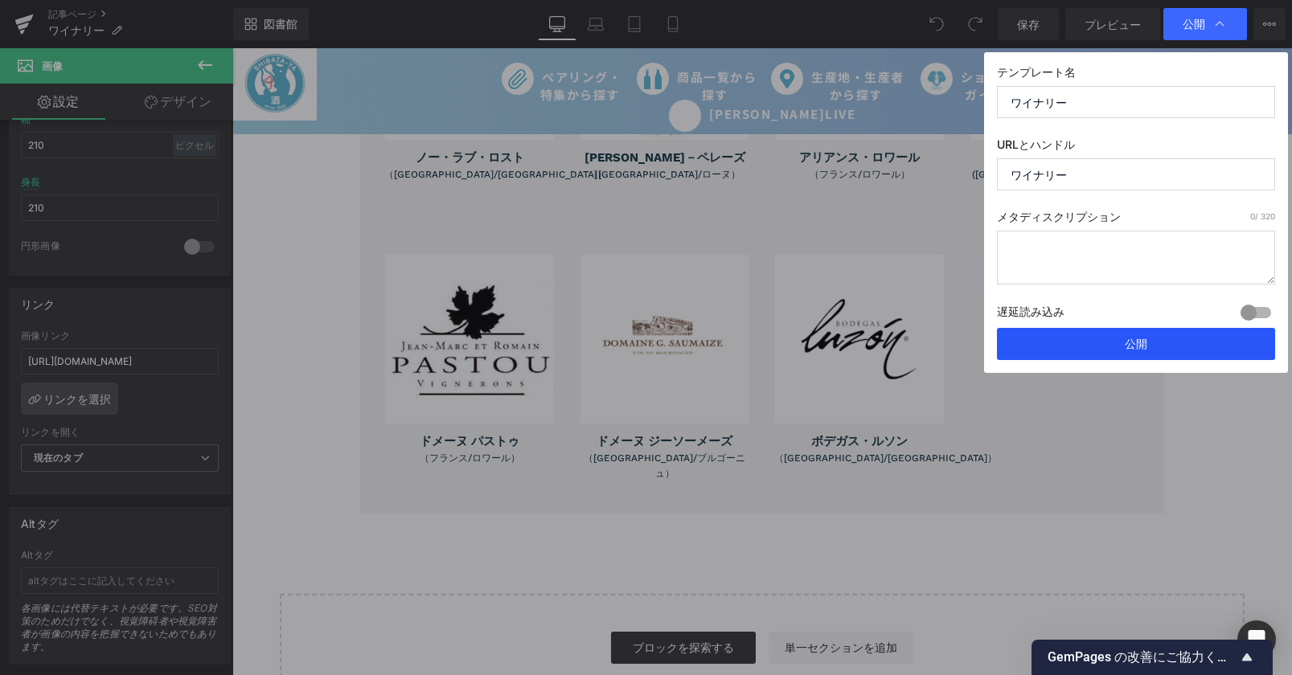
click at [1161, 338] on button "公開" at bounding box center [1136, 344] width 278 height 32
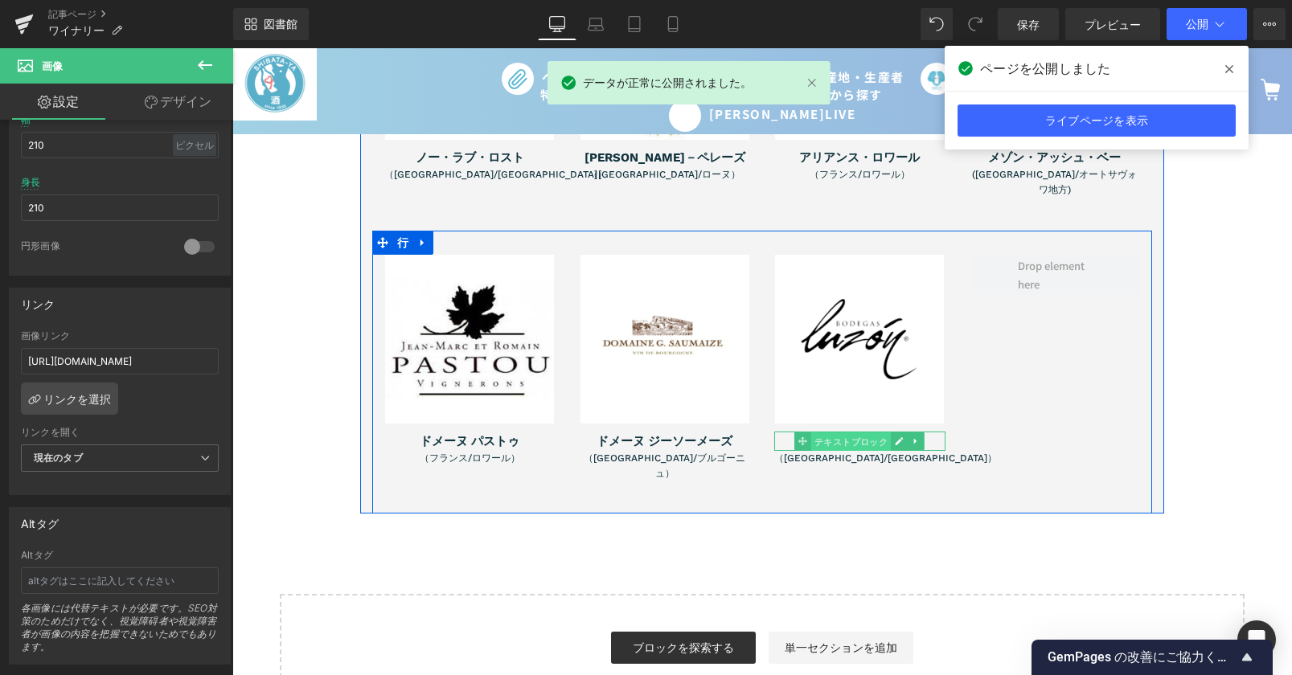
click at [869, 437] on font "テキストブロック" at bounding box center [851, 442] width 74 height 10
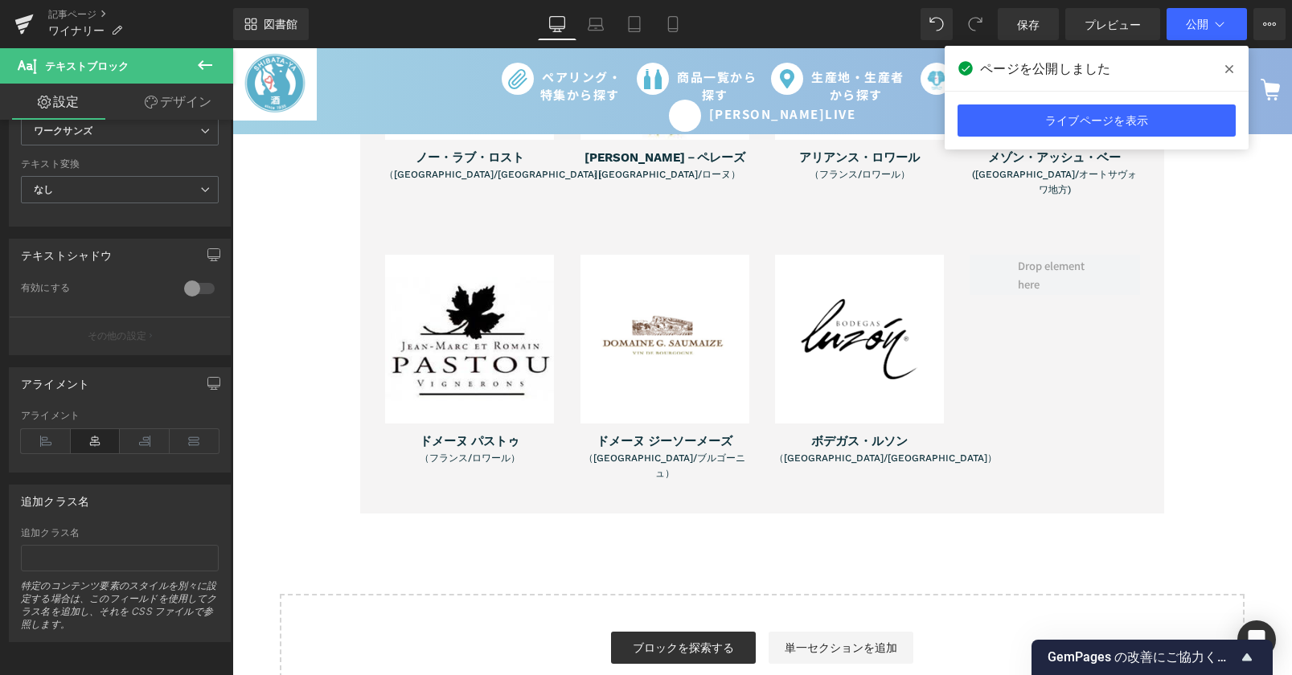
scroll to position [381, 0]
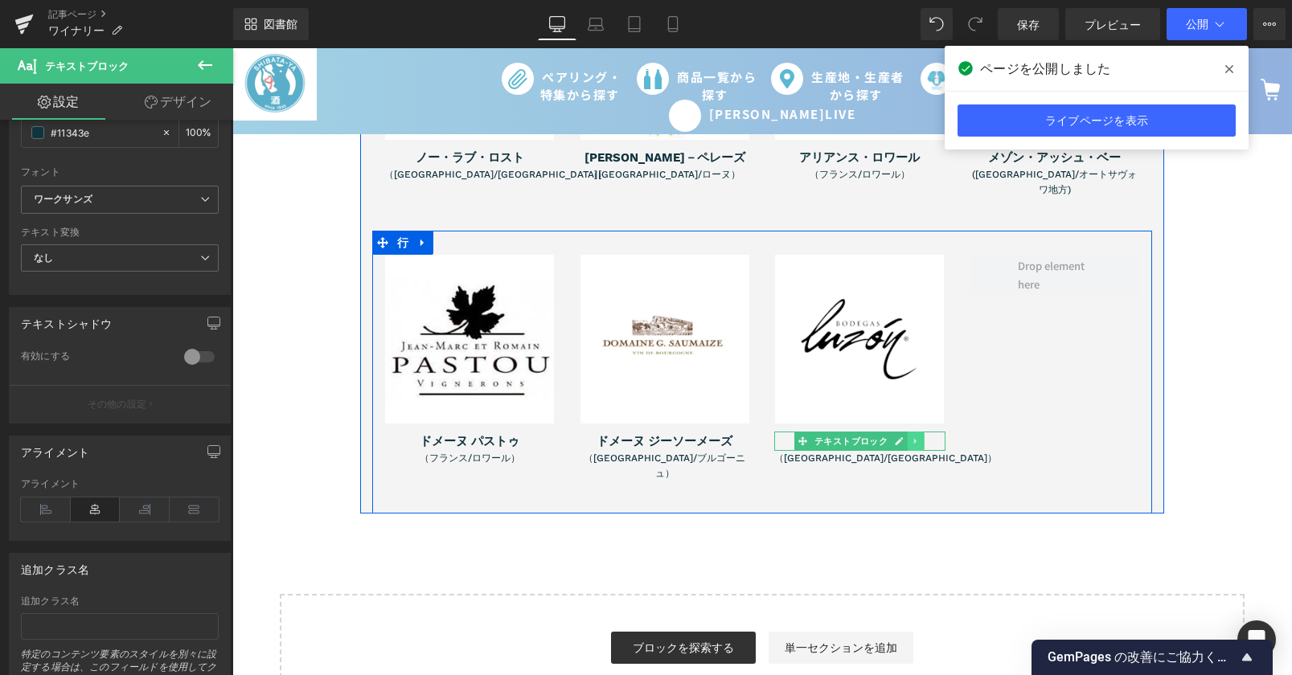
click at [914, 438] on icon at bounding box center [915, 441] width 2 height 6
click at [887, 437] on icon at bounding box center [891, 441] width 9 height 9
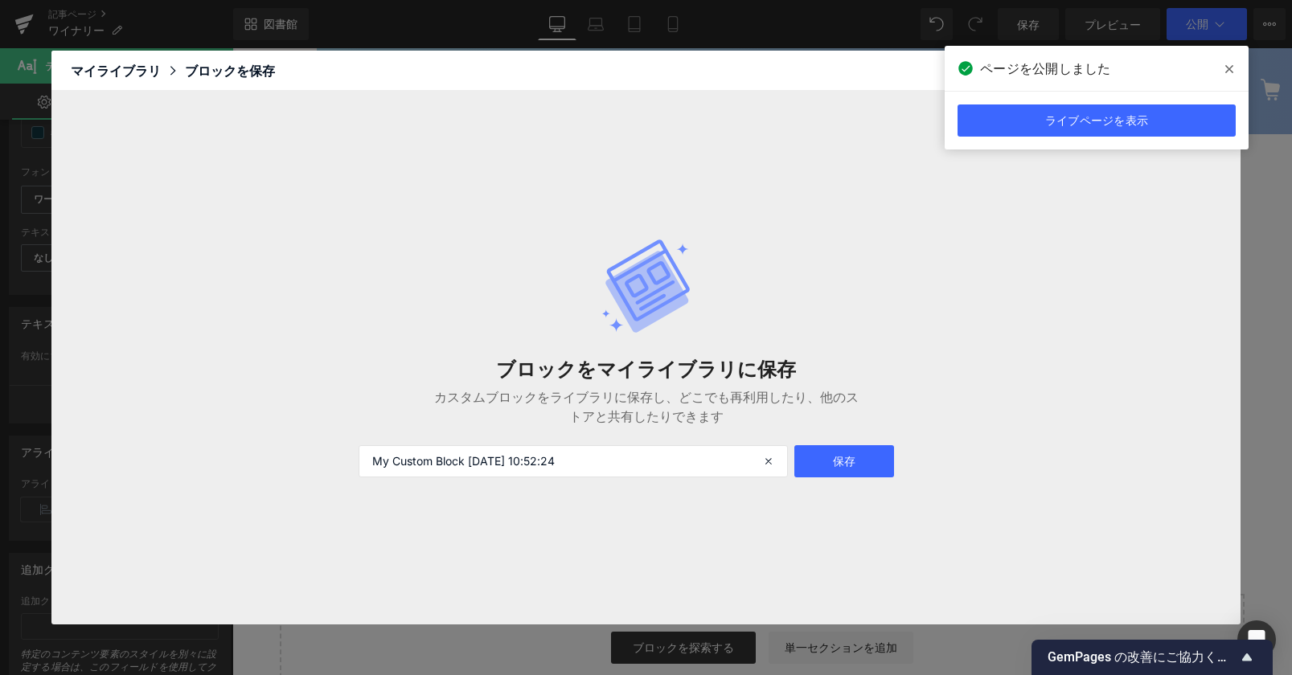
click at [1229, 64] on icon at bounding box center [1229, 69] width 8 height 13
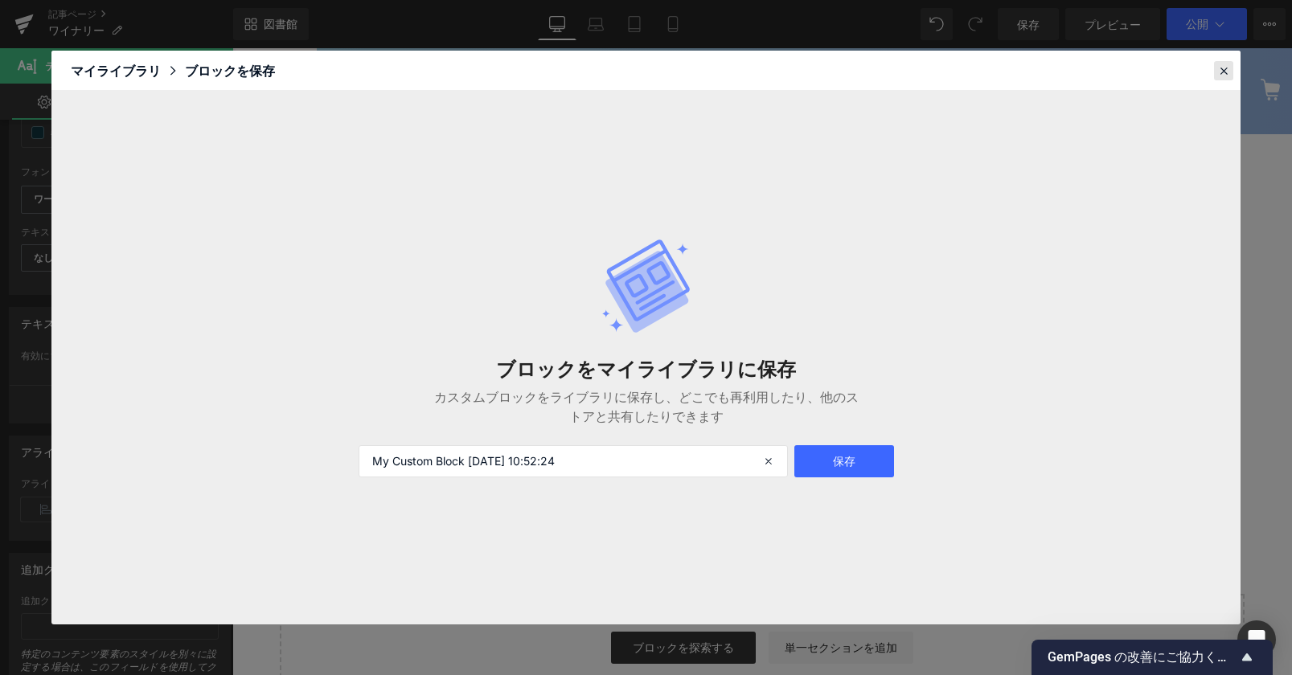
click at [1230, 61] on div at bounding box center [1223, 70] width 19 height 19
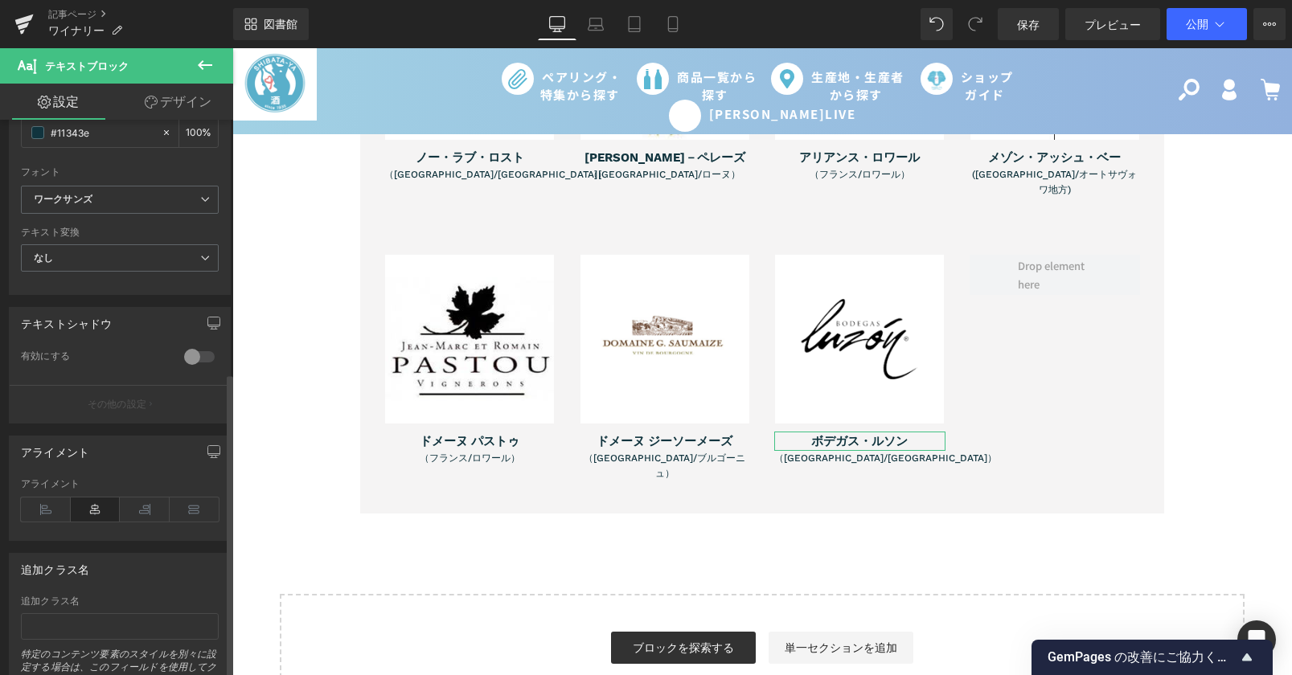
scroll to position [461, 0]
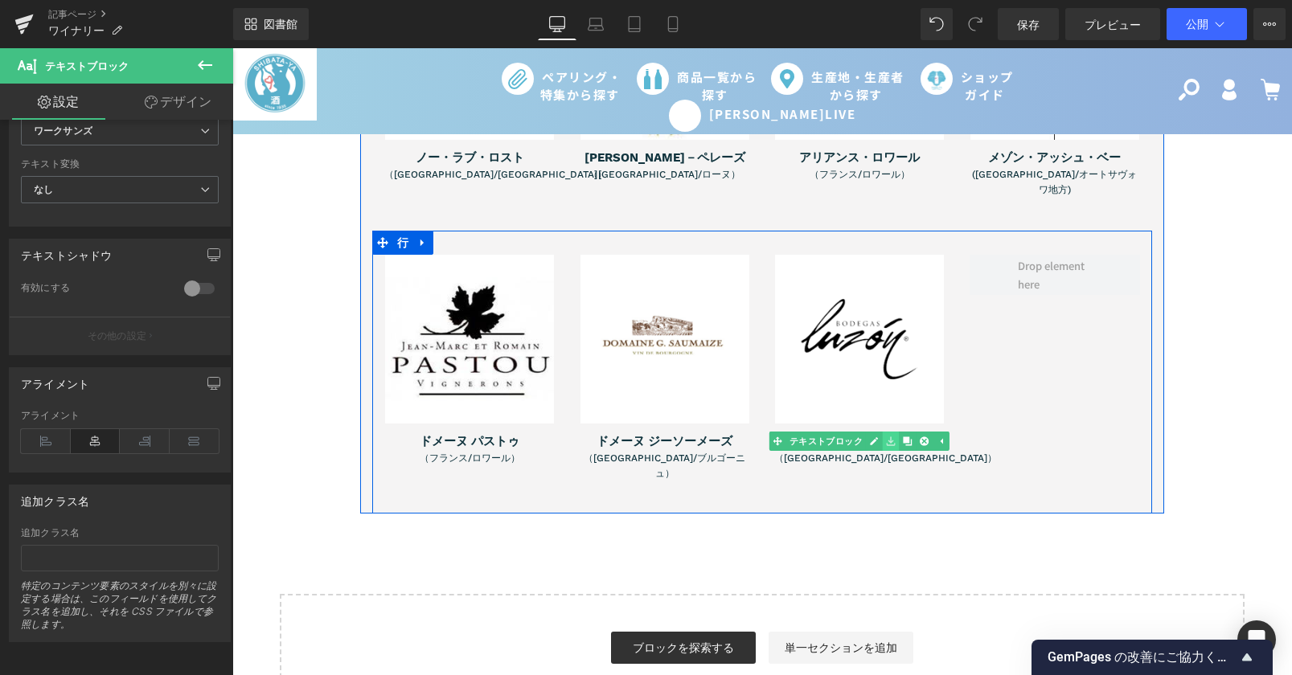
click at [887, 437] on icon at bounding box center [891, 442] width 9 height 10
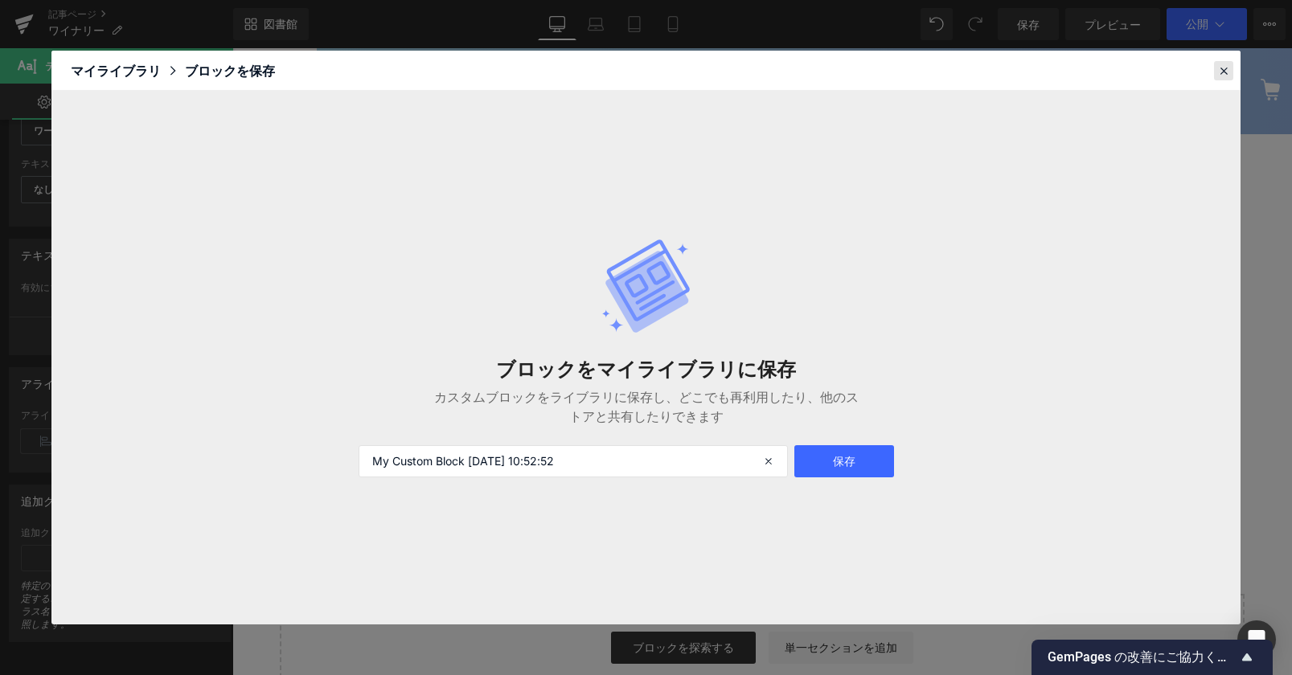
click at [1220, 68] on icon at bounding box center [1223, 71] width 14 height 14
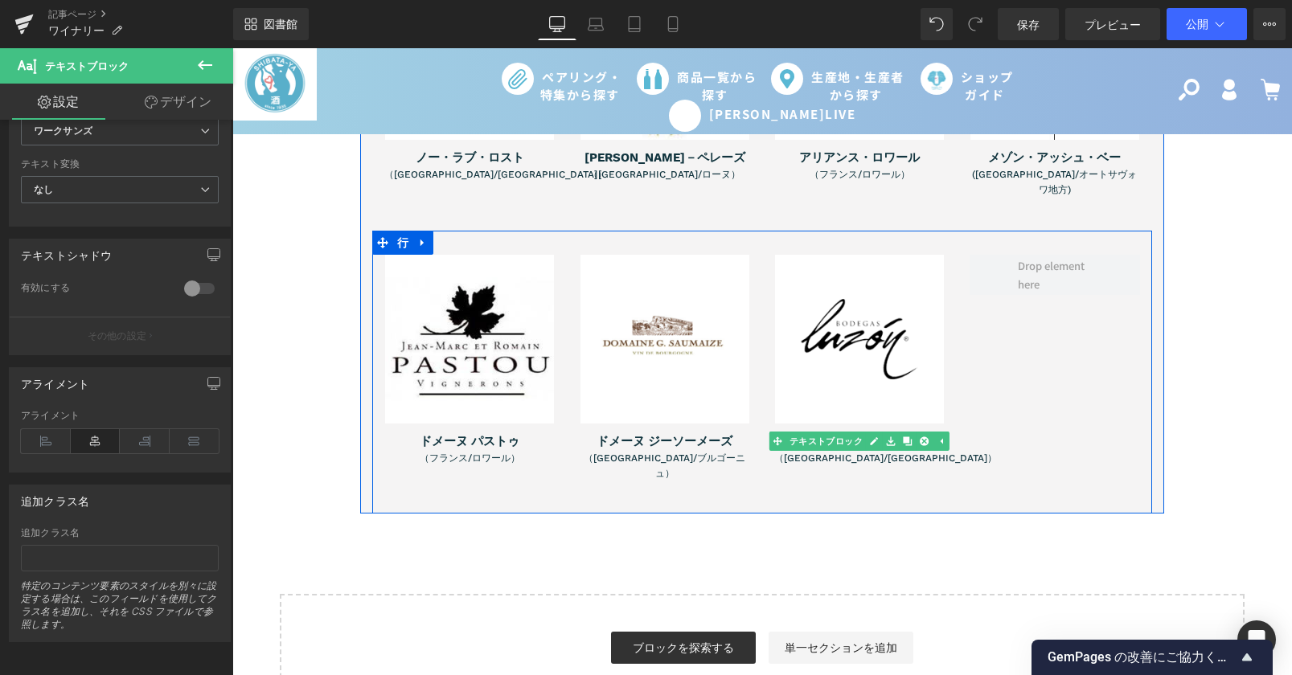
click at [774, 432] on div "ボデガス・ルソン テキストブロック" at bounding box center [859, 441] width 171 height 19
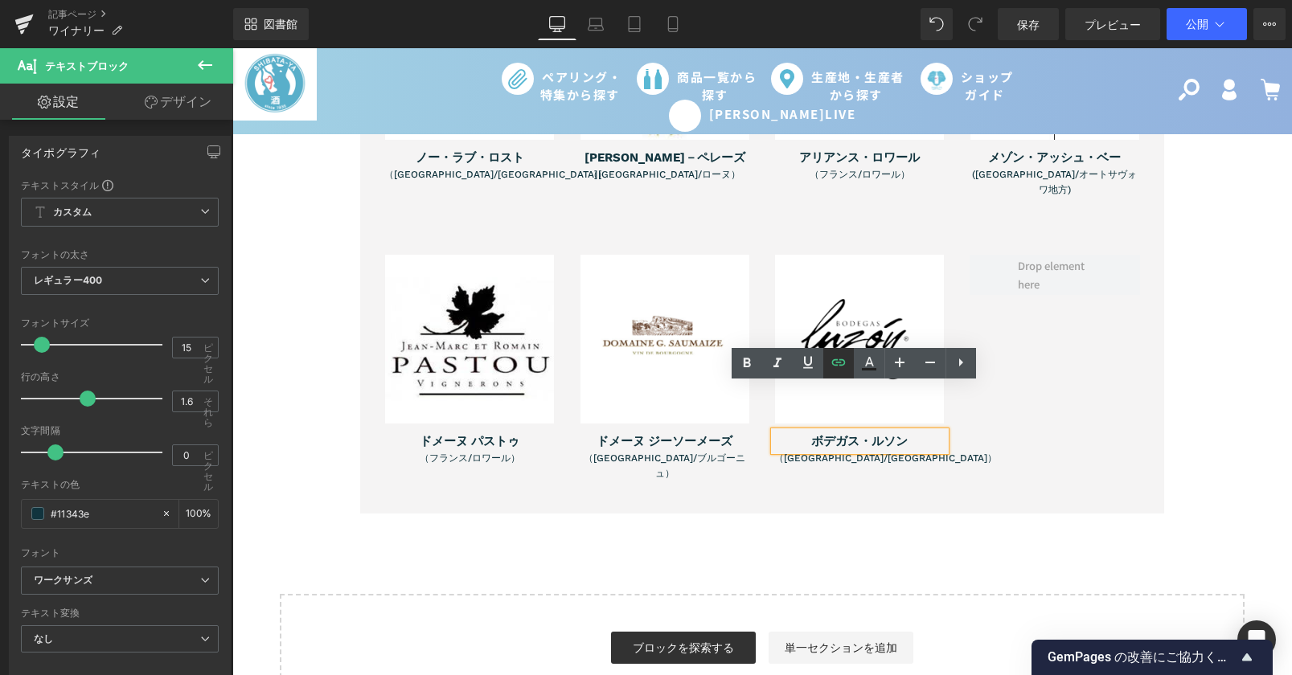
click at [838, 363] on icon at bounding box center [838, 362] width 19 height 19
drag, startPoint x: 1043, startPoint y: 659, endPoint x: 744, endPoint y: 599, distance: 304.3
paste input "https://www.sake-ya.jp/collections/bodegas-luzon"
drag, startPoint x: 1031, startPoint y: 604, endPoint x: 785, endPoint y: 550, distance: 252.6
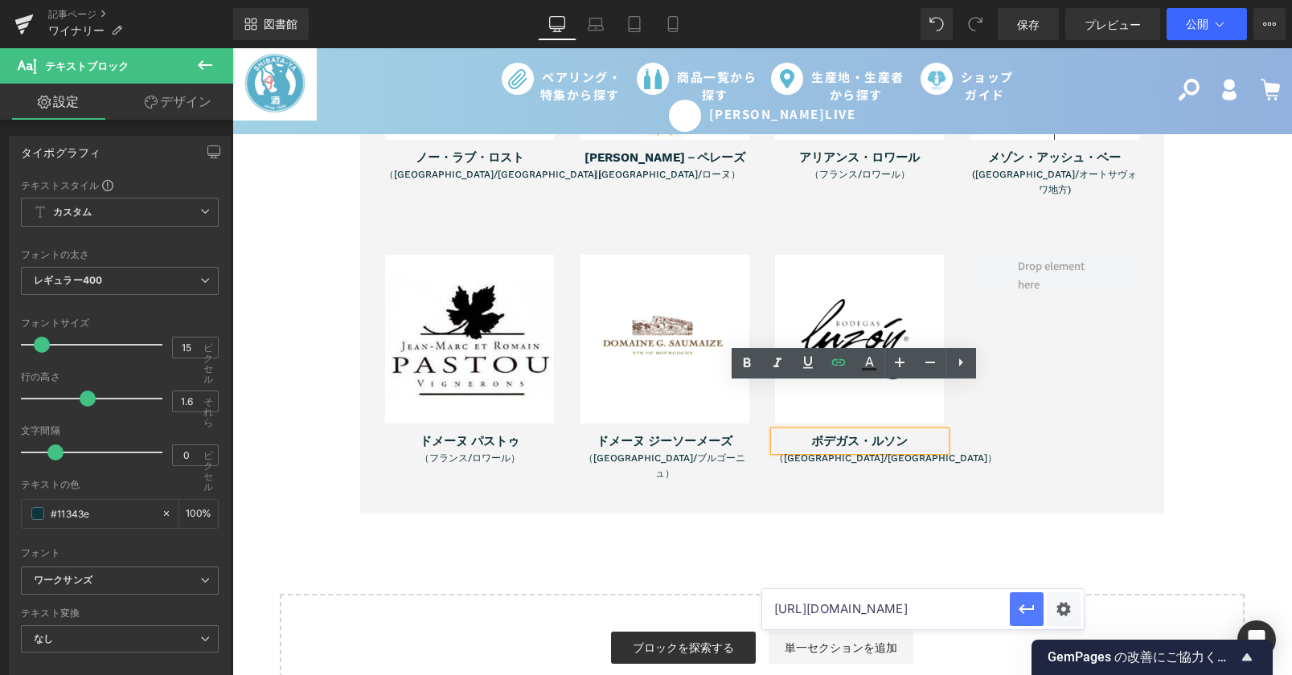
click at [1031, 604] on icon "button" at bounding box center [1026, 609] width 19 height 19
click at [826, 453] on font "テキストブロック" at bounding box center [851, 458] width 74 height 10
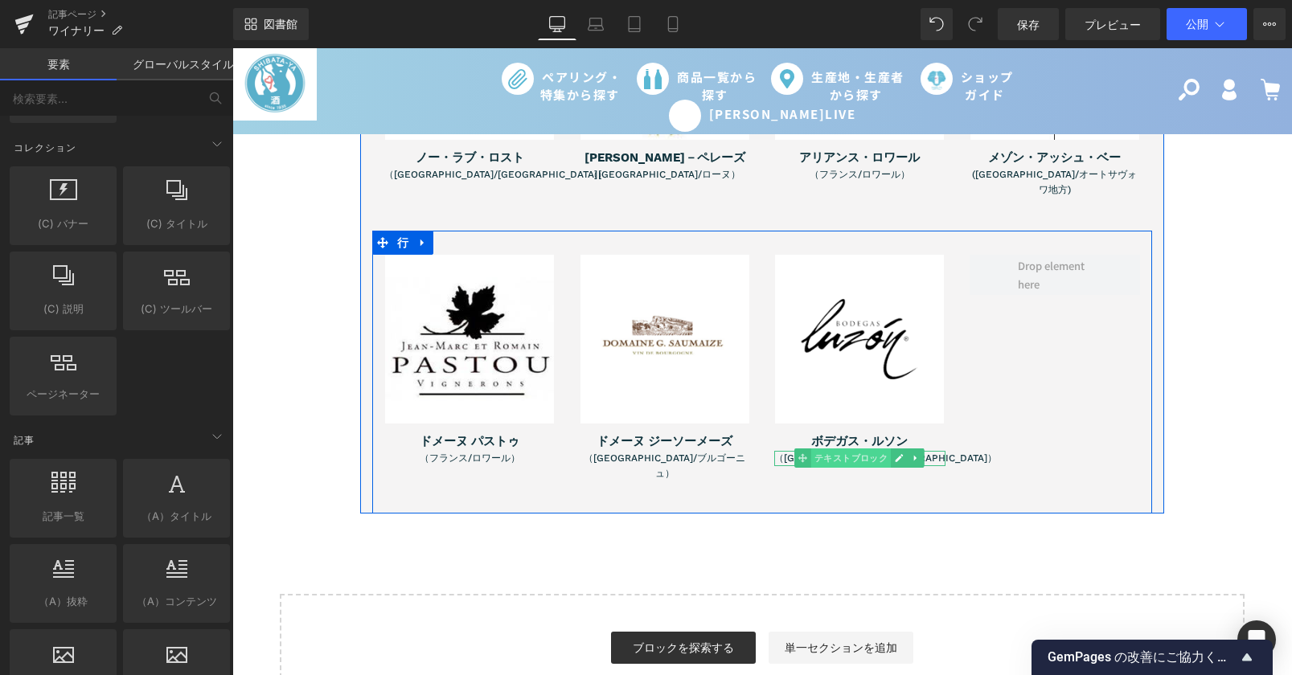
click at [847, 453] on font "テキストブロック" at bounding box center [851, 458] width 74 height 10
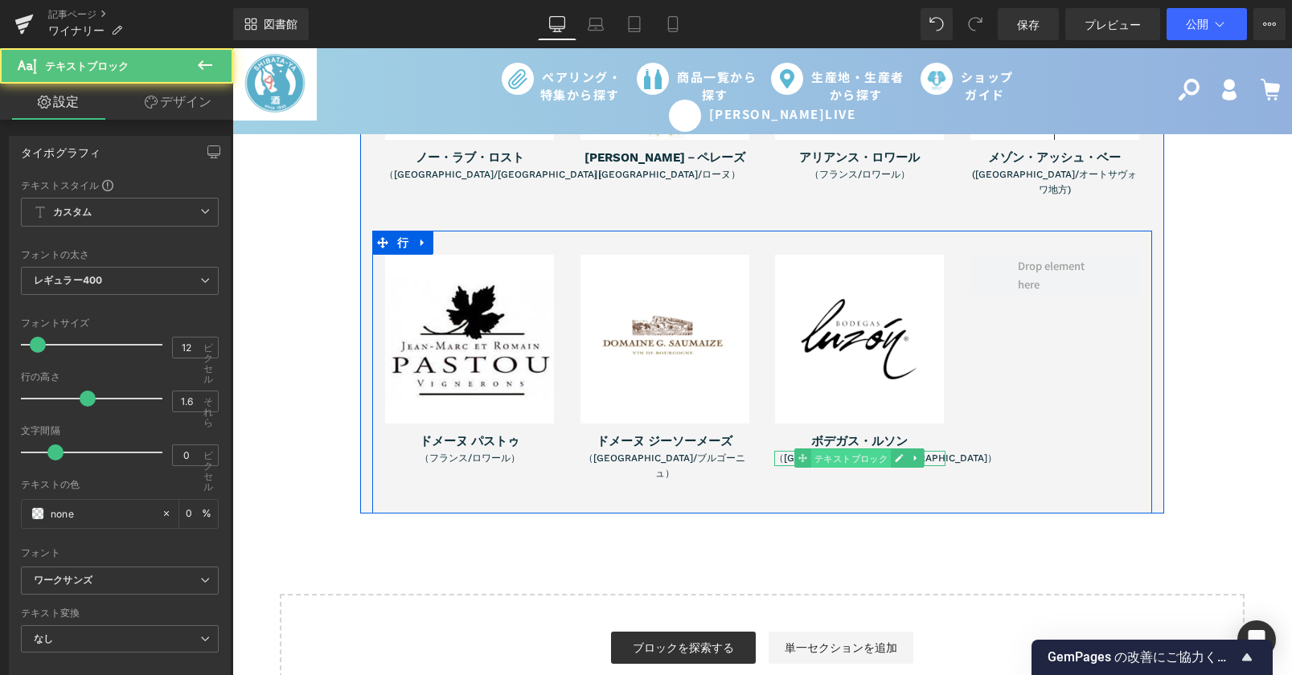
click at [843, 449] on font "テキストブロック" at bounding box center [851, 458] width 74 height 19
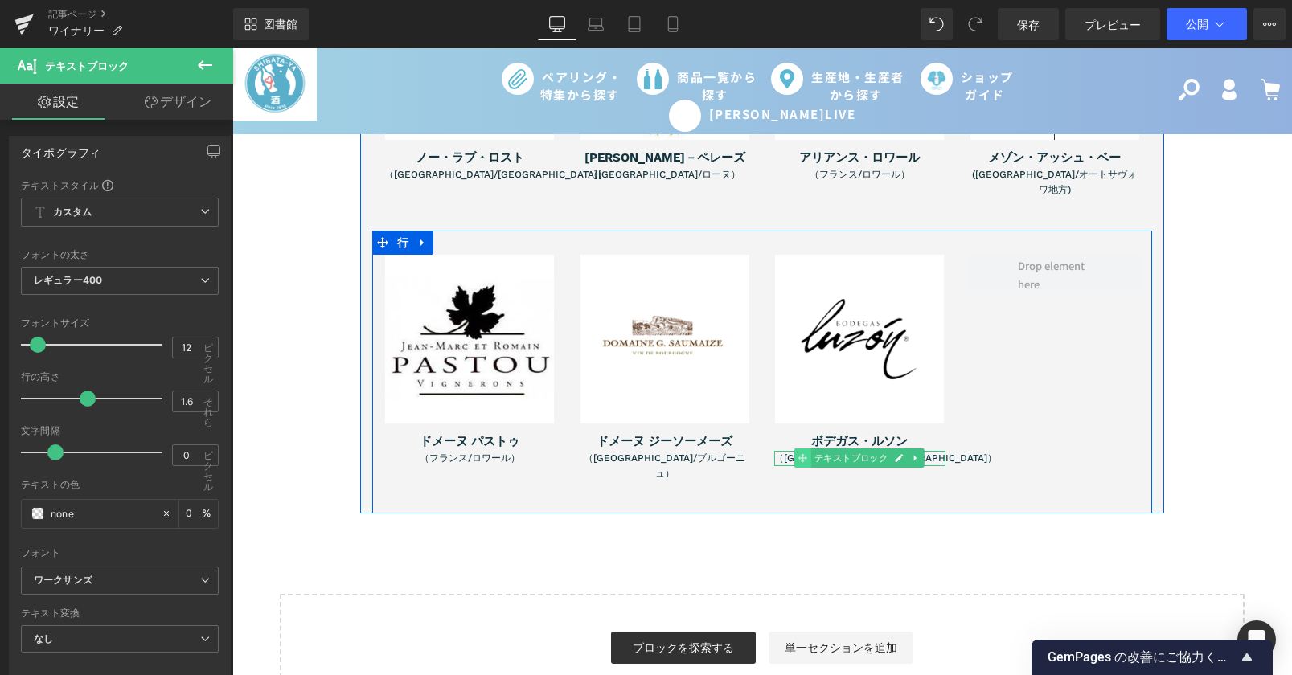
click at [798, 453] on icon at bounding box center [802, 458] width 9 height 10
click at [858, 449] on font "テキストブロック" at bounding box center [851, 458] width 74 height 19
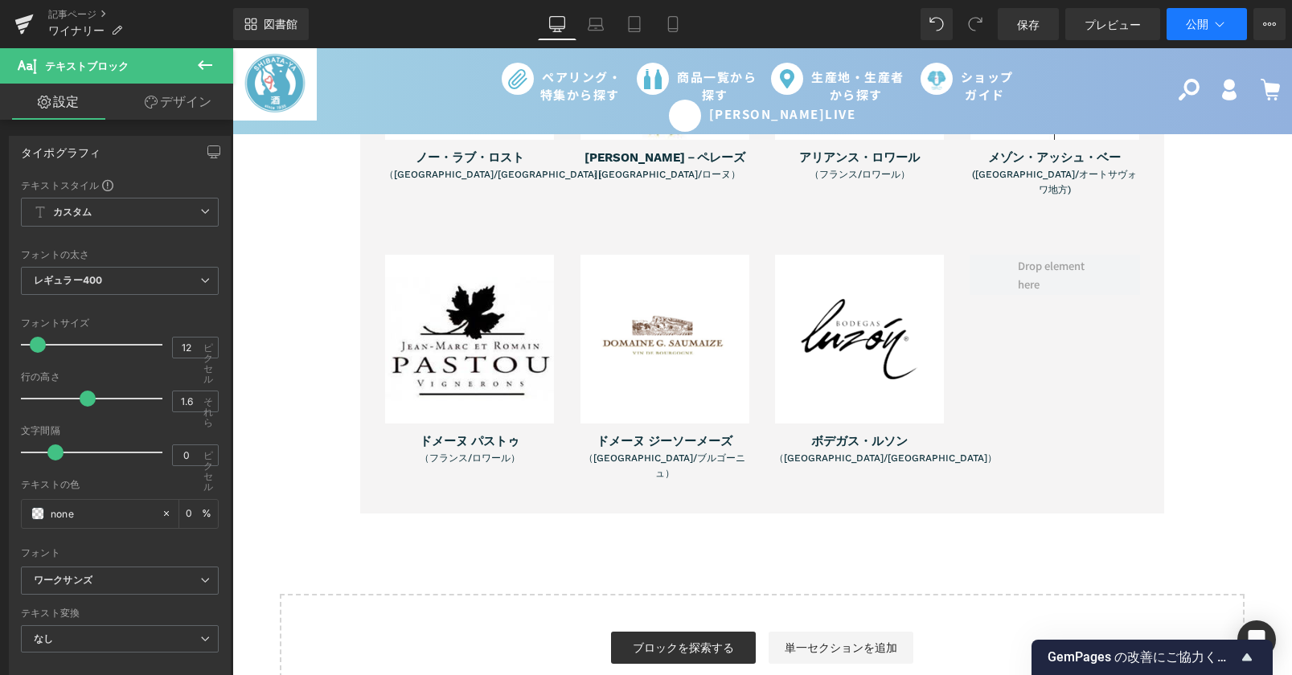
click at [1207, 23] on font "公開" at bounding box center [1197, 24] width 23 height 14
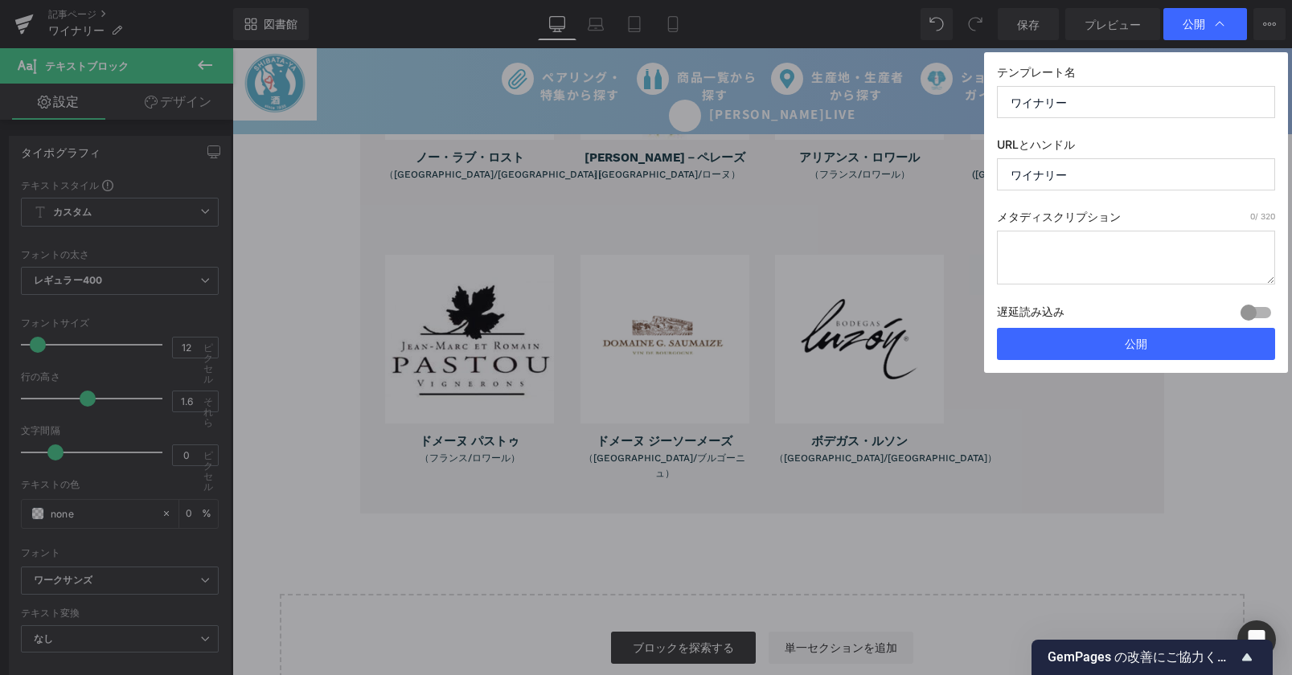
click at [1069, 368] on div "テンプレート名 ワイナリー URLとハンドル ワイナリー メタディスクリプション 0 / 320 遅延読み込み 建てる ロックを解除するためのアップグレードプ…" at bounding box center [1136, 212] width 304 height 321
click at [1078, 338] on button "公開" at bounding box center [1136, 344] width 278 height 32
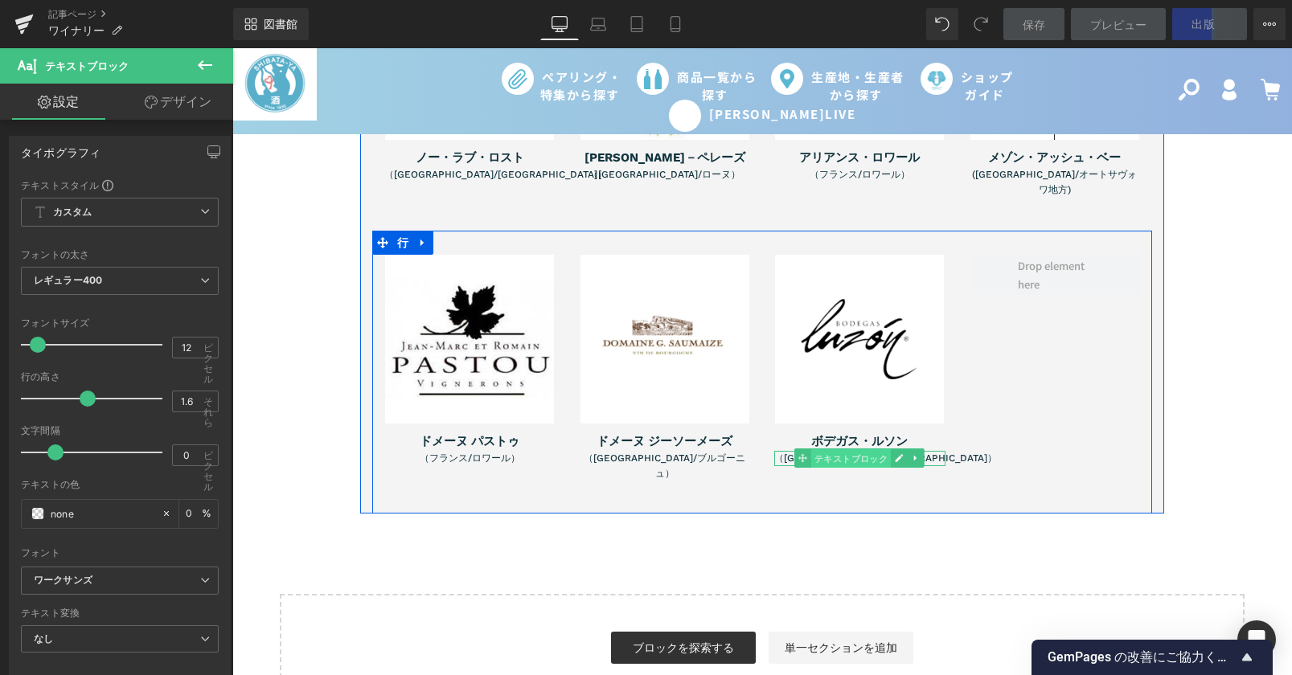
click at [845, 454] on font "テキストブロック" at bounding box center [851, 459] width 74 height 10
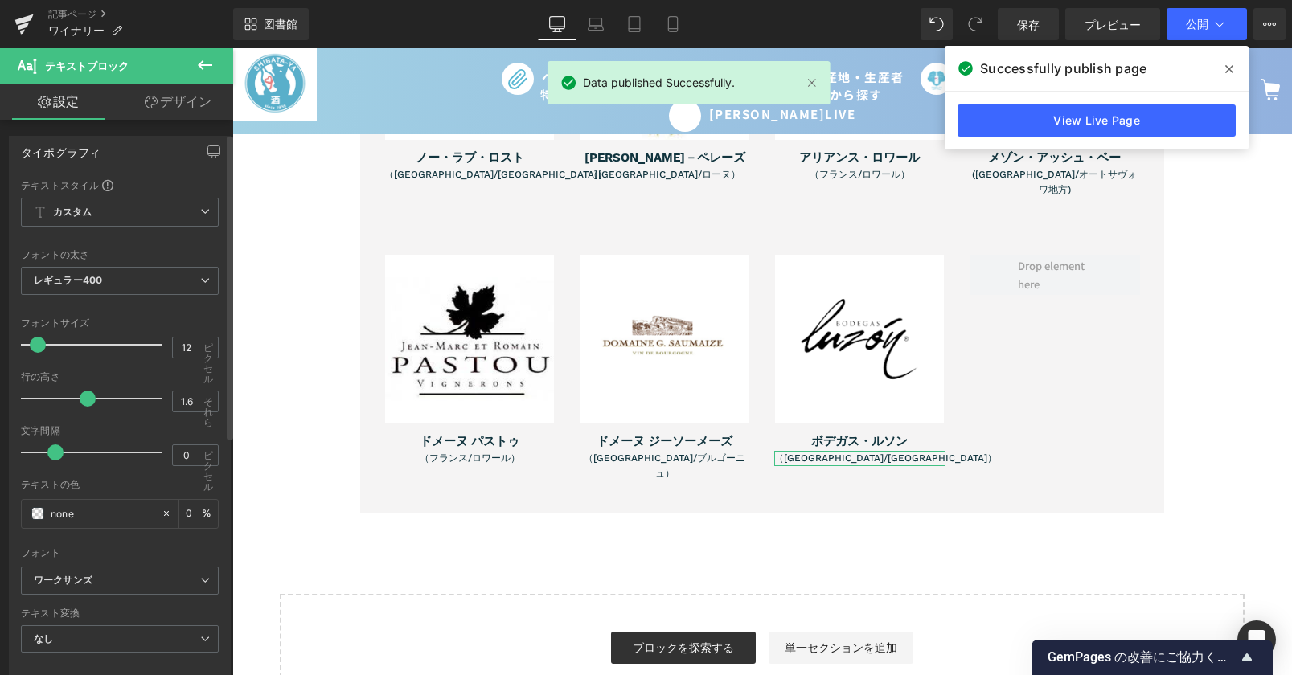
scroll to position [461, 0]
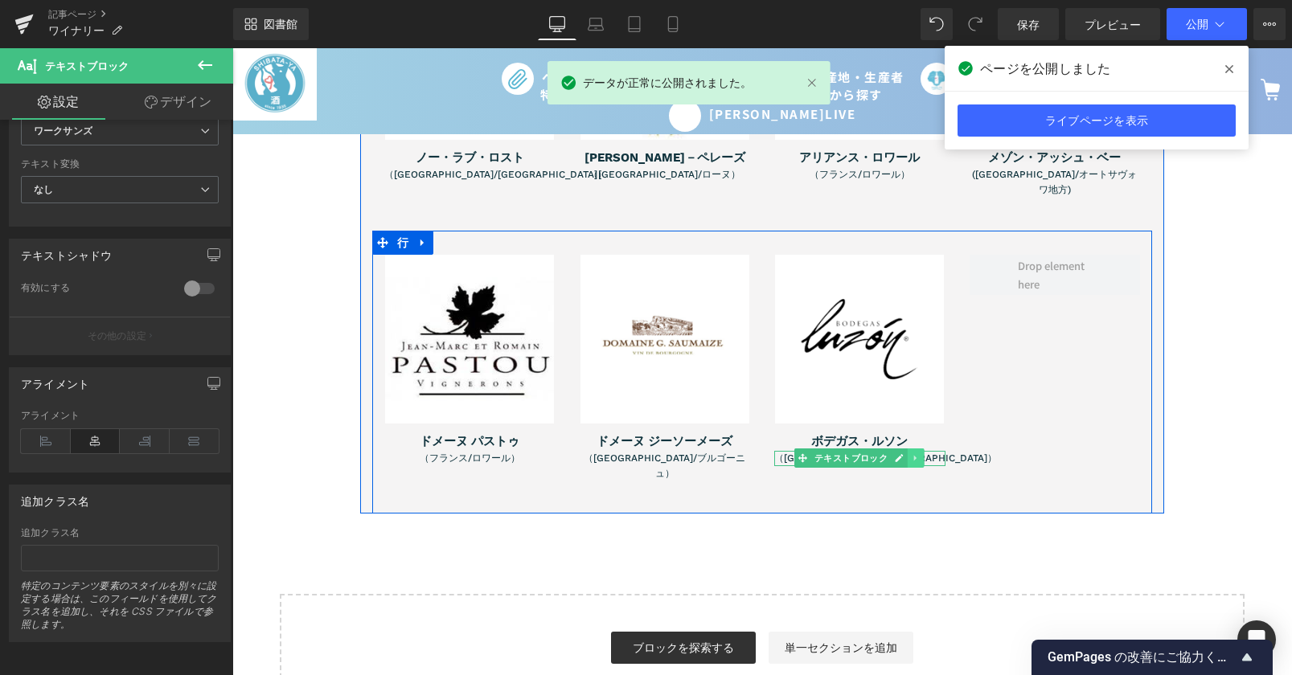
click at [912, 453] on icon at bounding box center [916, 458] width 9 height 10
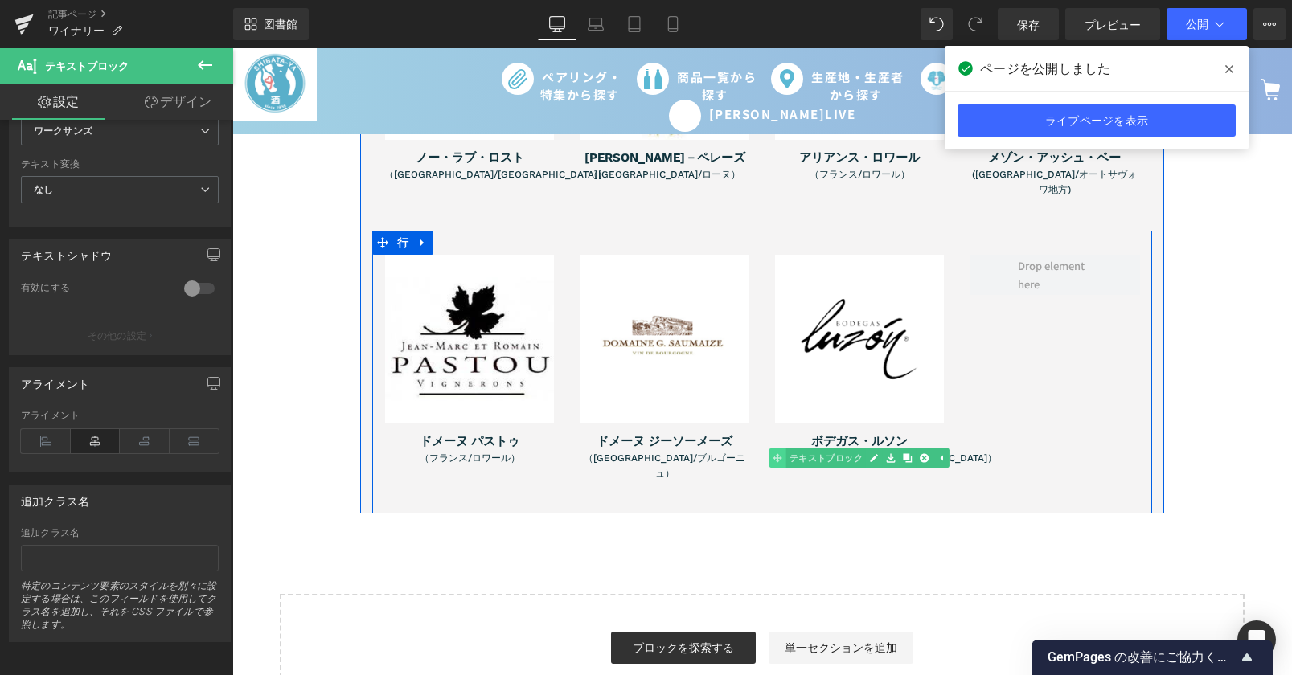
click at [774, 451] on div "（スペイン/ムルシア州） テキストブロック" at bounding box center [859, 458] width 171 height 15
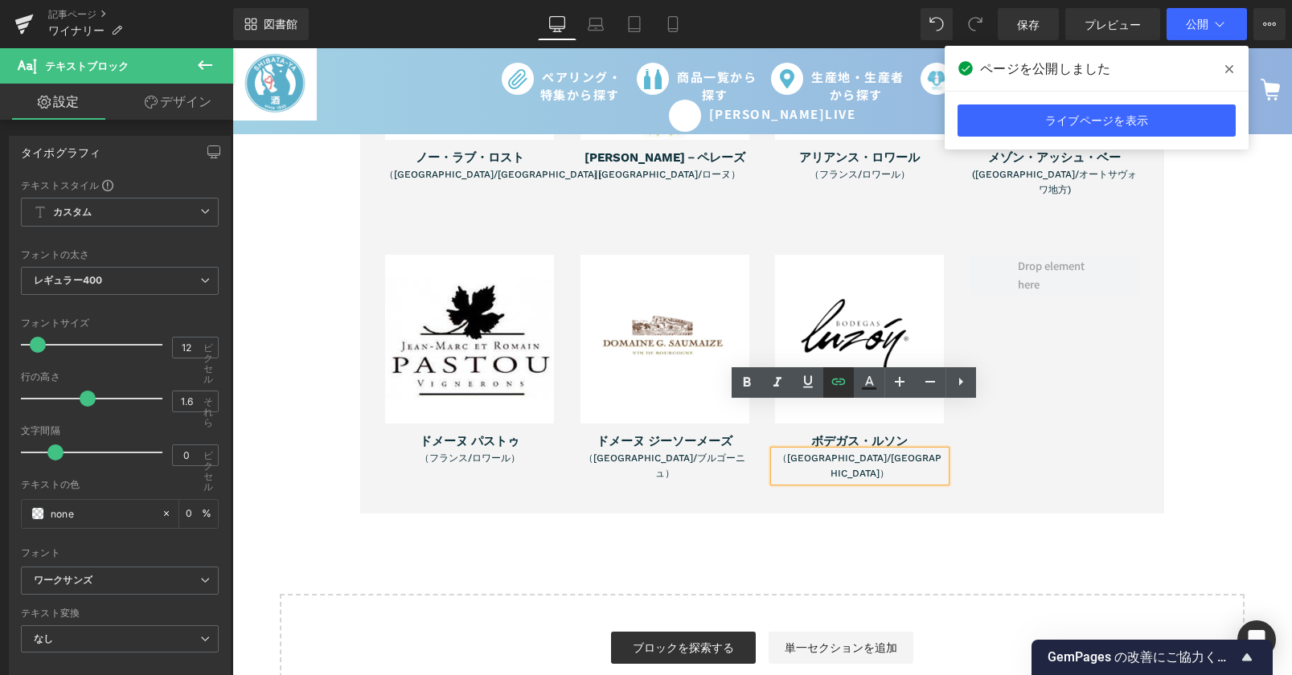
click at [838, 388] on icon at bounding box center [838, 381] width 19 height 19
drag, startPoint x: 1005, startPoint y: 664, endPoint x: 1196, endPoint y: 606, distance: 199.9
drag, startPoint x: 1252, startPoint y: 654, endPoint x: 1037, endPoint y: 556, distance: 236.0
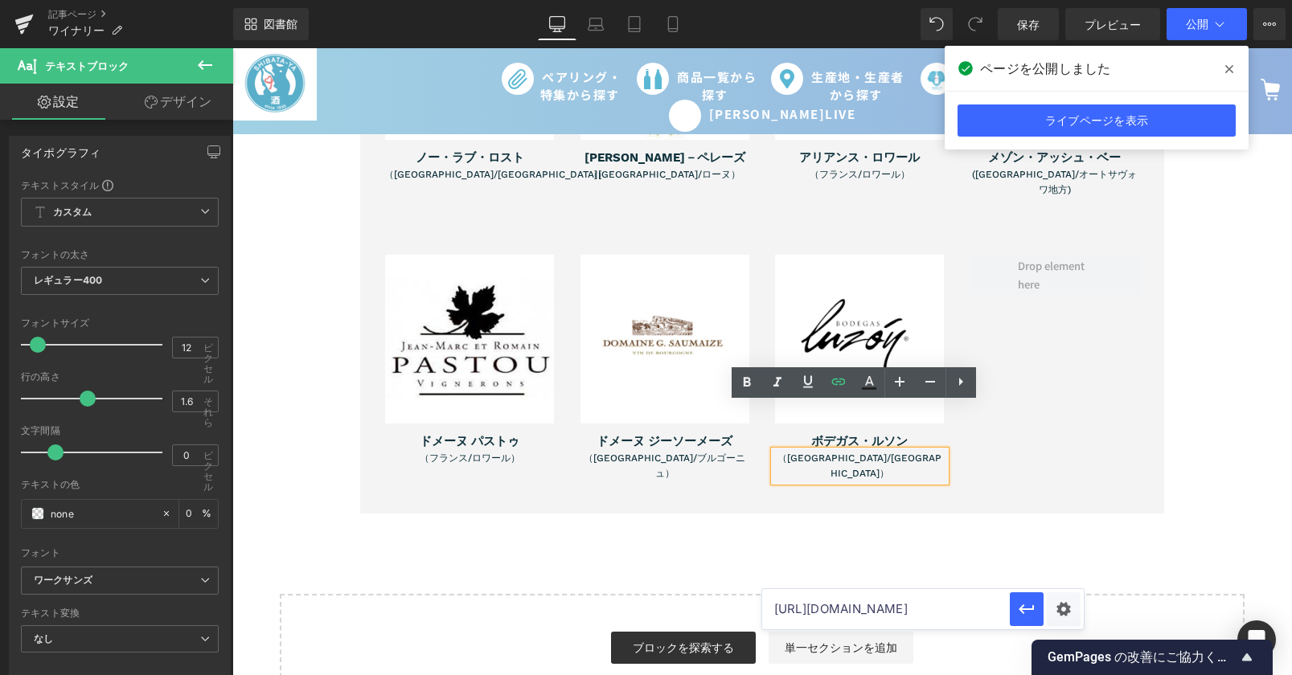
scroll to position [0, 78]
drag, startPoint x: 772, startPoint y: 612, endPoint x: 1359, endPoint y: 599, distance: 587.8
click at [1291, 599] on html "Text Block プレビューしているところは ページのスタイルが変更されます。プリセットプレビューモードでは要素を編集できません。 記事ページ ワイナリー…" at bounding box center [646, 337] width 1292 height 675
click at [1030, 606] on icon "button" at bounding box center [1026, 609] width 19 height 19
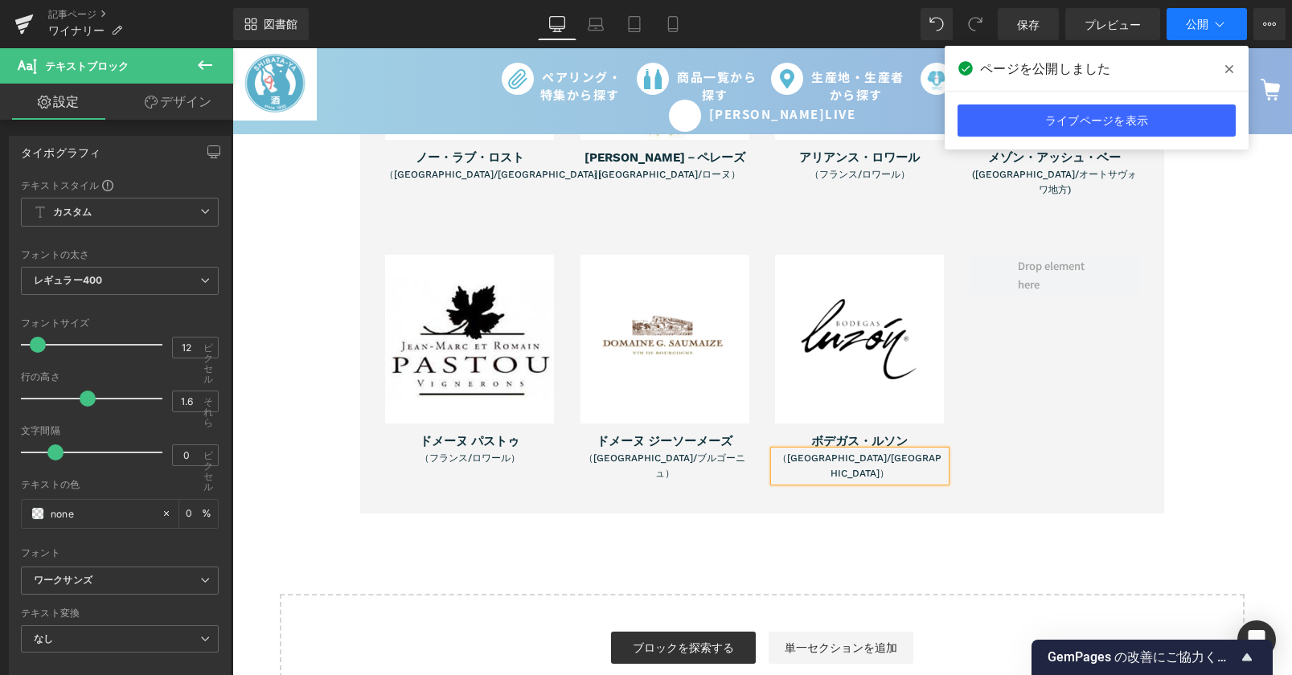
click at [1178, 26] on button "公開" at bounding box center [1206, 24] width 80 height 32
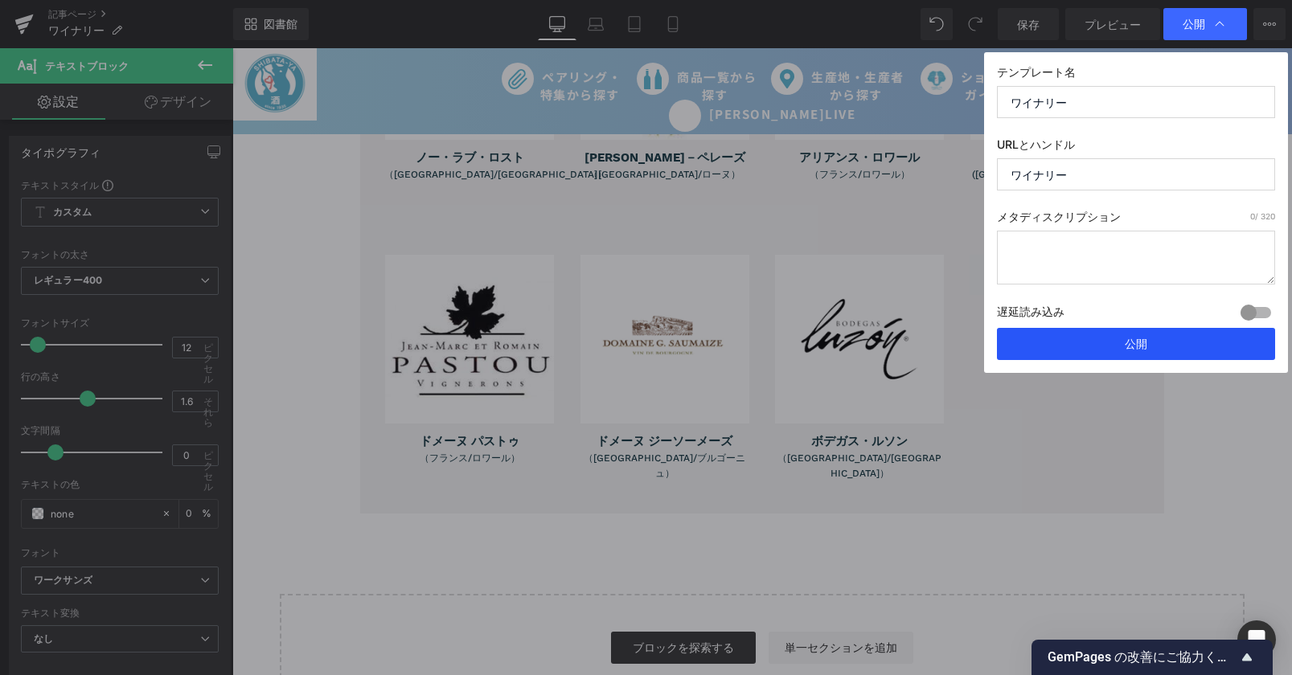
drag, startPoint x: 1157, startPoint y: 346, endPoint x: 478, endPoint y: 58, distance: 737.0
click at [1157, 346] on button "公開" at bounding box center [1136, 344] width 278 height 32
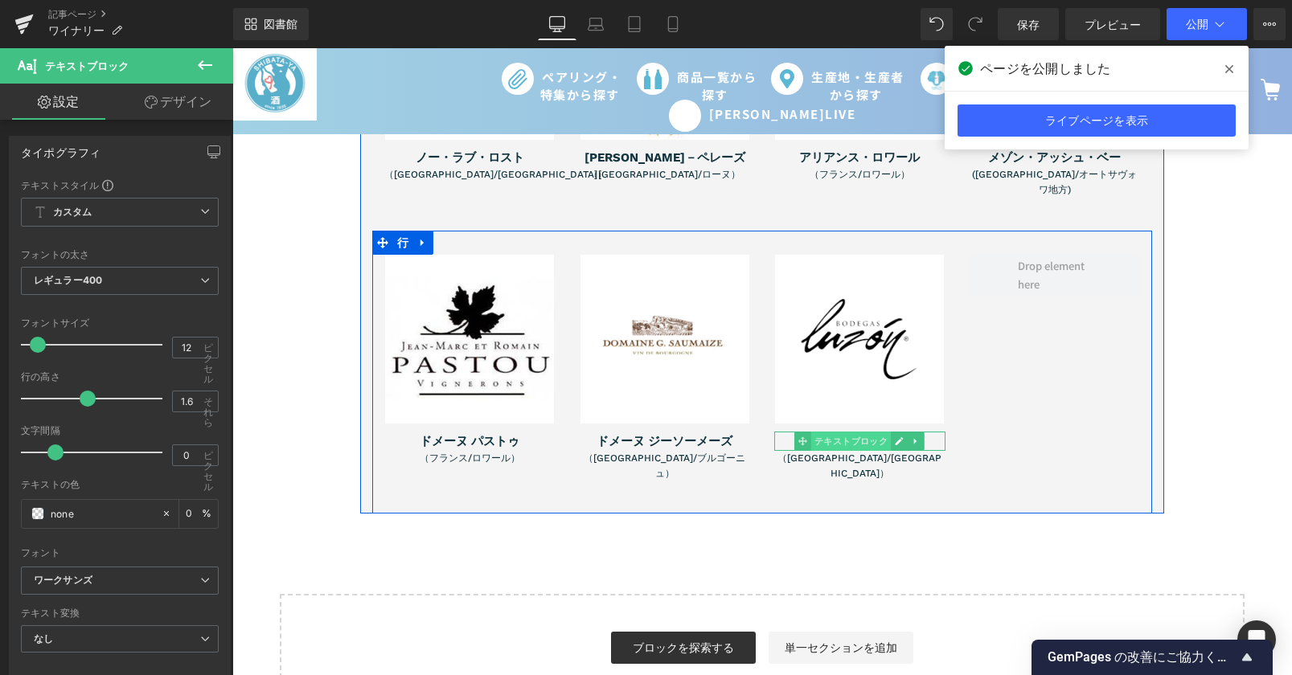
click at [834, 436] on font "テキストブロック" at bounding box center [851, 441] width 74 height 10
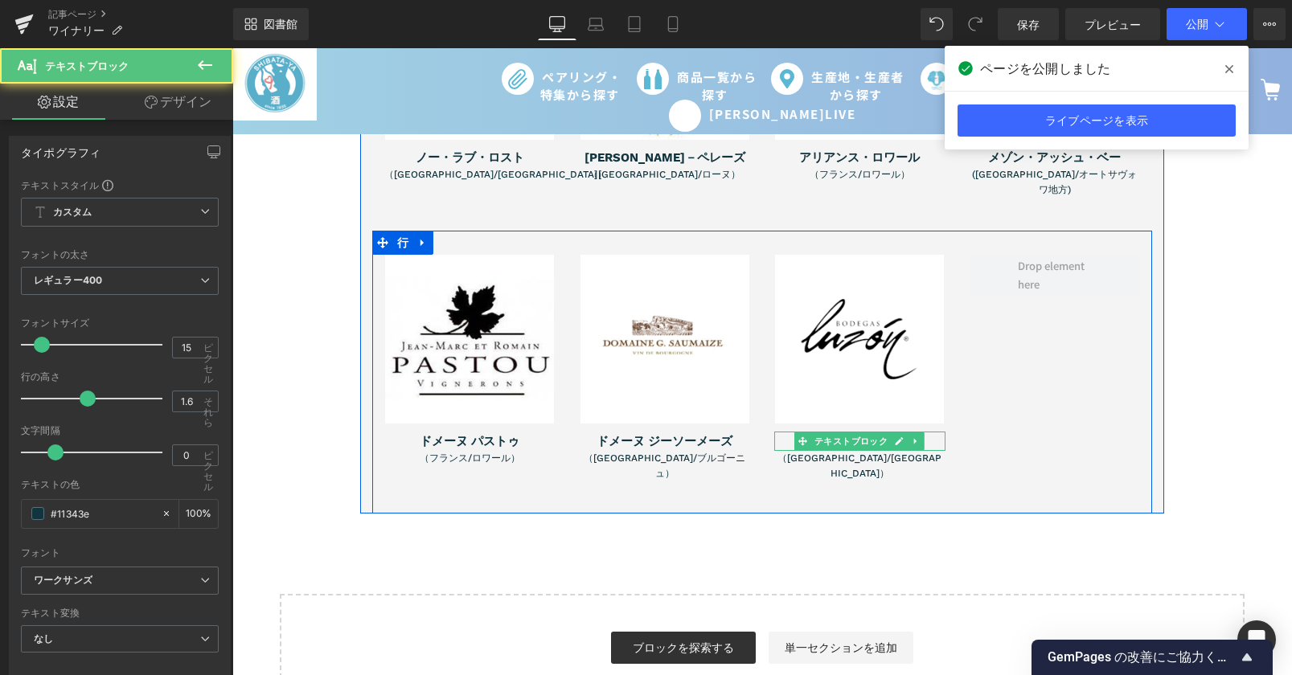
drag, startPoint x: 925, startPoint y: 396, endPoint x: 780, endPoint y: 393, distance: 145.5
click at [780, 432] on p "ボデガス・ルソン" at bounding box center [859, 441] width 171 height 19
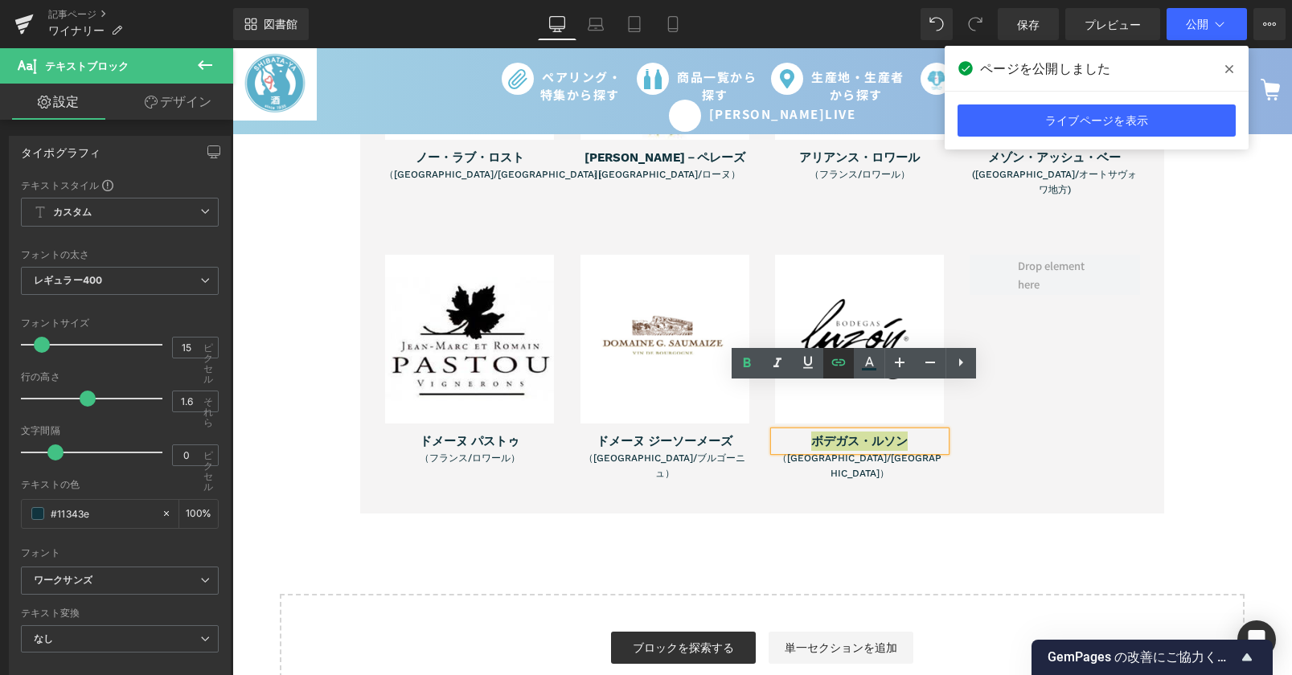
click at [836, 366] on icon at bounding box center [838, 362] width 14 height 6
drag, startPoint x: 858, startPoint y: 474, endPoint x: 970, endPoint y: 437, distance: 118.5
paste input "bodegas-luzon"
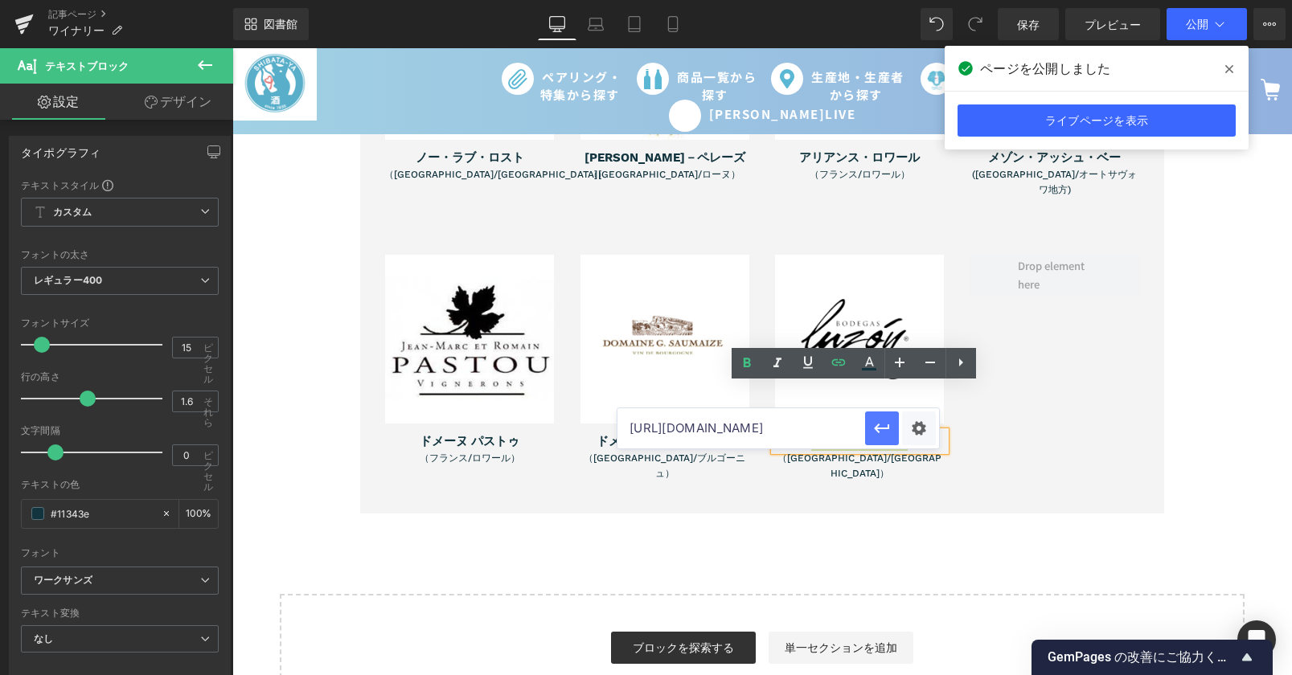
type input "https://www.sake-ya.jp/collections/bodegas-luzon"
click at [885, 429] on icon "button" at bounding box center [881, 428] width 19 height 19
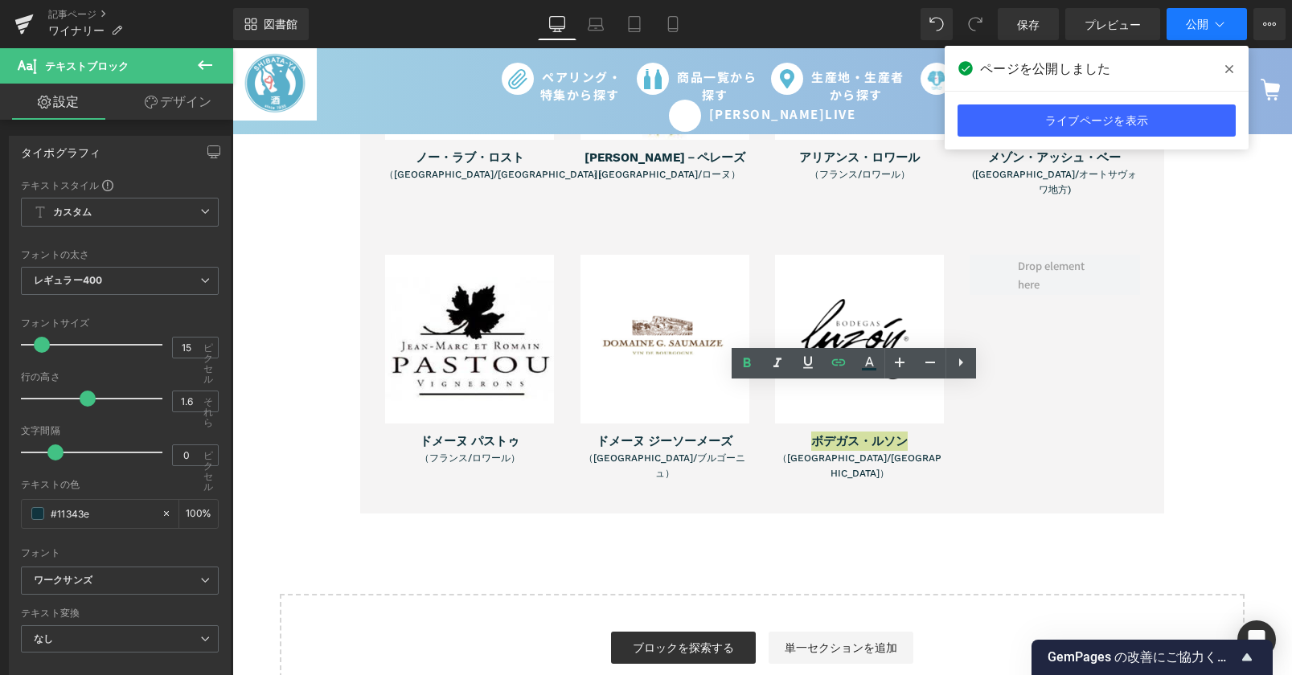
click at [1187, 33] on button "公開" at bounding box center [1206, 24] width 80 height 32
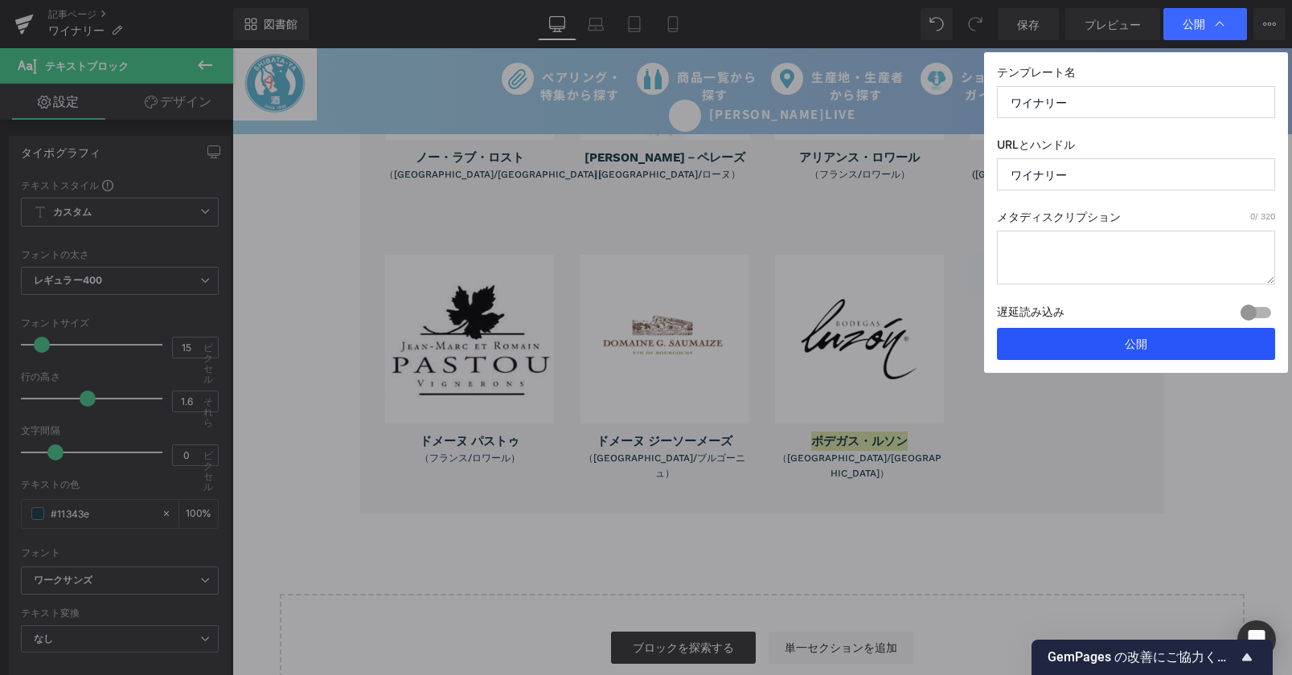
click at [1122, 342] on button "公開" at bounding box center [1136, 344] width 278 height 32
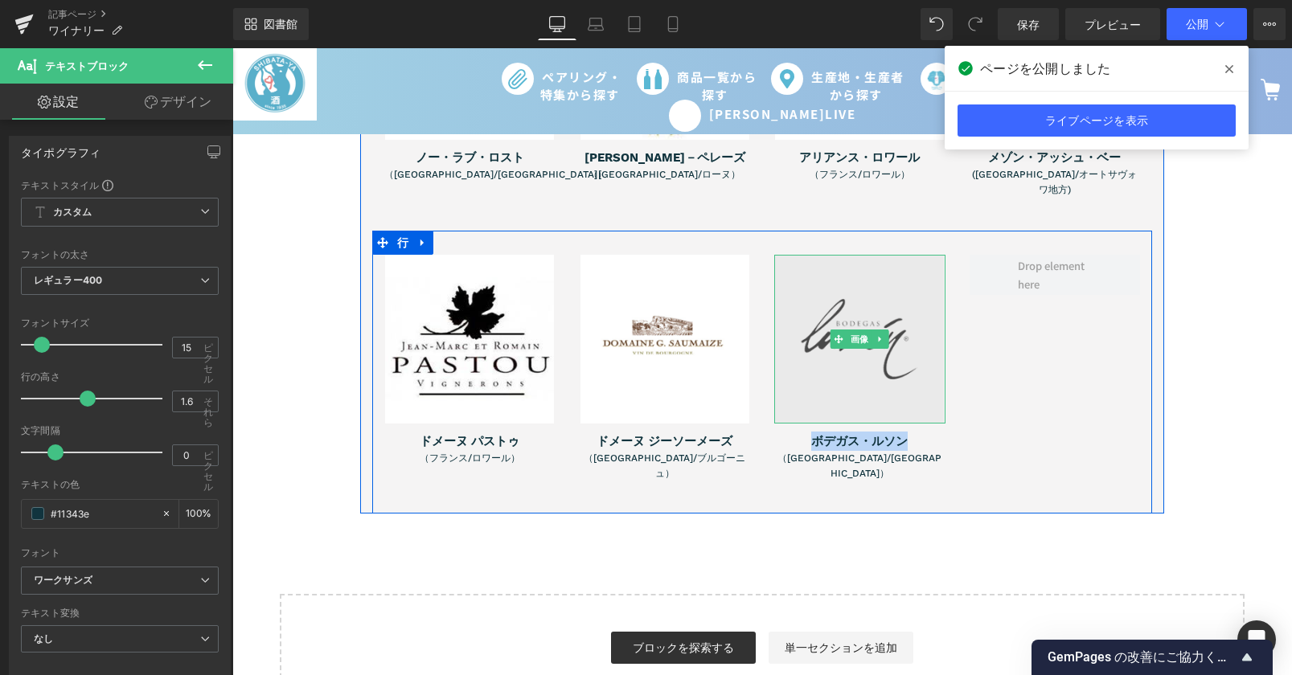
click at [820, 318] on img at bounding box center [859, 339] width 169 height 169
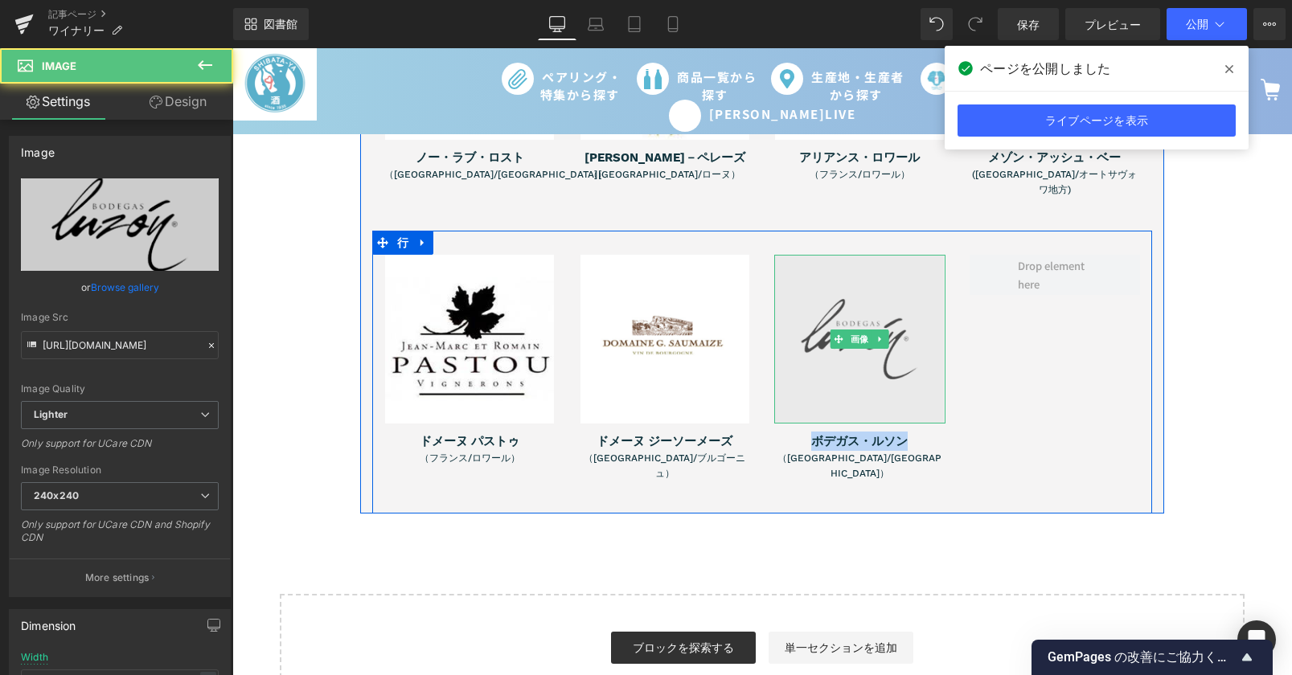
click at [838, 334] on img at bounding box center [859, 339] width 169 height 169
click at [859, 314] on img at bounding box center [859, 339] width 169 height 169
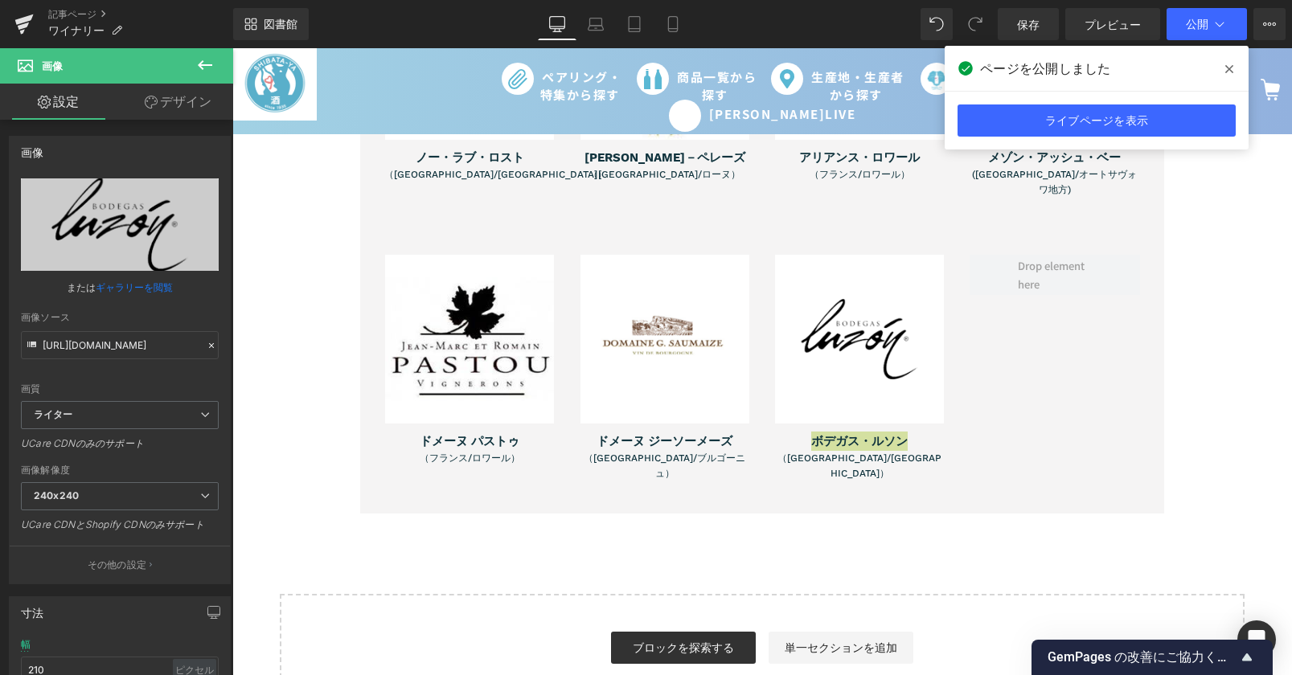
drag, startPoint x: 1226, startPoint y: 67, endPoint x: 1168, endPoint y: 46, distance: 61.5
click at [1226, 67] on icon at bounding box center [1229, 69] width 8 height 8
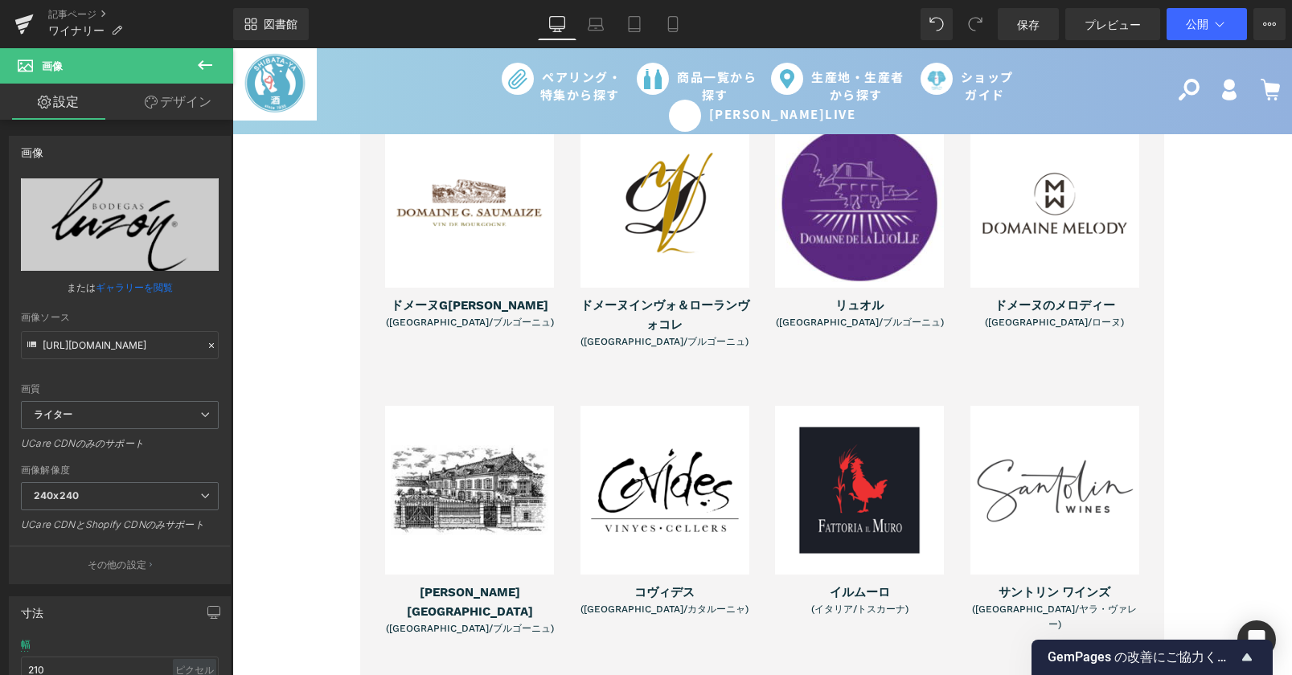
scroll to position [2090, 0]
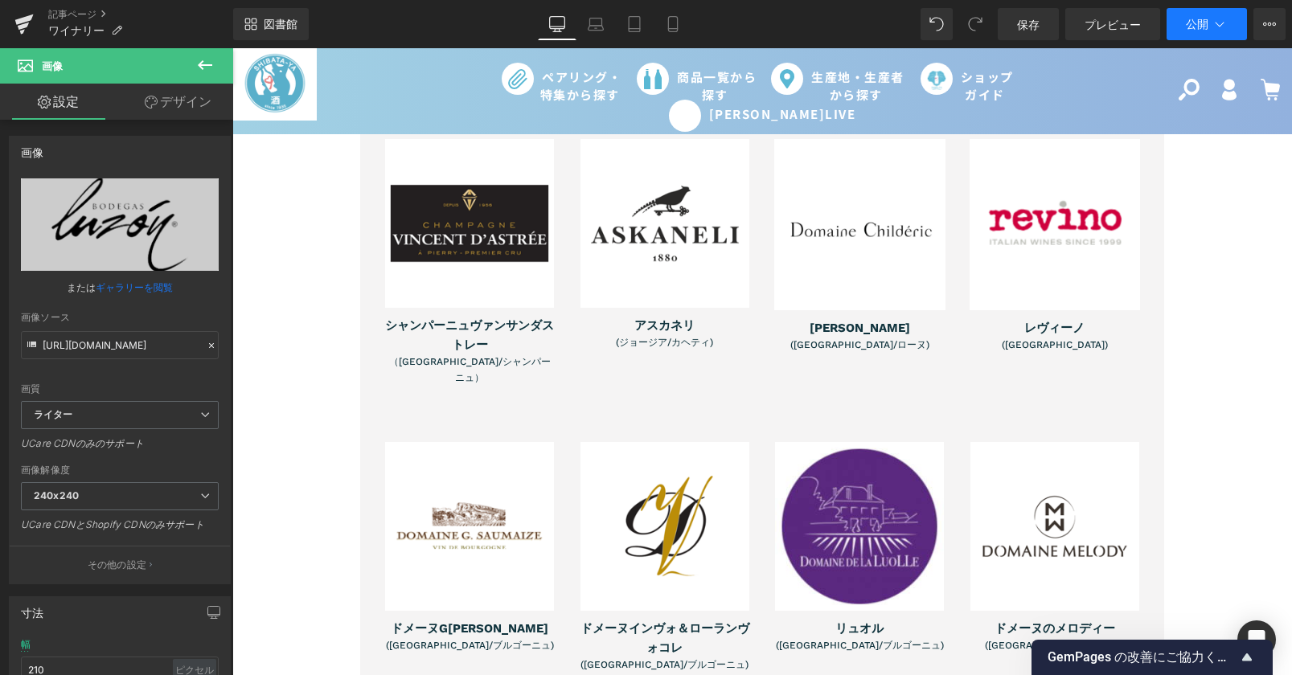
click at [1191, 36] on button "公開" at bounding box center [1206, 24] width 80 height 32
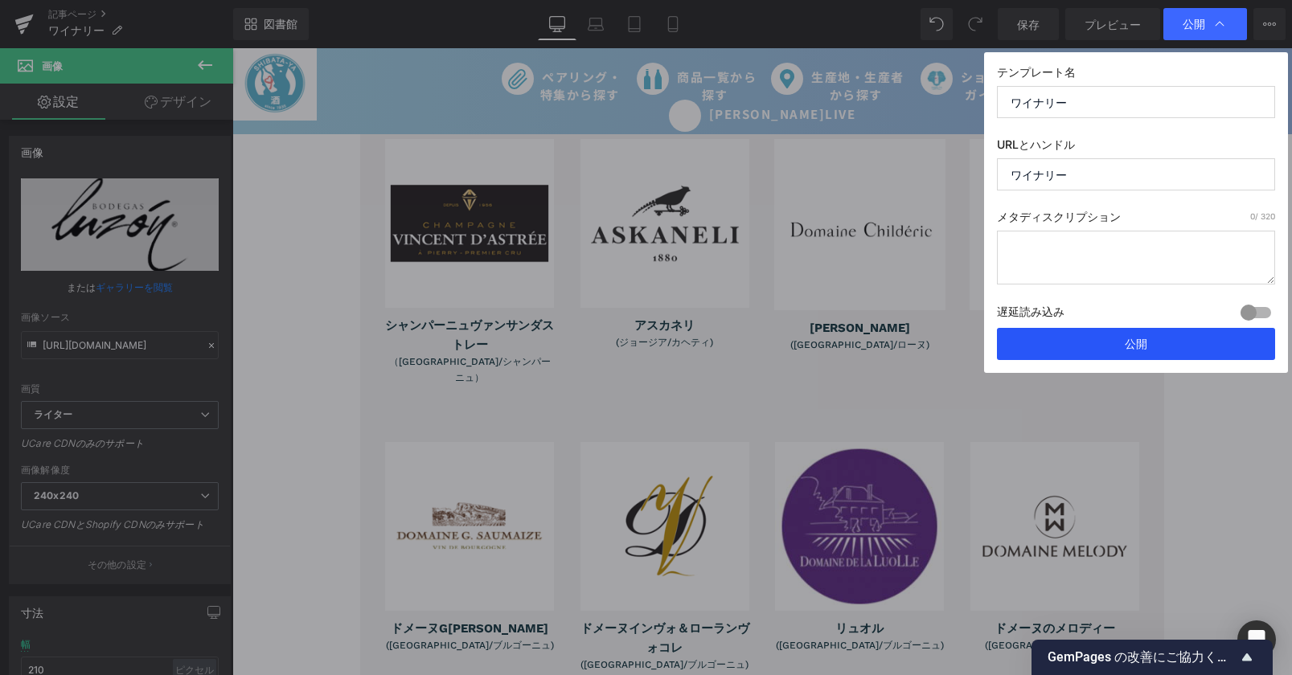
click at [1148, 350] on button "公開" at bounding box center [1136, 344] width 278 height 32
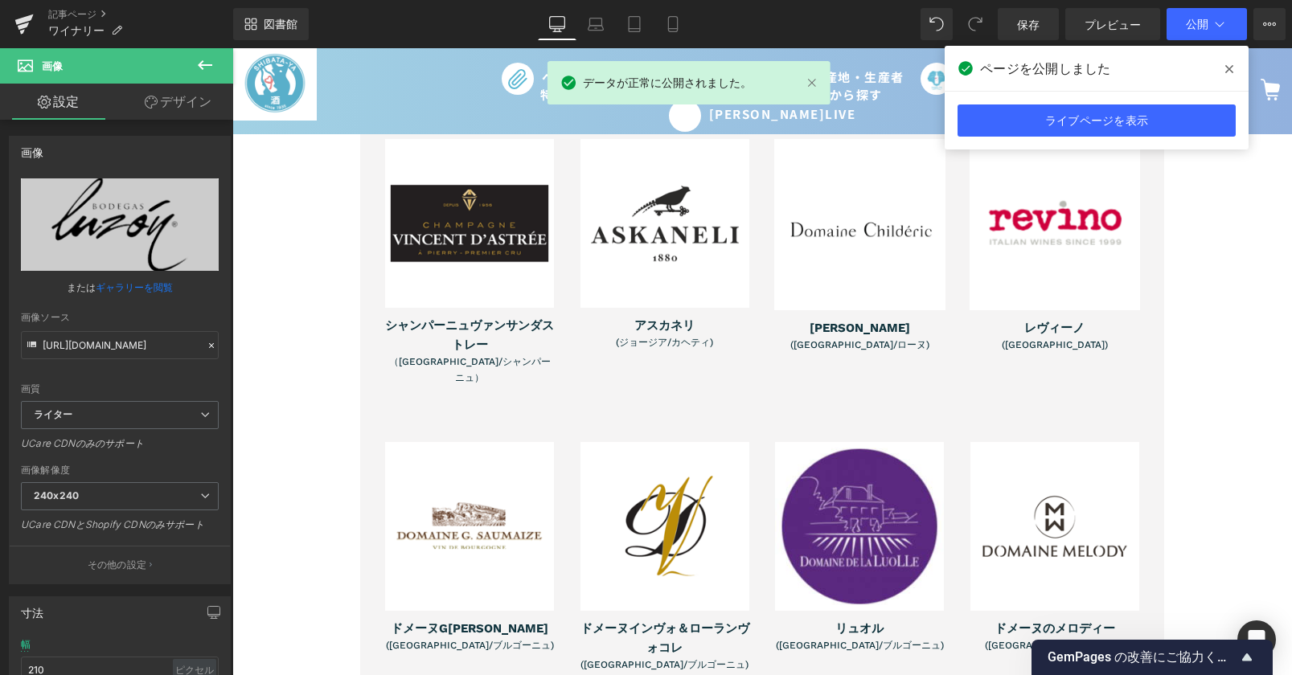
click at [1229, 65] on icon at bounding box center [1229, 69] width 8 height 13
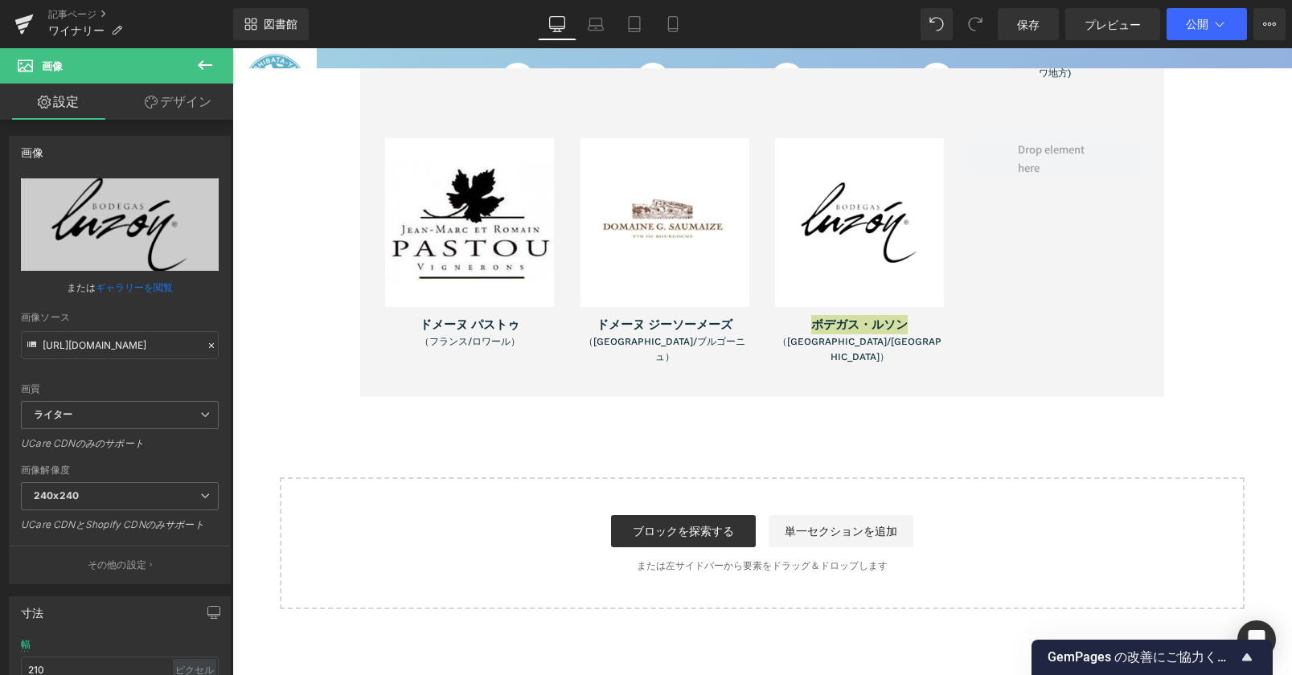
scroll to position [4428, 0]
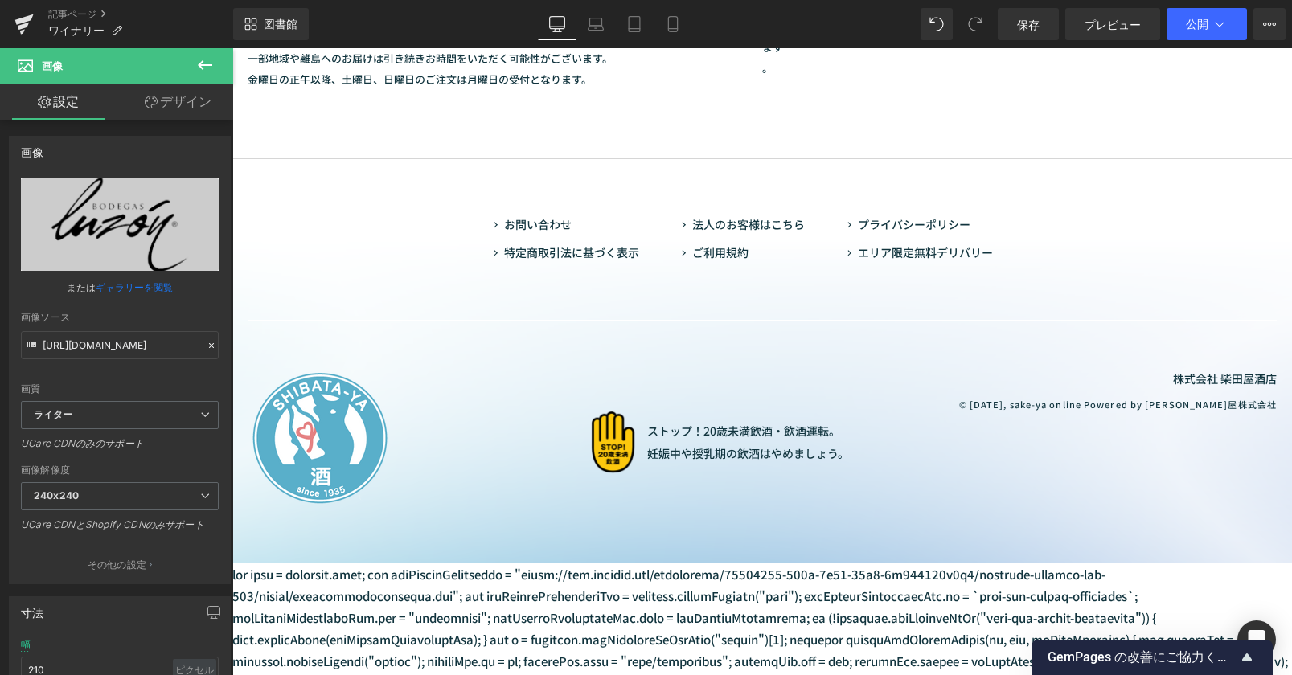
drag, startPoint x: 1286, startPoint y: 327, endPoint x: 1495, endPoint y: 713, distance: 438.9
